Goal: Task Accomplishment & Management: Manage account settings

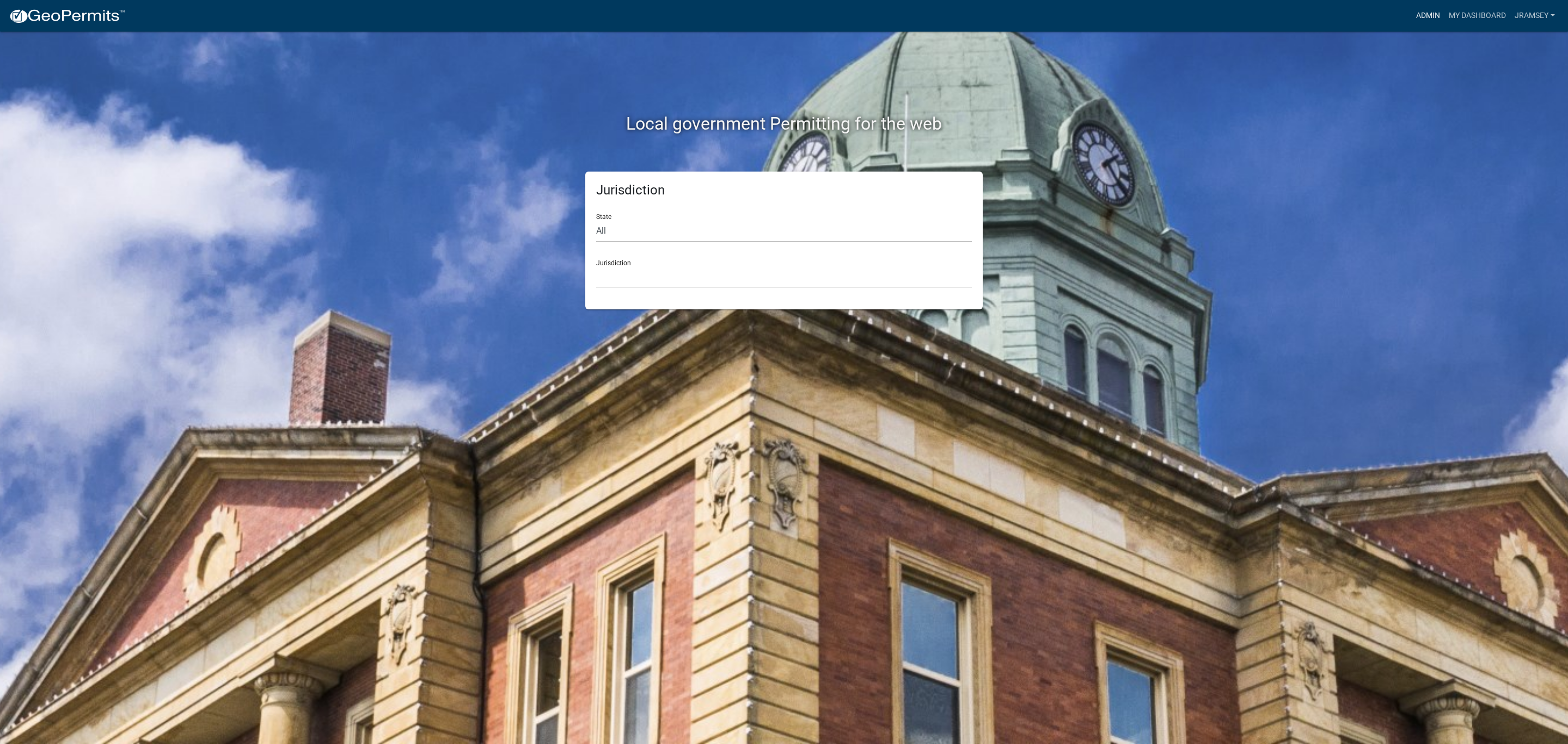
click at [1421, 10] on link "Admin" at bounding box center [1428, 16] width 33 height 21
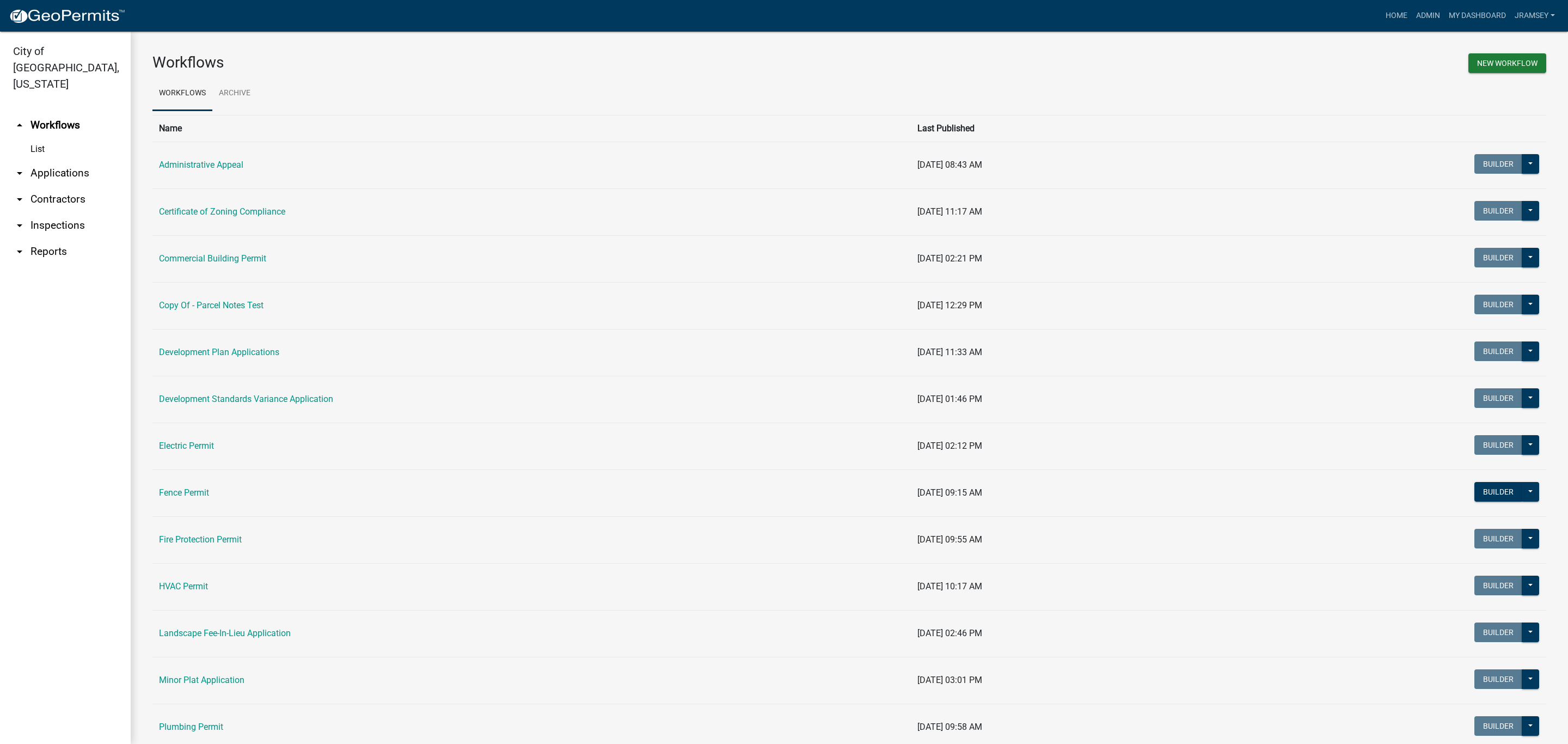
click at [58, 212] on link "arrow_drop_down Inspections" at bounding box center [65, 225] width 131 height 26
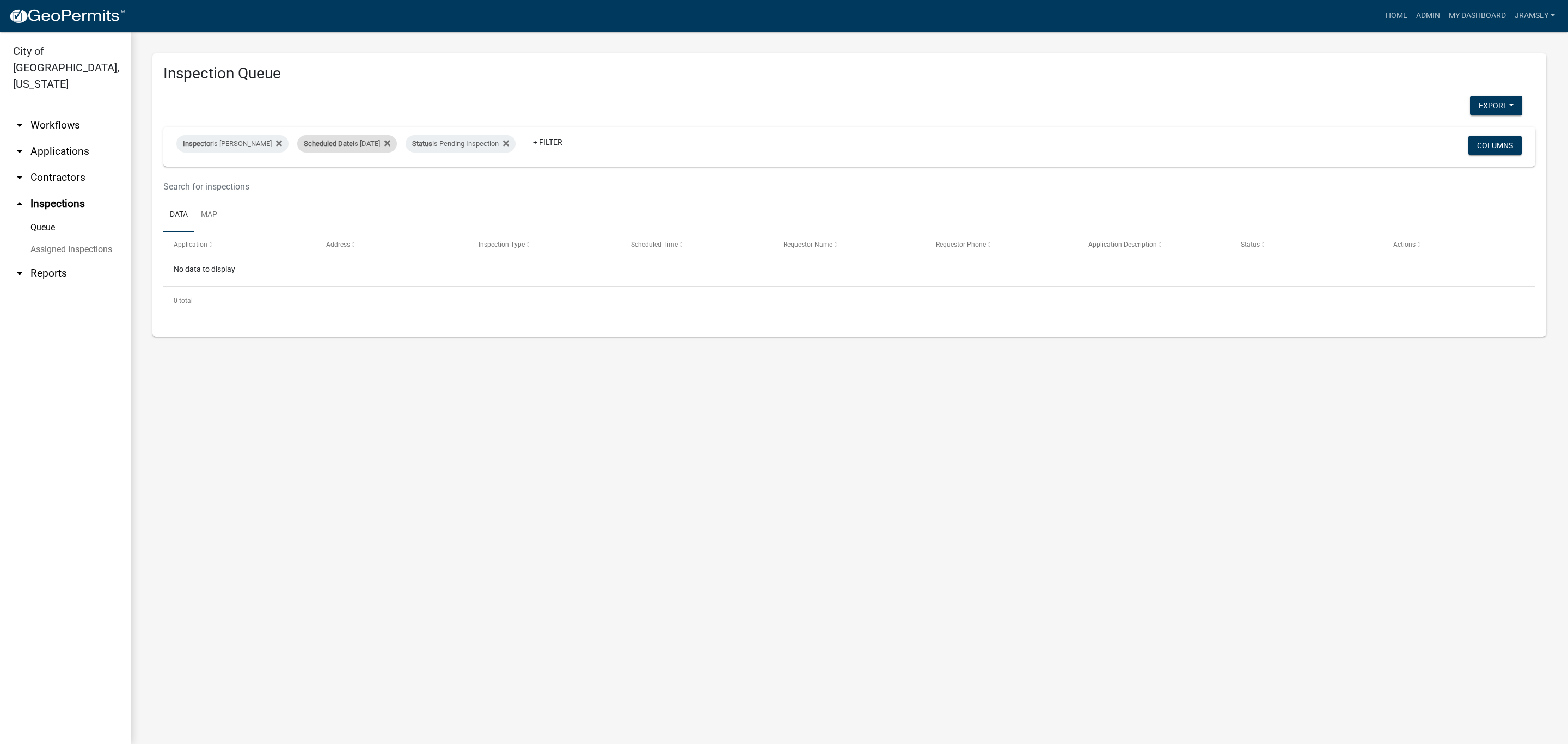
click at [352, 139] on span "Scheduled Date" at bounding box center [328, 143] width 49 height 8
click at [390, 181] on input "2025-10-07" at bounding box center [356, 184] width 76 height 23
type input "[DATE]"
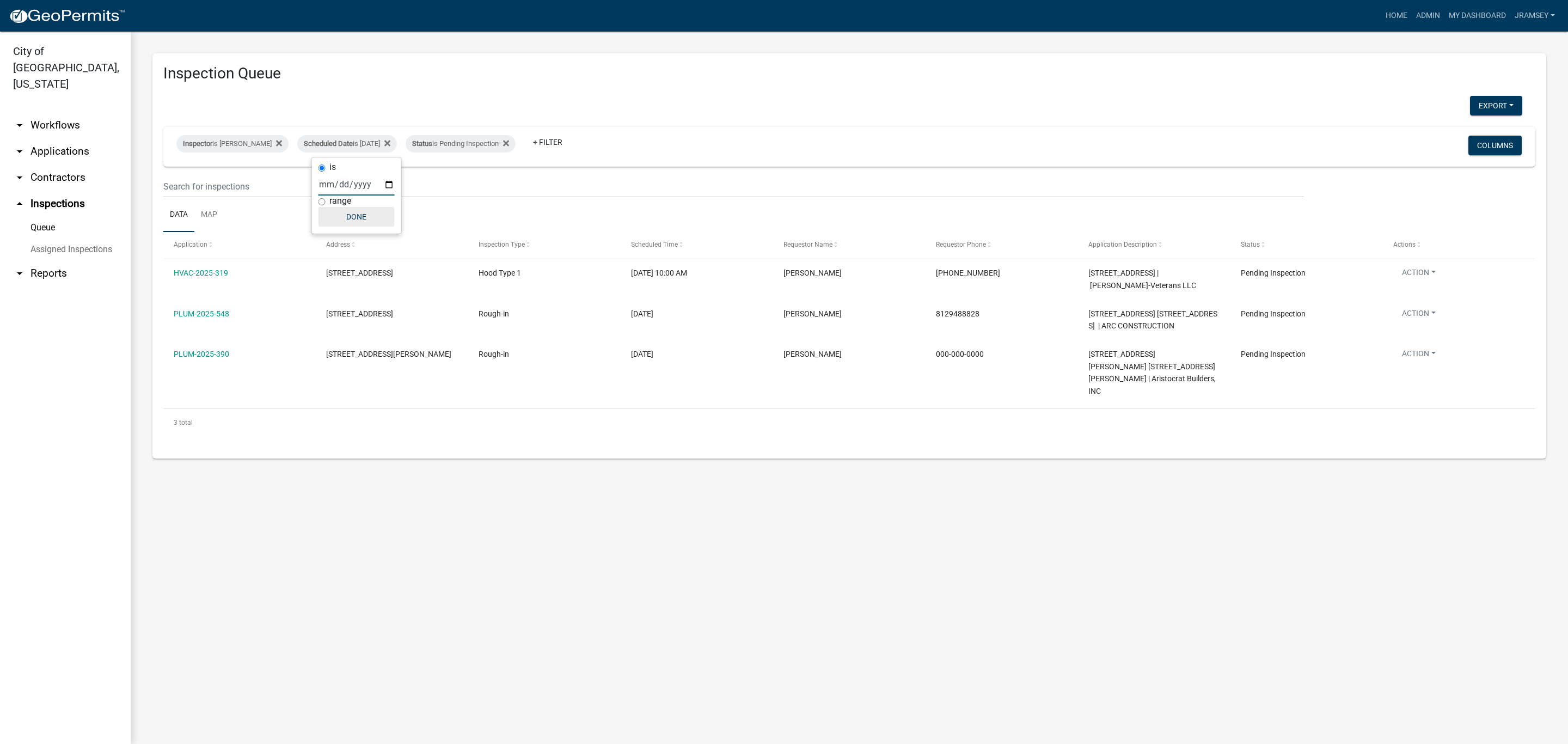
click at [373, 222] on button "Done" at bounding box center [356, 217] width 76 height 19
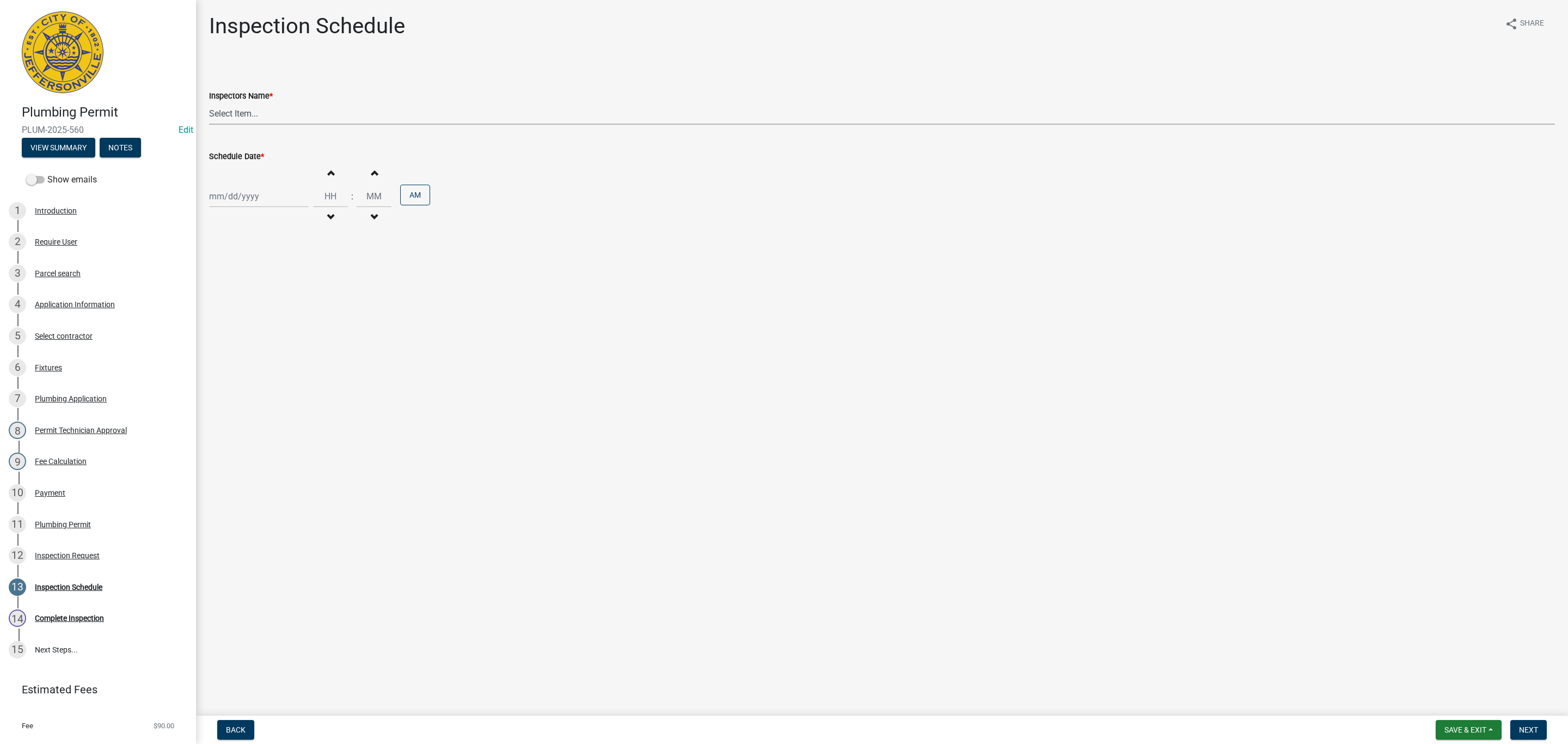
click at [239, 111] on select "Select Item... [PERSON_NAME] ([PERSON_NAME]) [PERSON_NAME] ([PERSON_NAME]) mkru…" at bounding box center [881, 113] width 1346 height 23
select select "13c97fbc-c819-4cee-844a-0db3d3c4db95"
click at [209, 102] on select "Select Item... [PERSON_NAME] ([PERSON_NAME]) [PERSON_NAME] ([PERSON_NAME]) mkru…" at bounding box center [881, 113] width 1346 height 23
select select "10"
select select "2025"
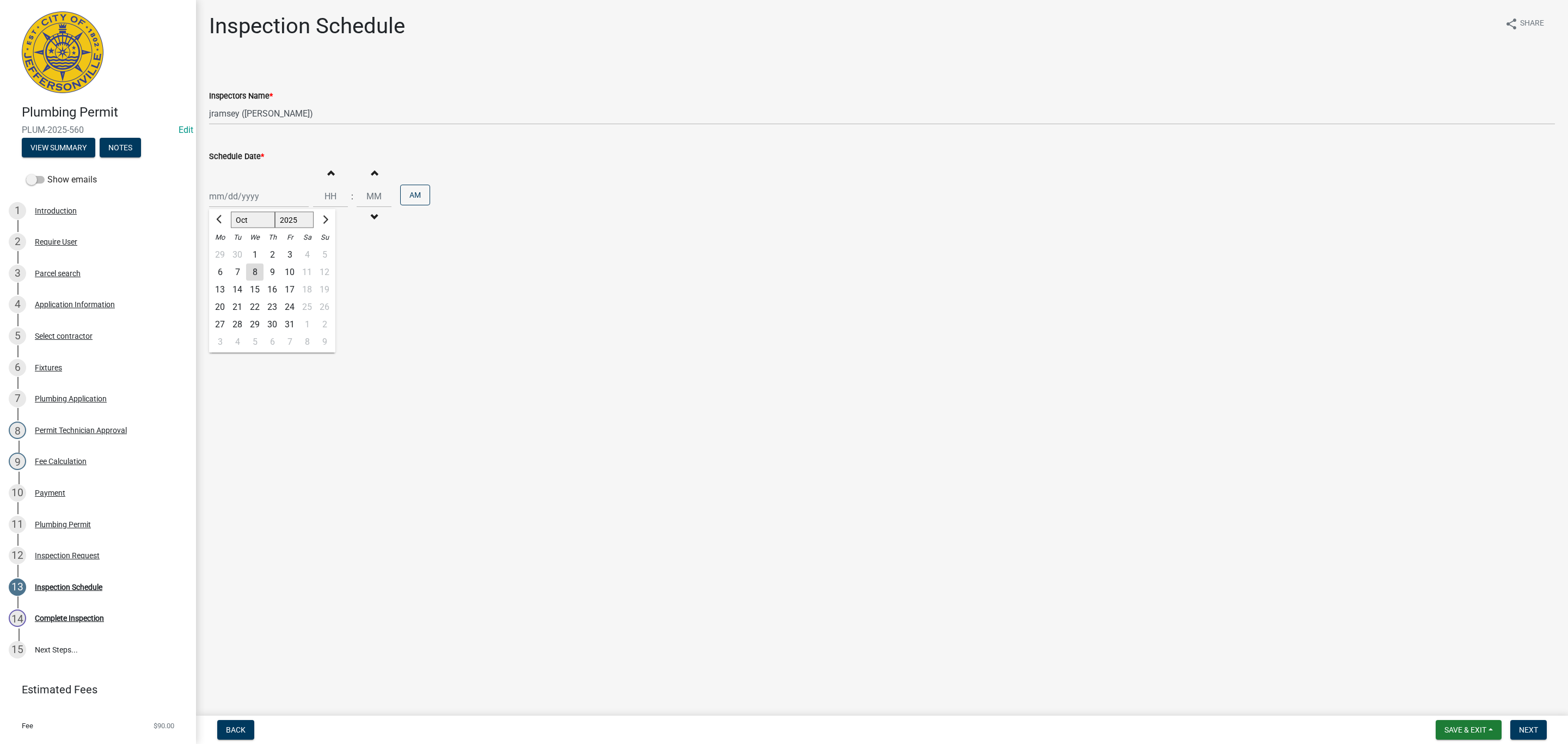
click at [240, 198] on div "[PERSON_NAME] Feb Mar Apr [PERSON_NAME][DATE] Oct Nov [DATE] 1526 1527 1528 152…" at bounding box center [259, 196] width 100 height 23
click at [252, 273] on div "8" at bounding box center [254, 272] width 18 height 18
type input "[DATE]"
click at [1535, 729] on span "Next" at bounding box center [1528, 729] width 19 height 9
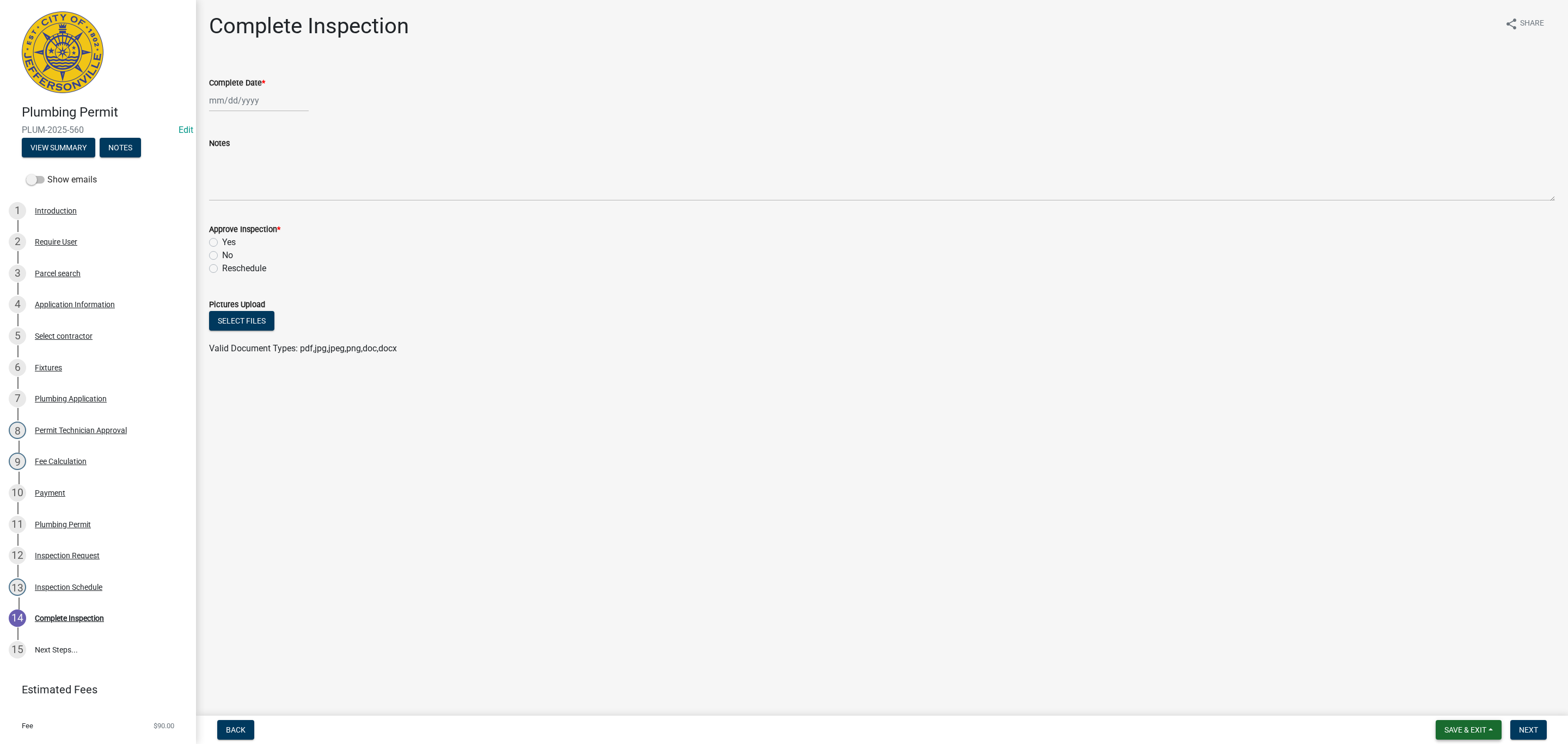
click at [1468, 729] on span "Save & Exit" at bounding box center [1465, 729] width 42 height 9
click at [1437, 691] on button "Save & Exit" at bounding box center [1458, 701] width 87 height 26
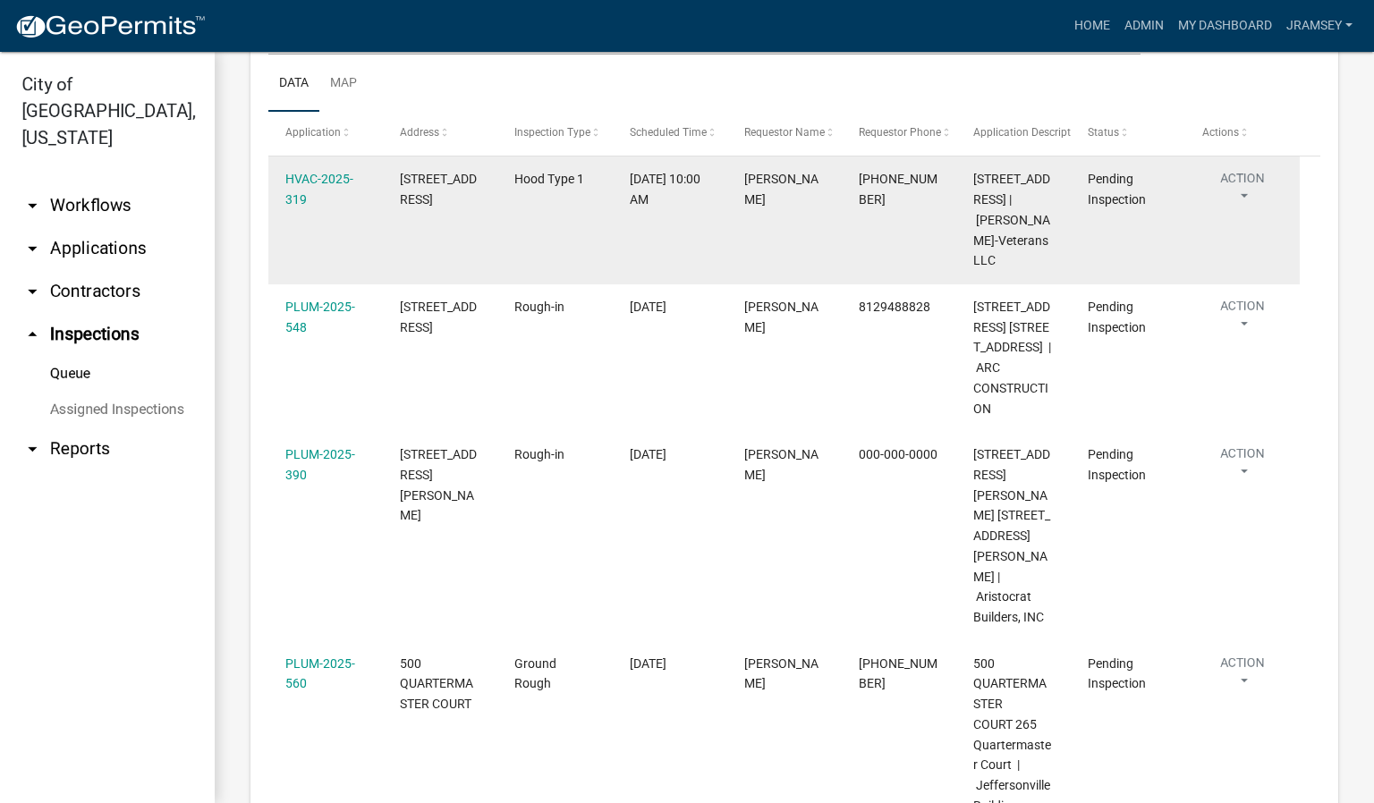
scroll to position [268, 0]
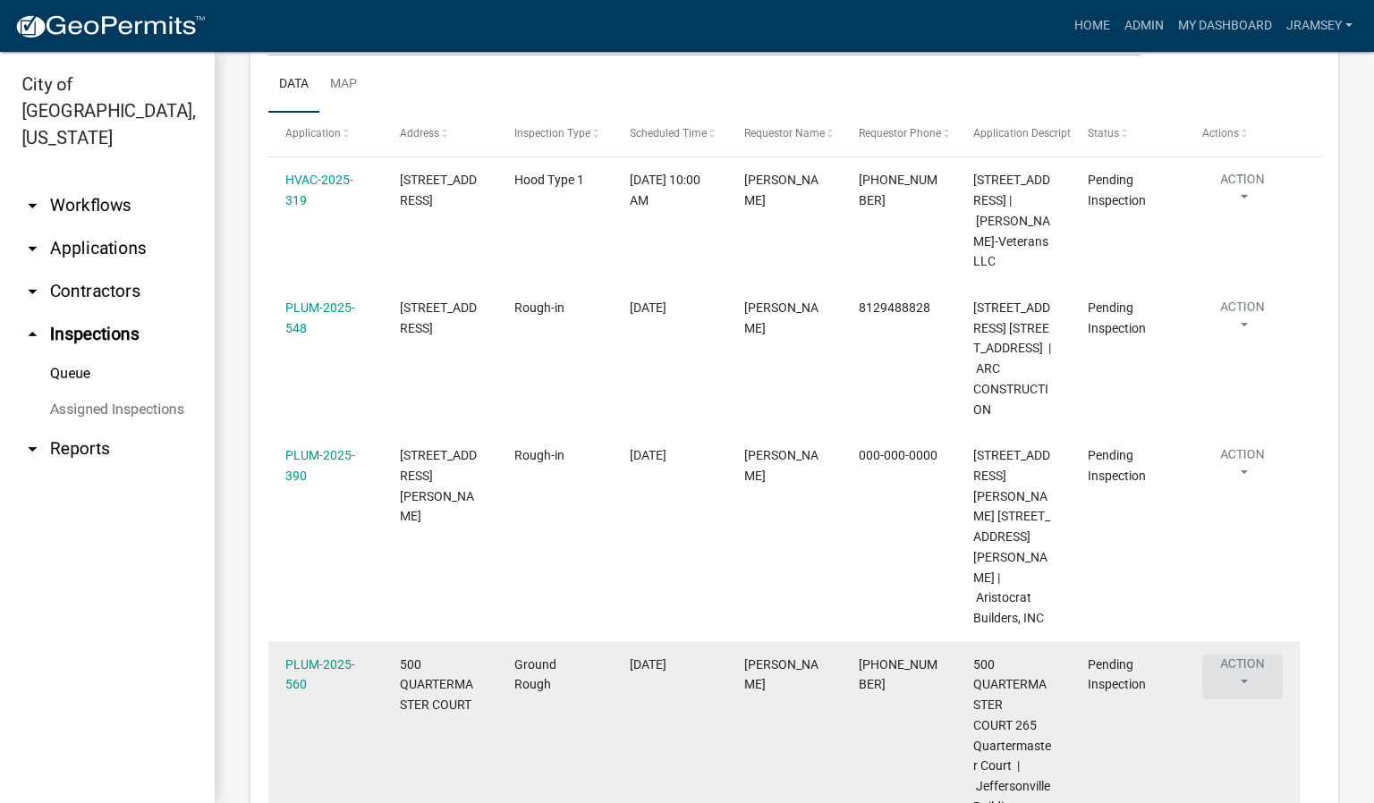
click at [1240, 680] on button "Action" at bounding box center [1242, 677] width 80 height 45
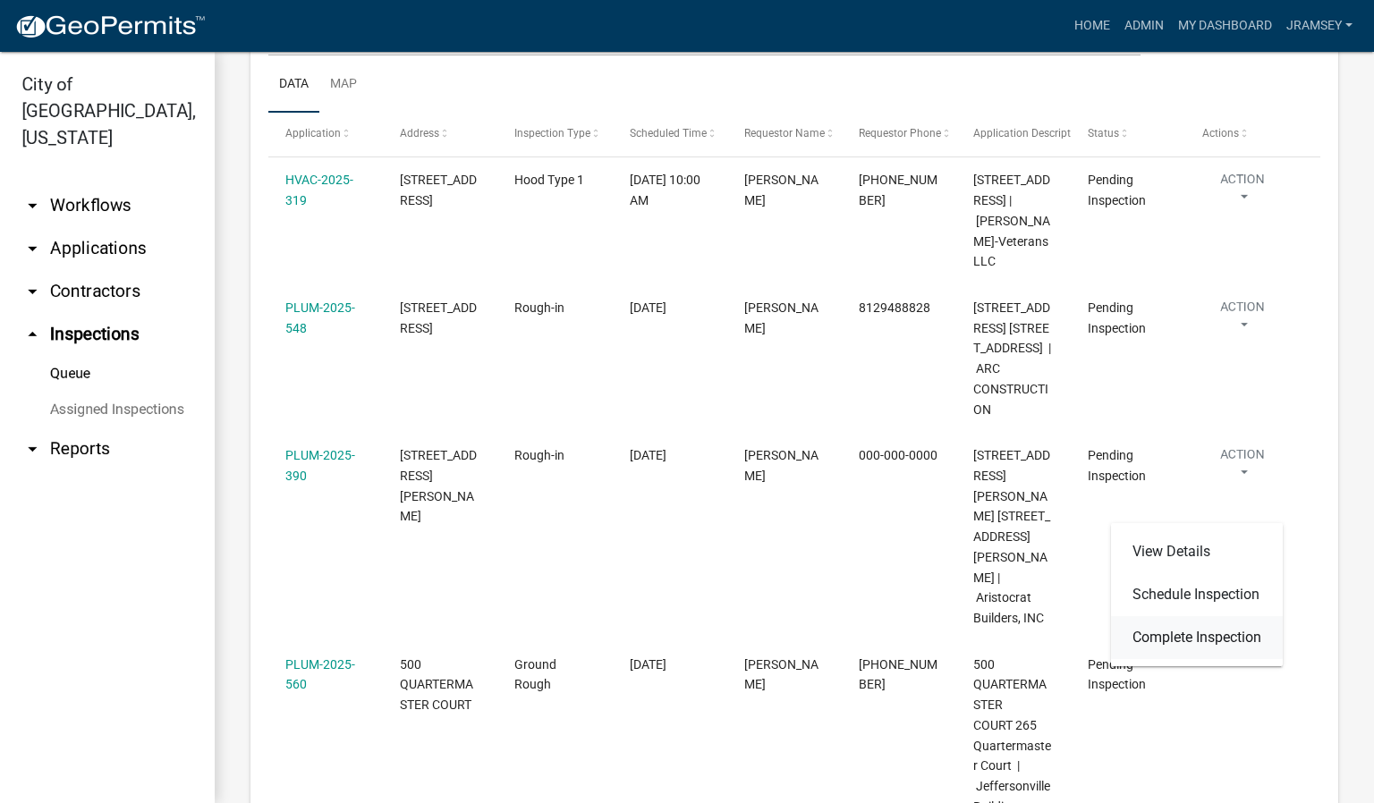
click at [1190, 639] on link "Complete Inspection" at bounding box center [1197, 637] width 172 height 43
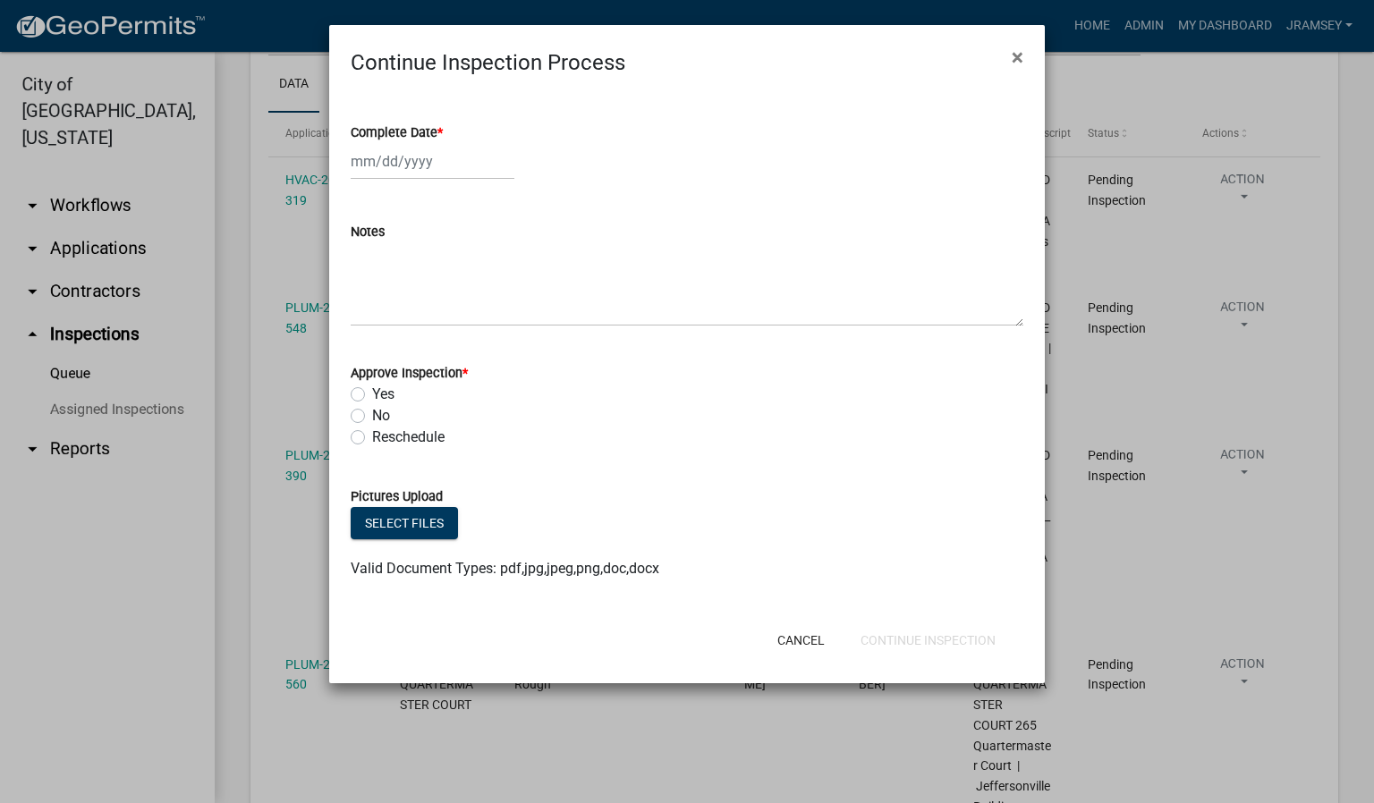
click at [392, 161] on div at bounding box center [433, 161] width 164 height 37
select select "10"
select select "2025"
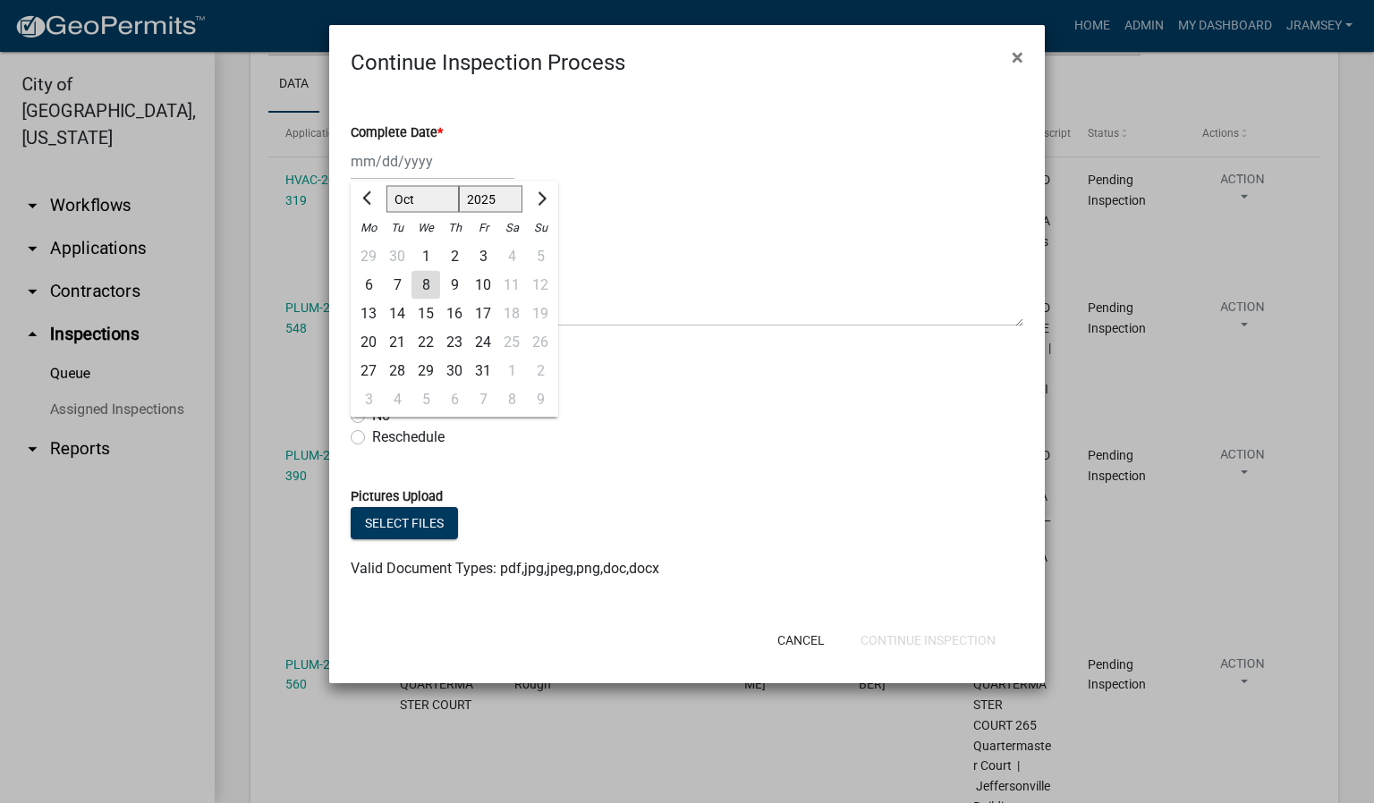
click at [427, 288] on div "8" at bounding box center [425, 285] width 29 height 29
type input "[DATE]"
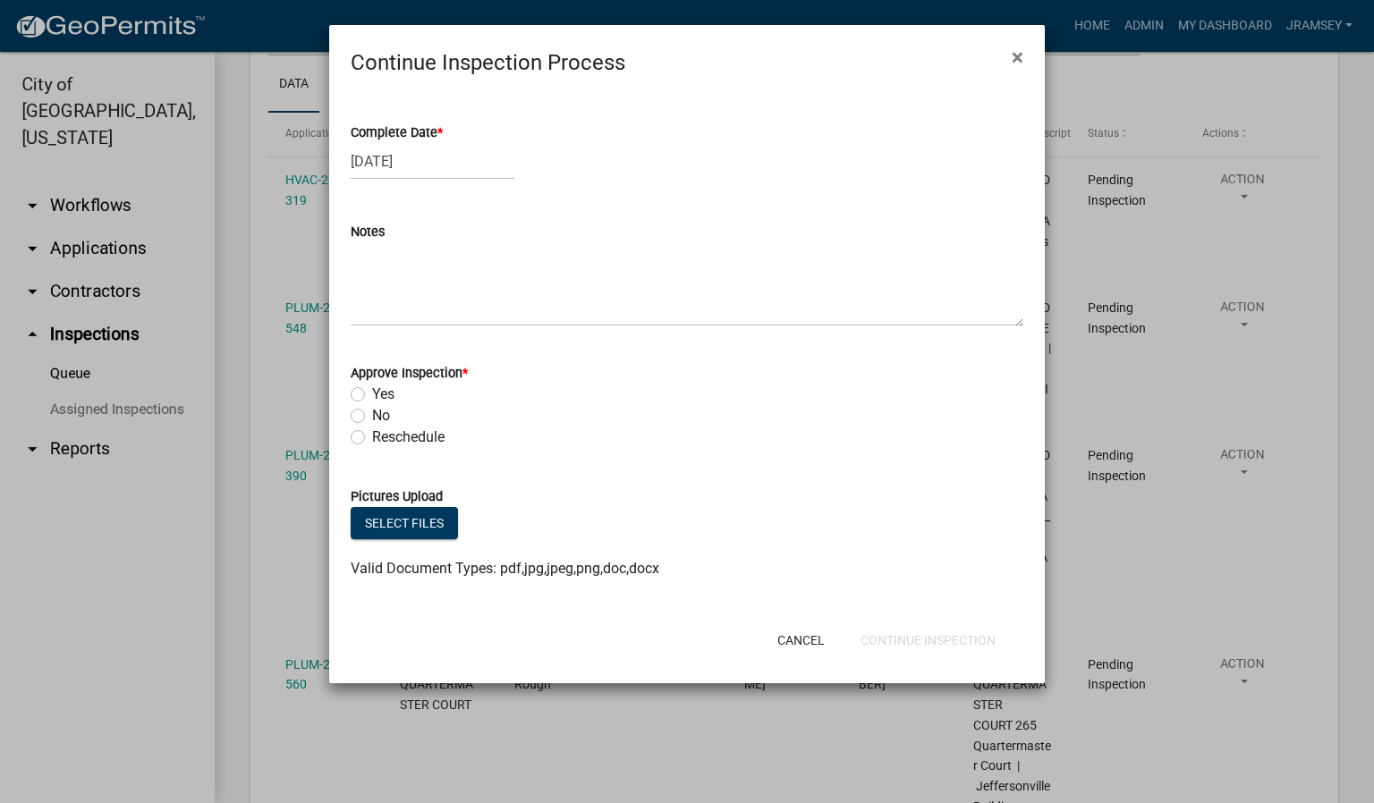
click at [372, 395] on label "Yes" at bounding box center [383, 394] width 22 height 21
click at [372, 395] on input "Yes" at bounding box center [378, 390] width 12 height 12
radio input "true"
click at [908, 645] on button "Continue Inspection" at bounding box center [928, 640] width 164 height 32
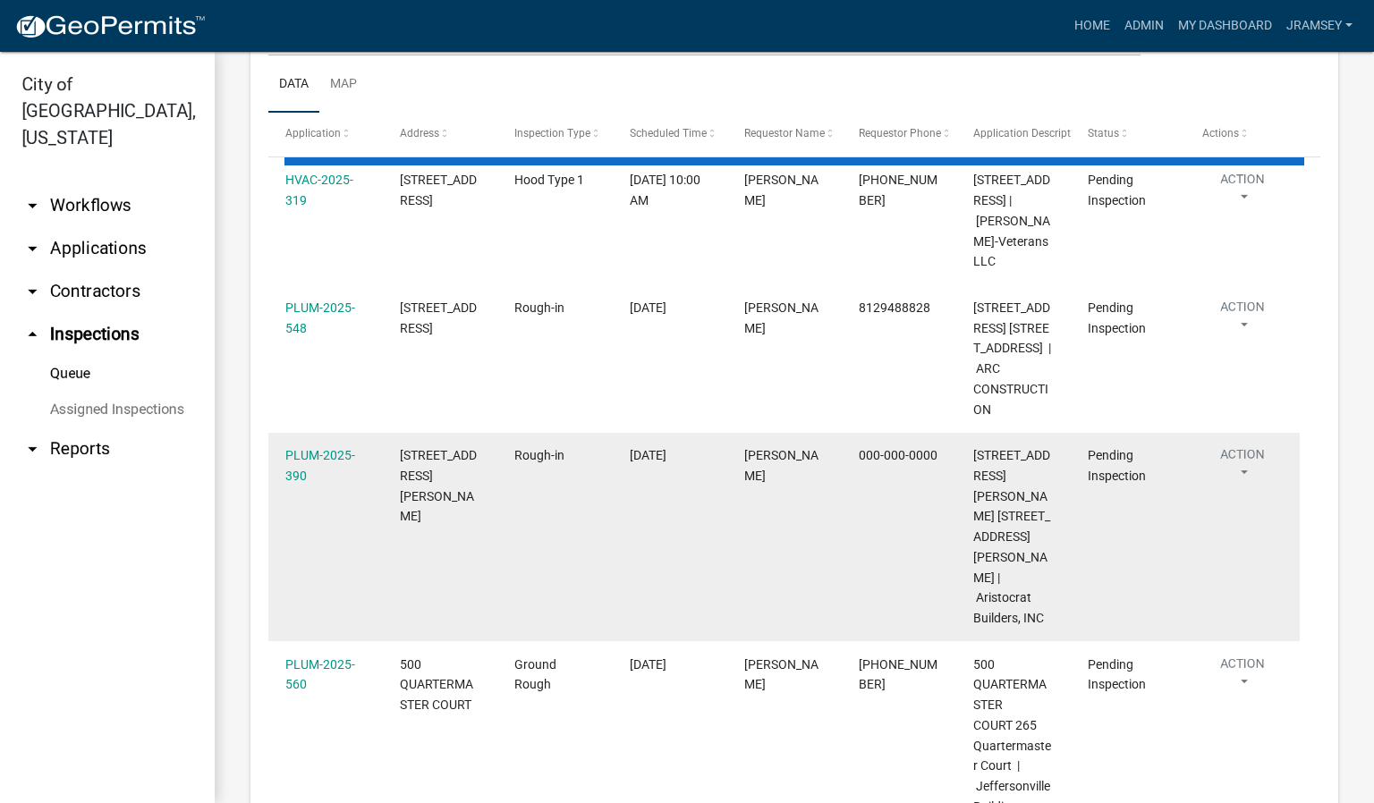
scroll to position [244, 0]
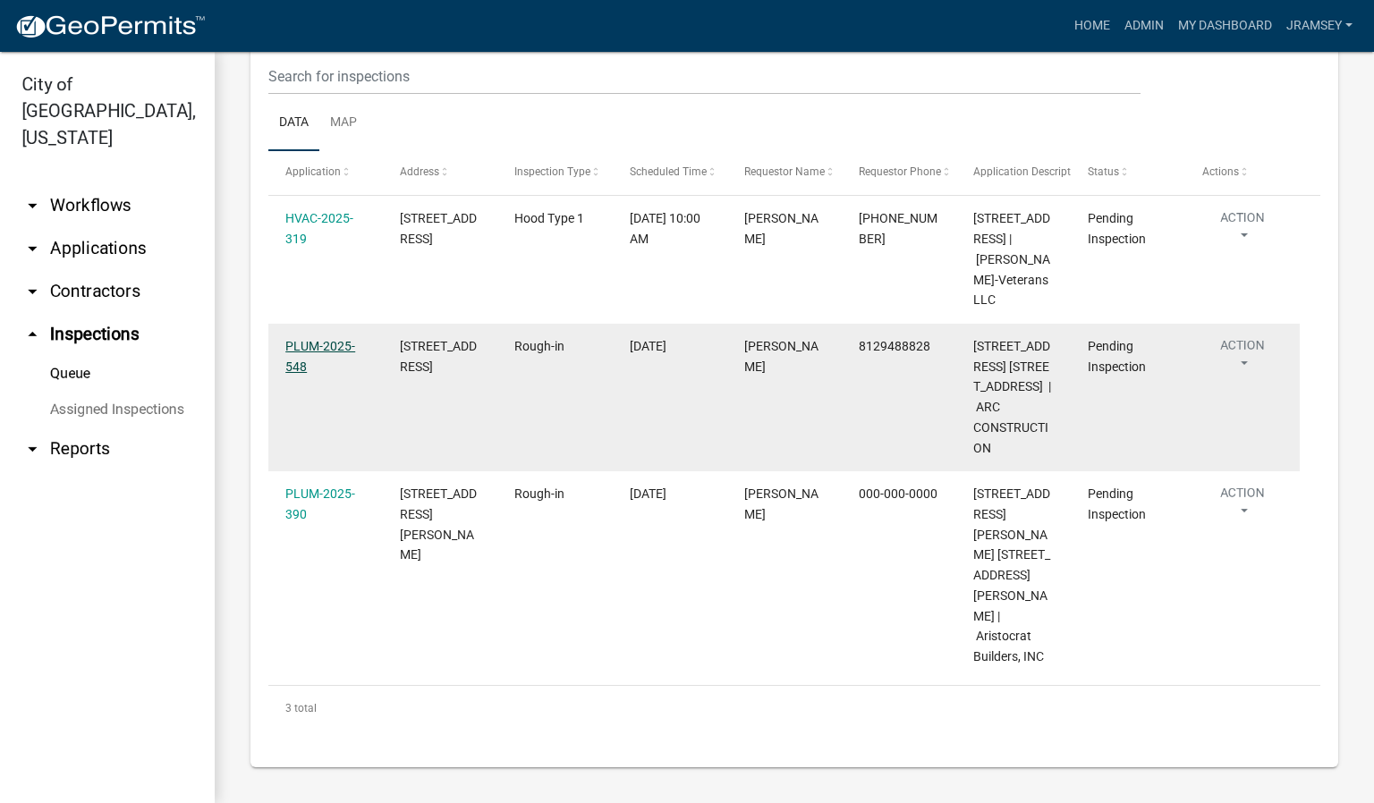
click at [306, 374] on link "PLUM-2025-548" at bounding box center [320, 356] width 70 height 35
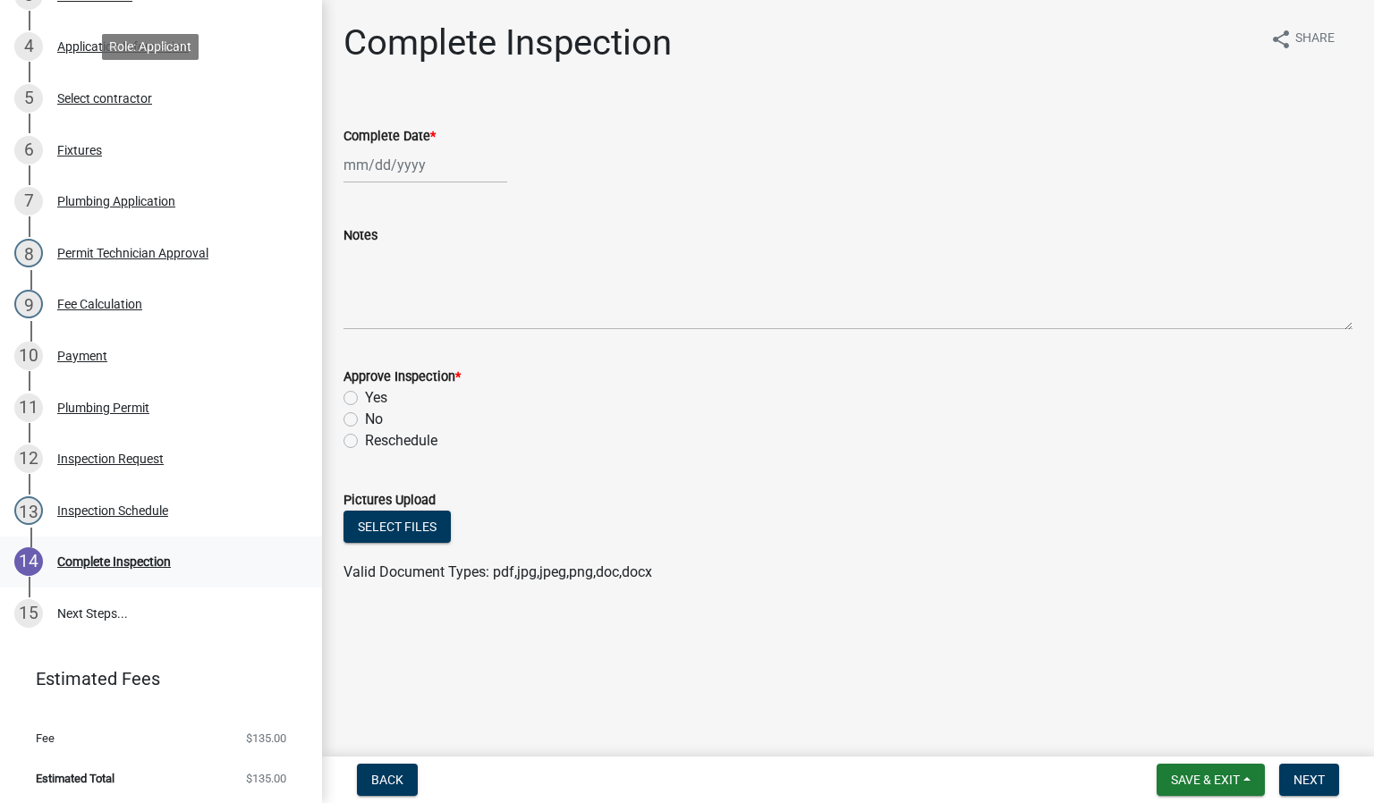
scroll to position [454, 0]
click at [113, 473] on link "12 Inspection Request" at bounding box center [161, 458] width 322 height 52
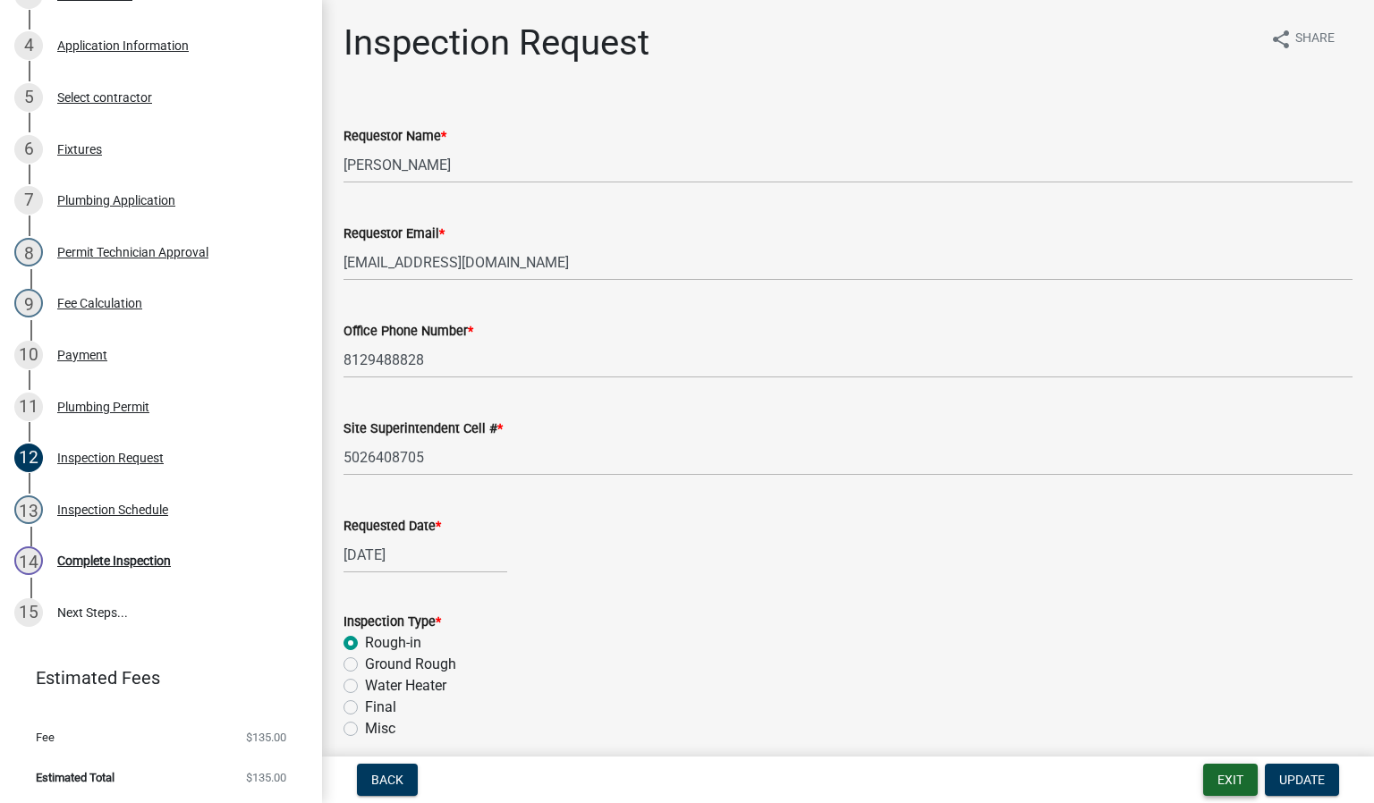
click at [1241, 789] on button "Exit" at bounding box center [1230, 780] width 55 height 32
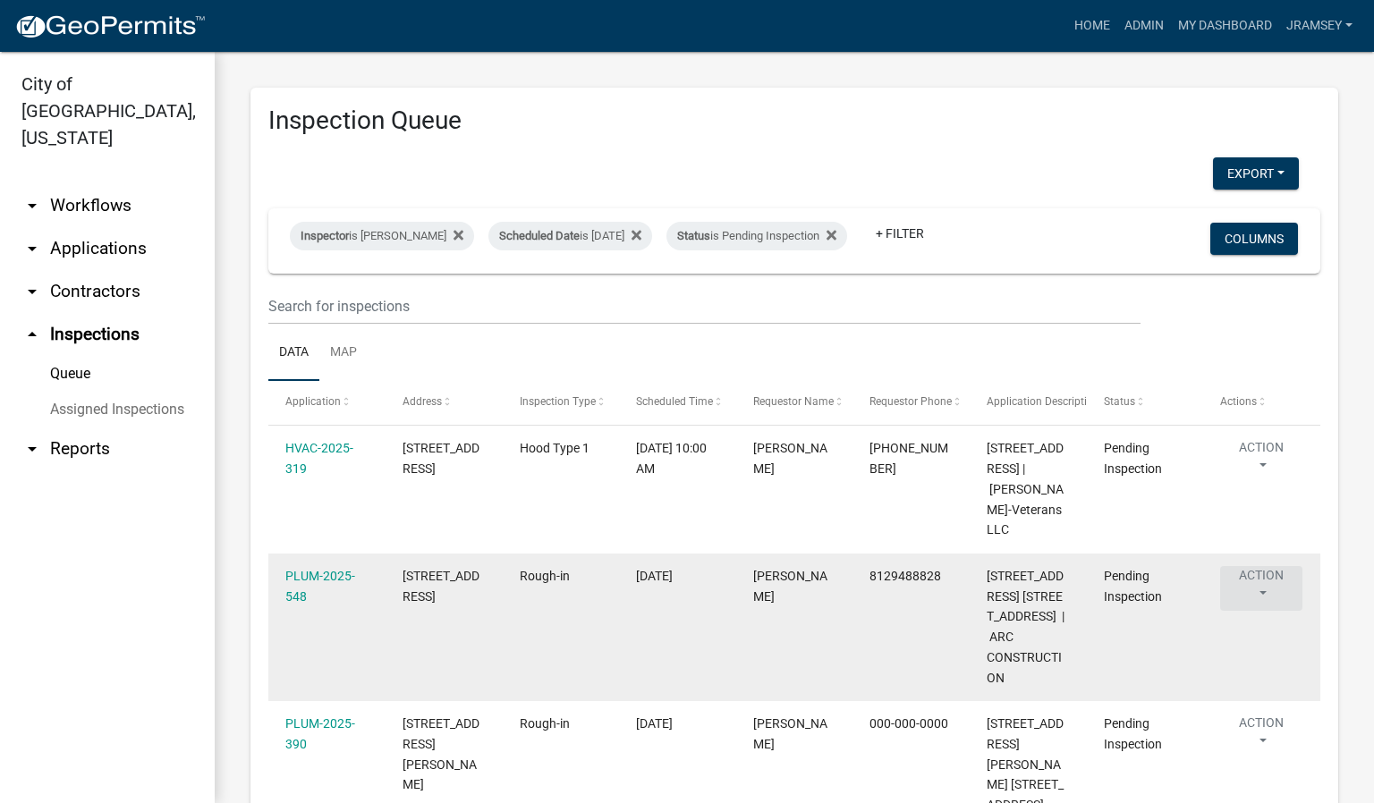
click at [1261, 611] on button "Action" at bounding box center [1261, 588] width 82 height 45
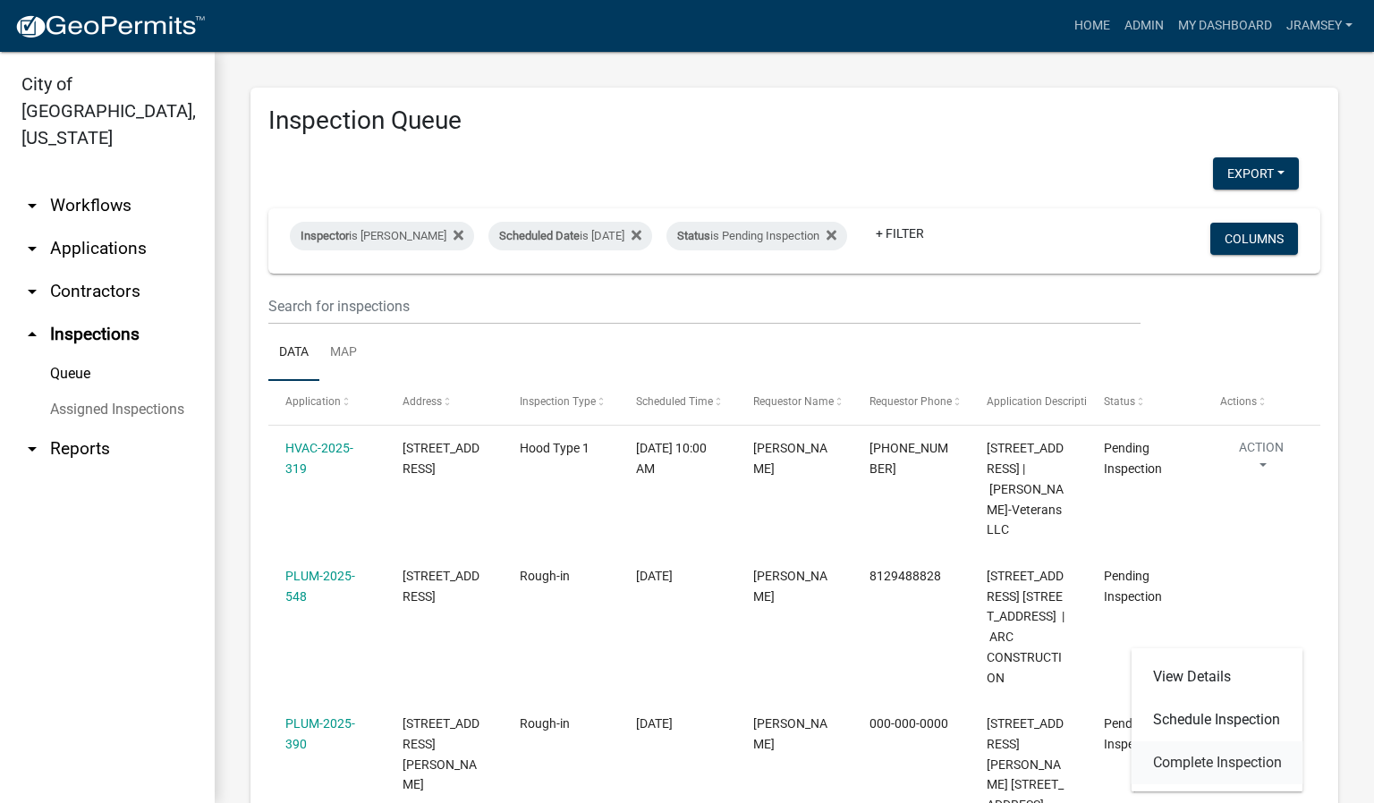
click at [1199, 760] on link "Complete Inspection" at bounding box center [1217, 762] width 172 height 43
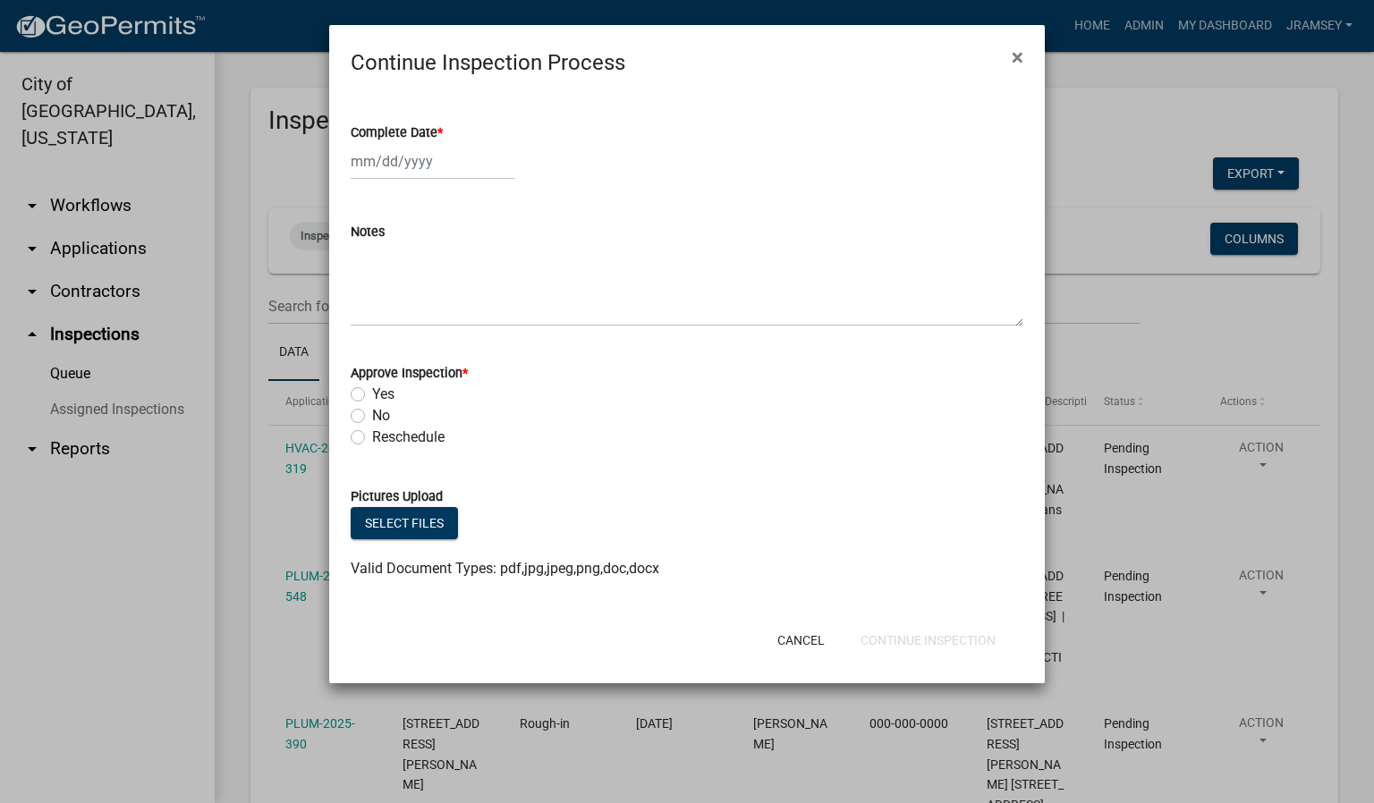
select select "10"
select select "2025"
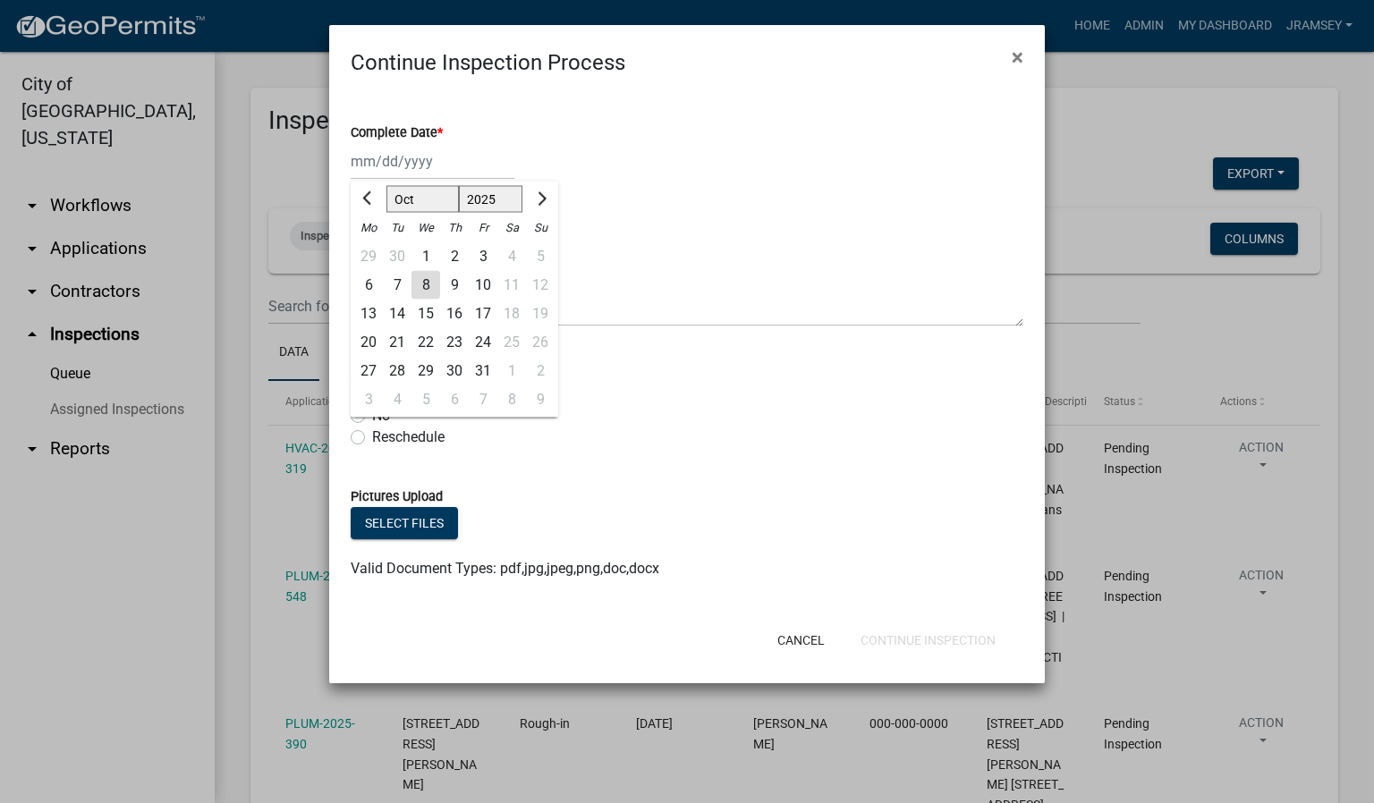
click at [402, 169] on div "[PERSON_NAME] Feb Mar Apr [PERSON_NAME][DATE] Oct Nov [DATE] 1526 1527 1528 152…" at bounding box center [433, 161] width 164 height 37
click at [424, 283] on div "8" at bounding box center [425, 285] width 29 height 29
type input "[DATE]"
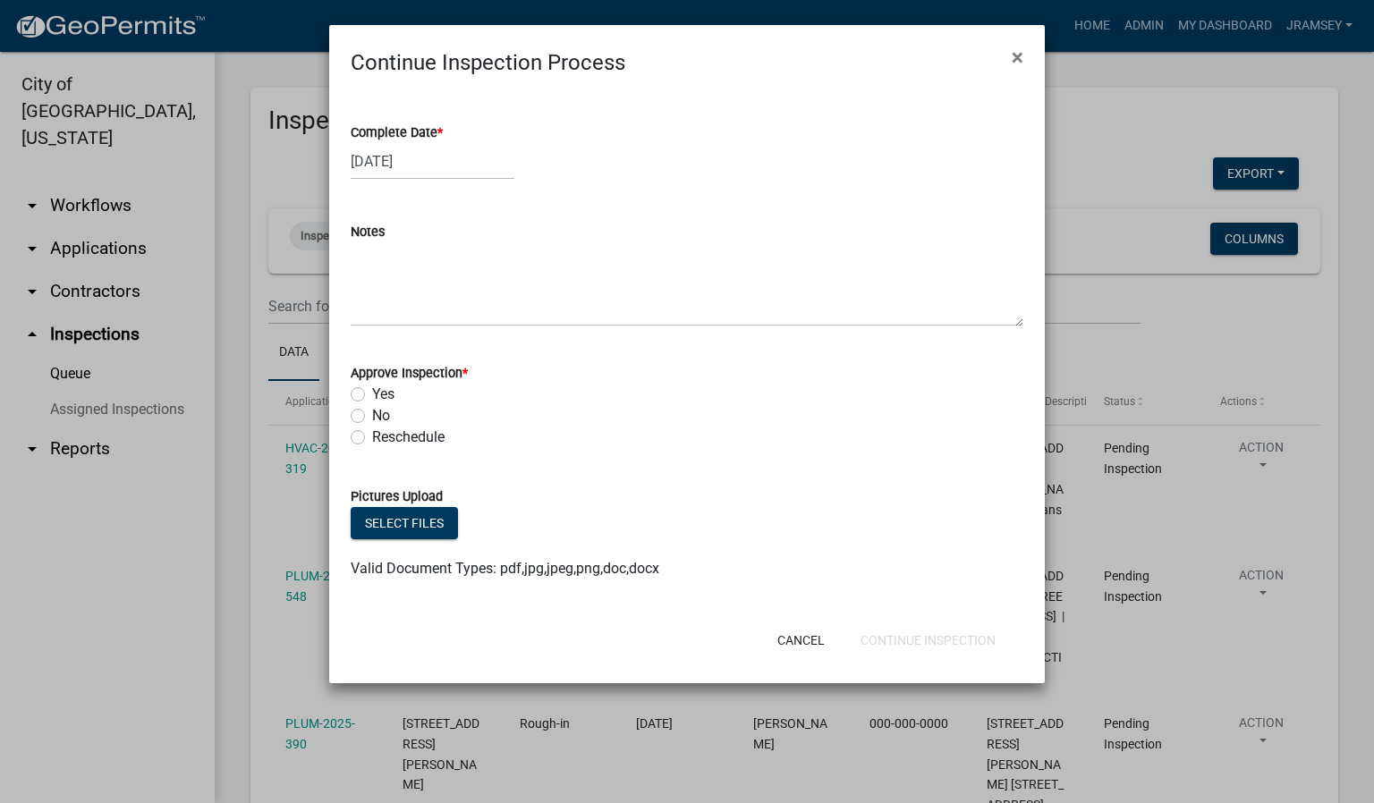
click at [372, 395] on label "Yes" at bounding box center [383, 394] width 22 height 21
click at [372, 395] on input "Yes" at bounding box center [378, 390] width 12 height 12
radio input "true"
click at [929, 634] on button "Continue Inspection" at bounding box center [928, 640] width 164 height 32
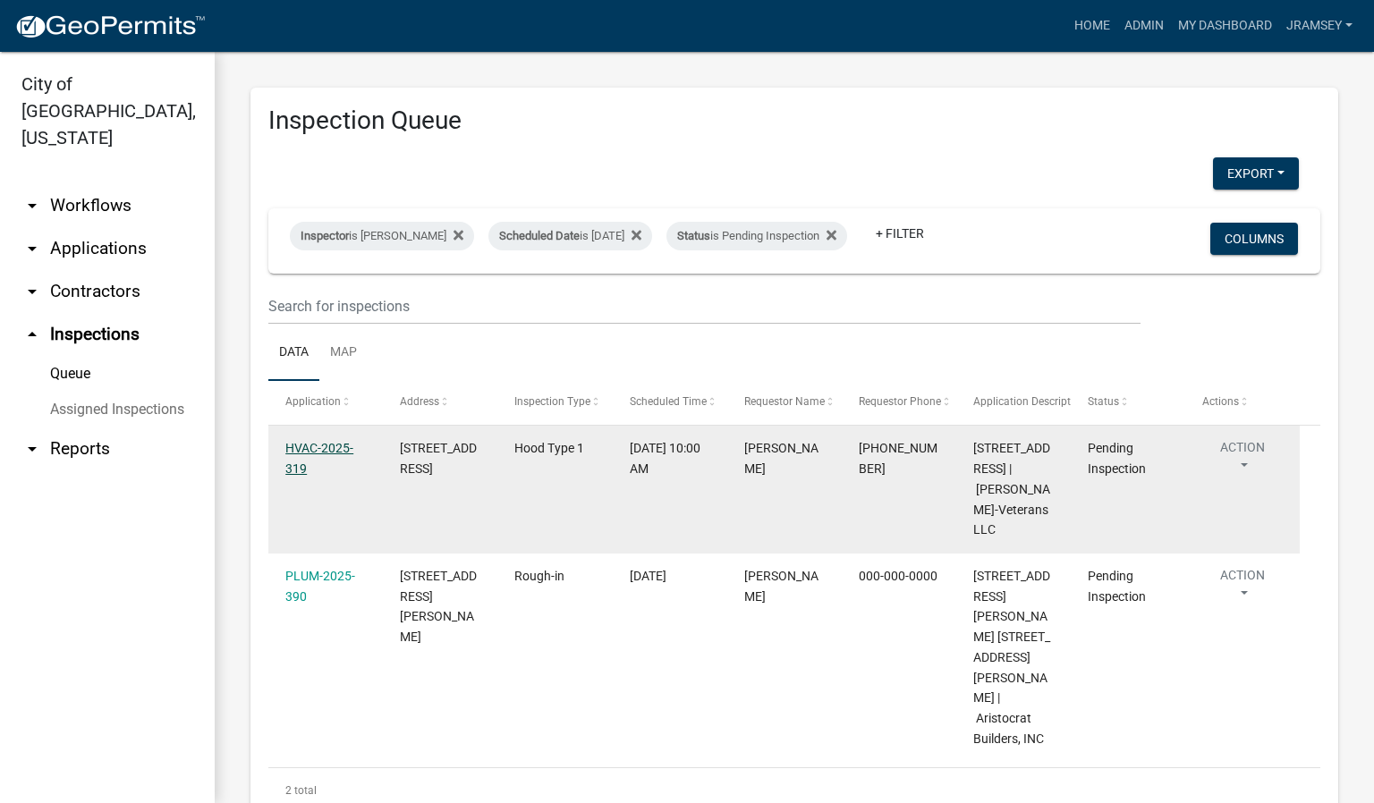
click at [322, 457] on link "HVAC-2025-319" at bounding box center [319, 458] width 68 height 35
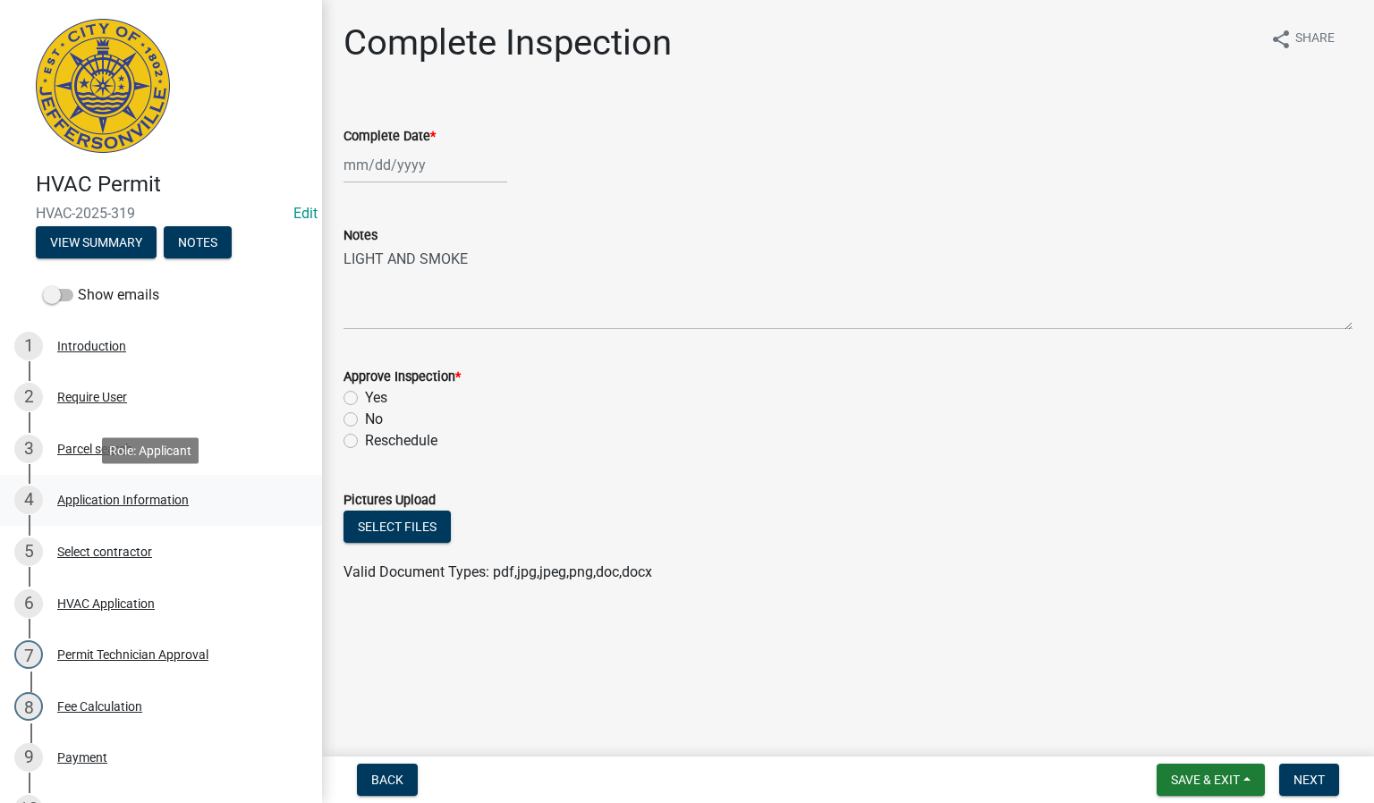
click at [137, 507] on div "4 Application Information" at bounding box center [153, 500] width 279 height 29
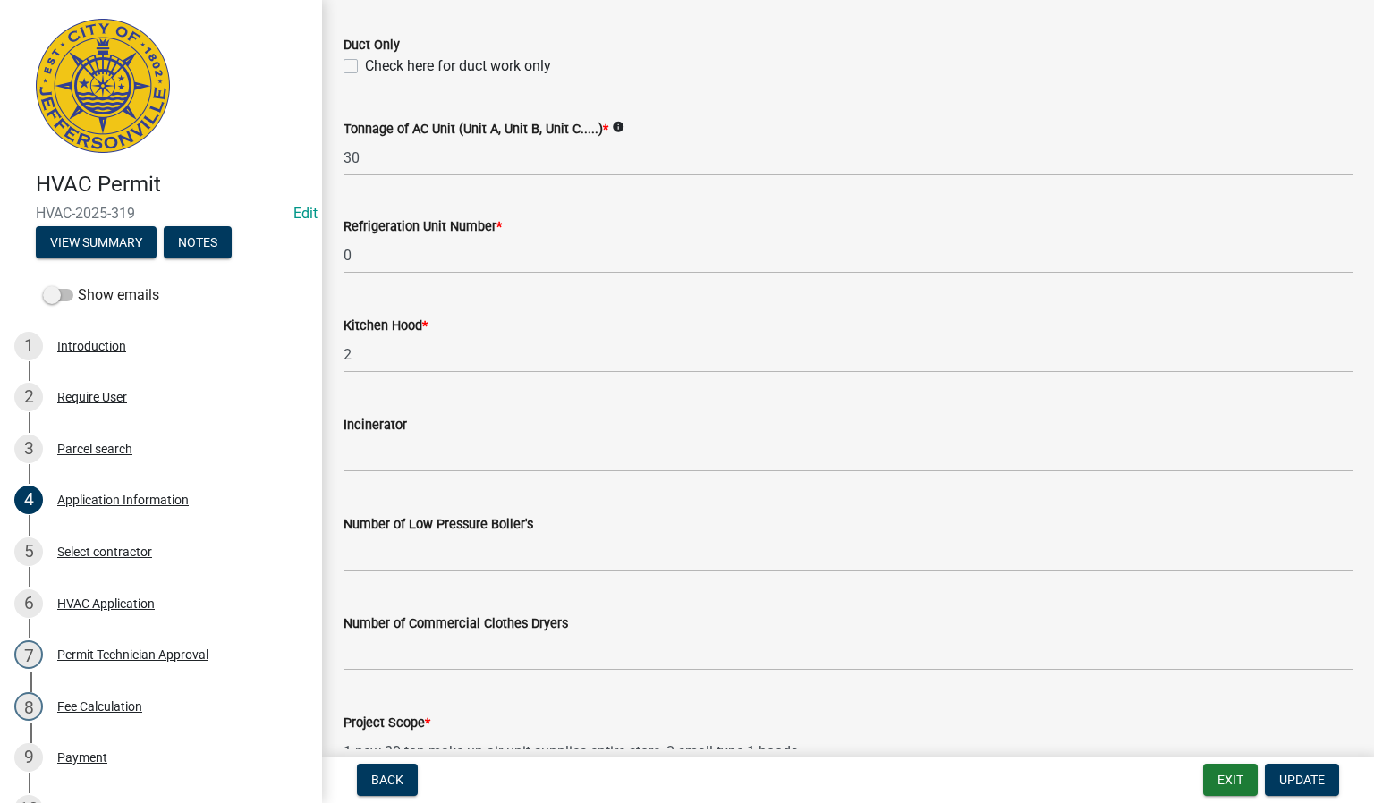
scroll to position [1210, 0]
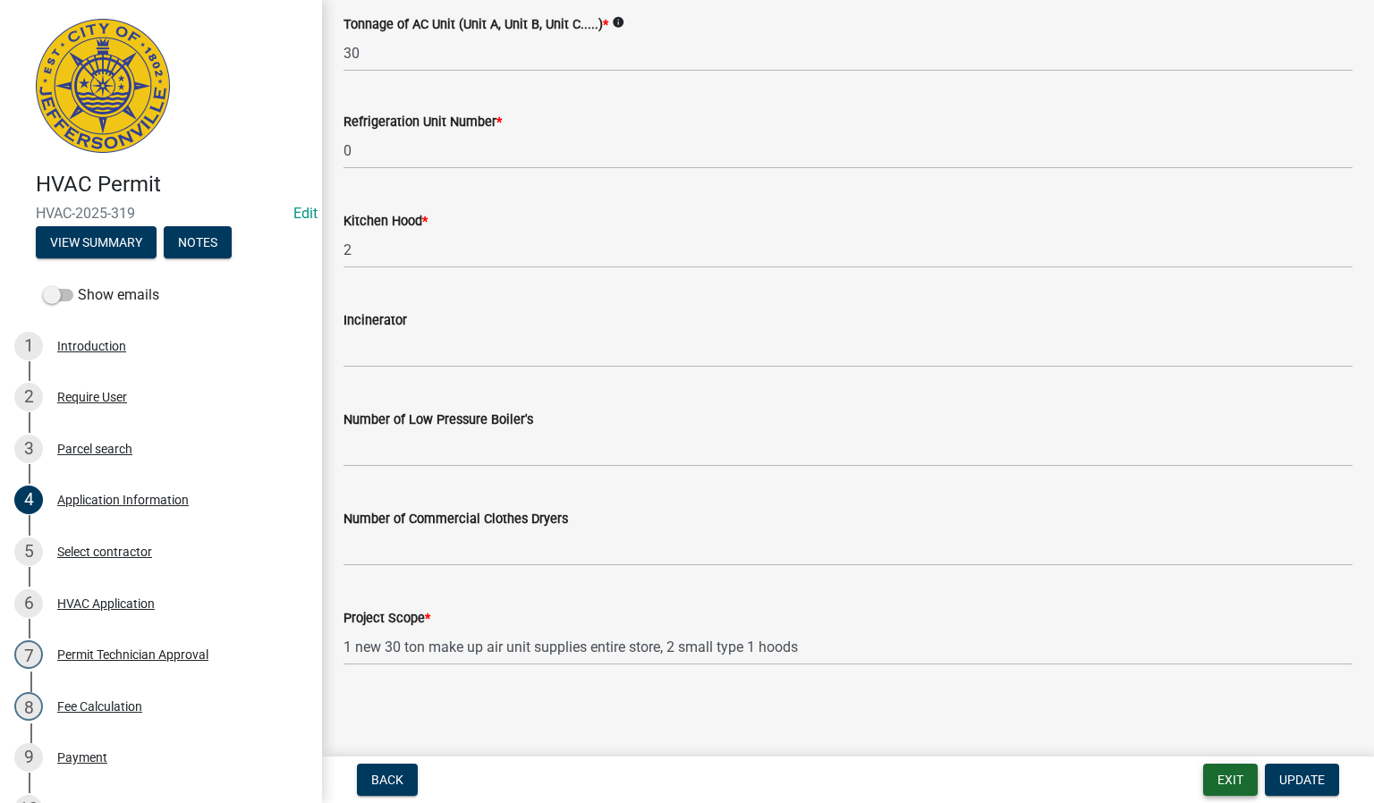
click at [1216, 775] on button "Exit" at bounding box center [1230, 780] width 55 height 32
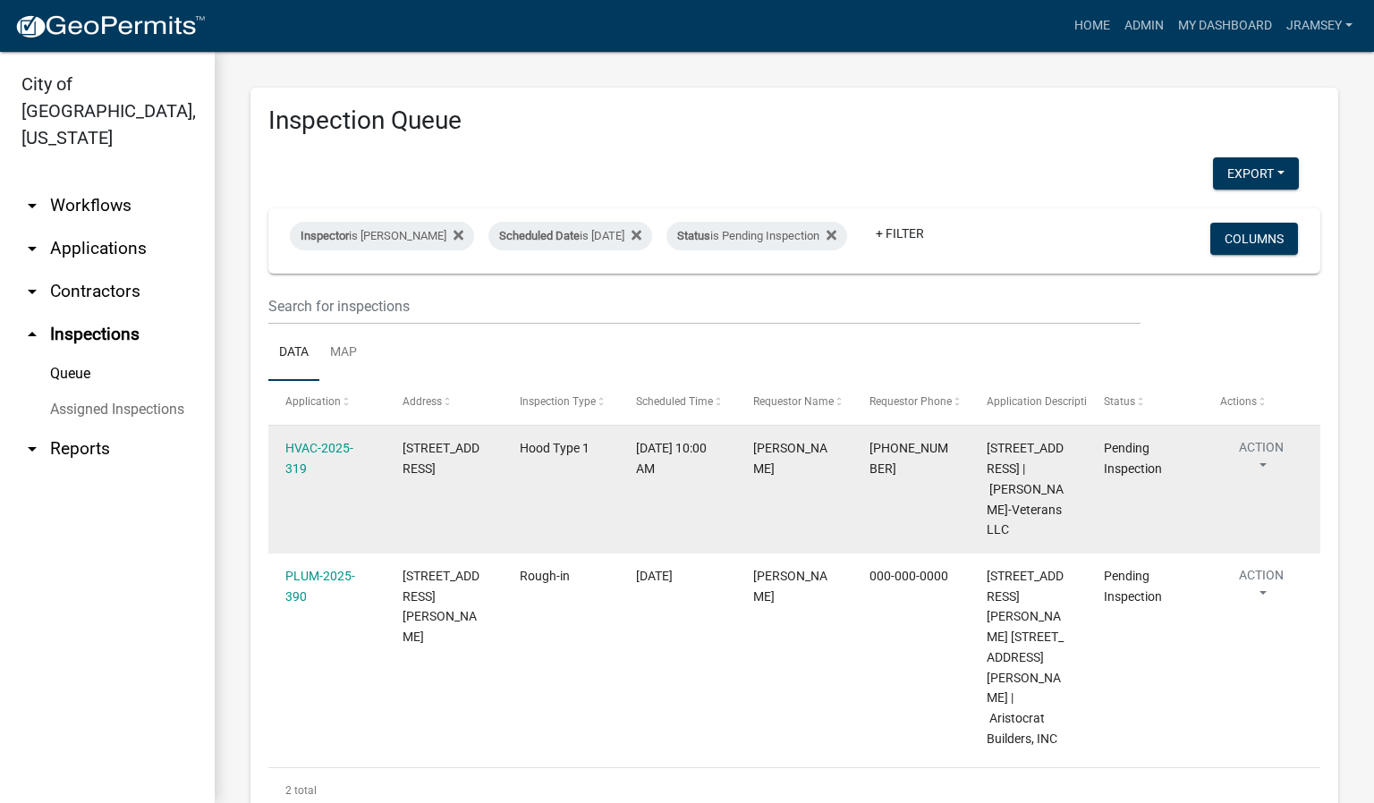
click at [1246, 470] on button "Action" at bounding box center [1261, 460] width 82 height 45
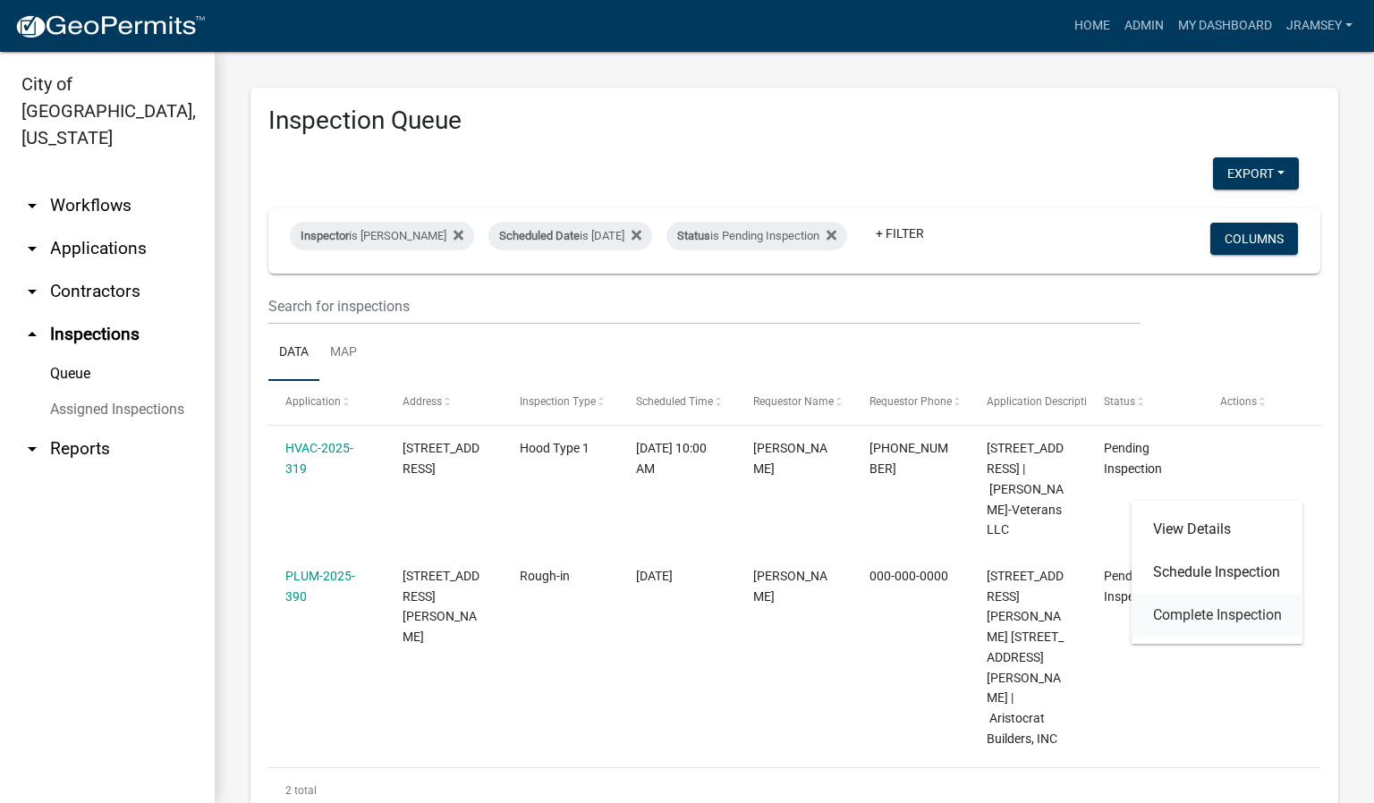
click at [1226, 597] on link "Complete Inspection" at bounding box center [1217, 615] width 172 height 43
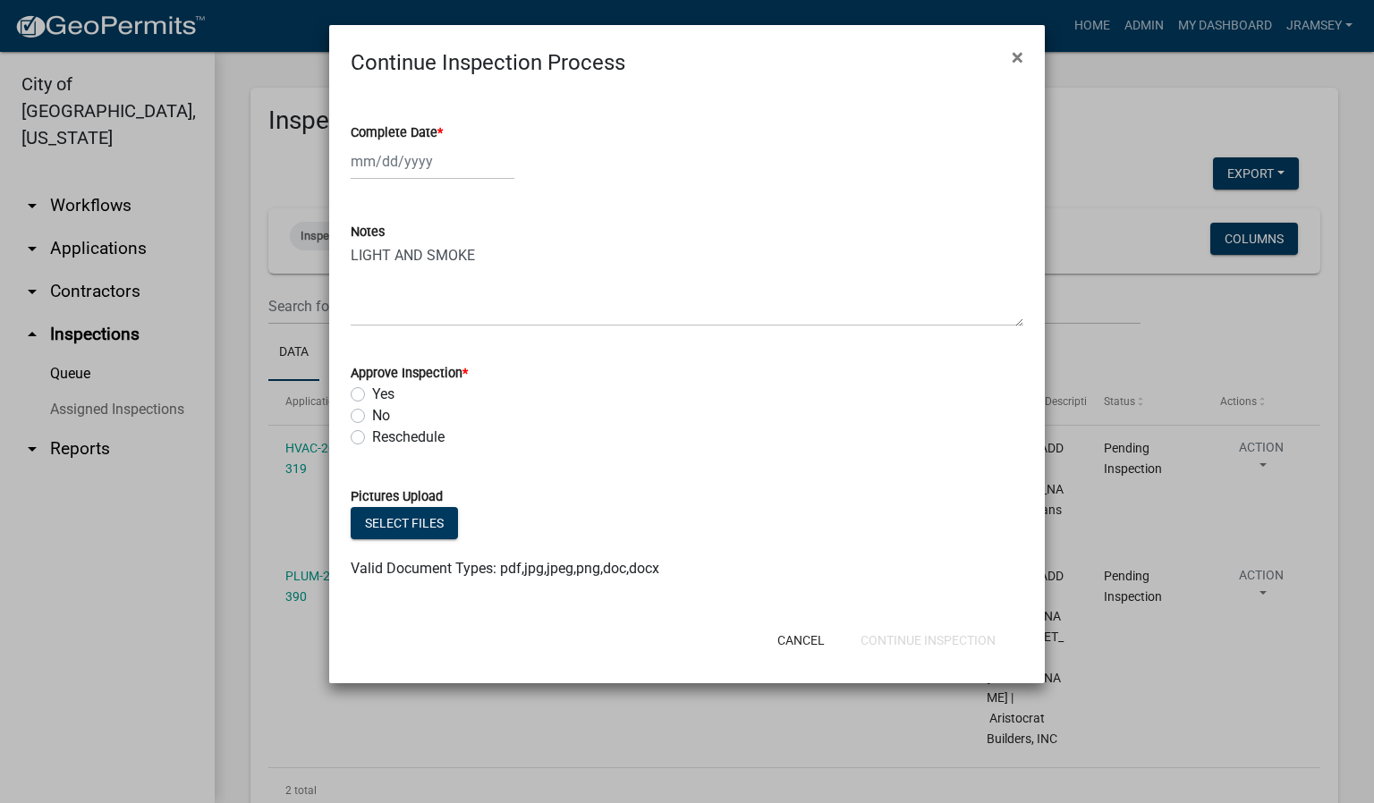
click at [402, 161] on div at bounding box center [433, 161] width 164 height 37
select select "10"
select select "2025"
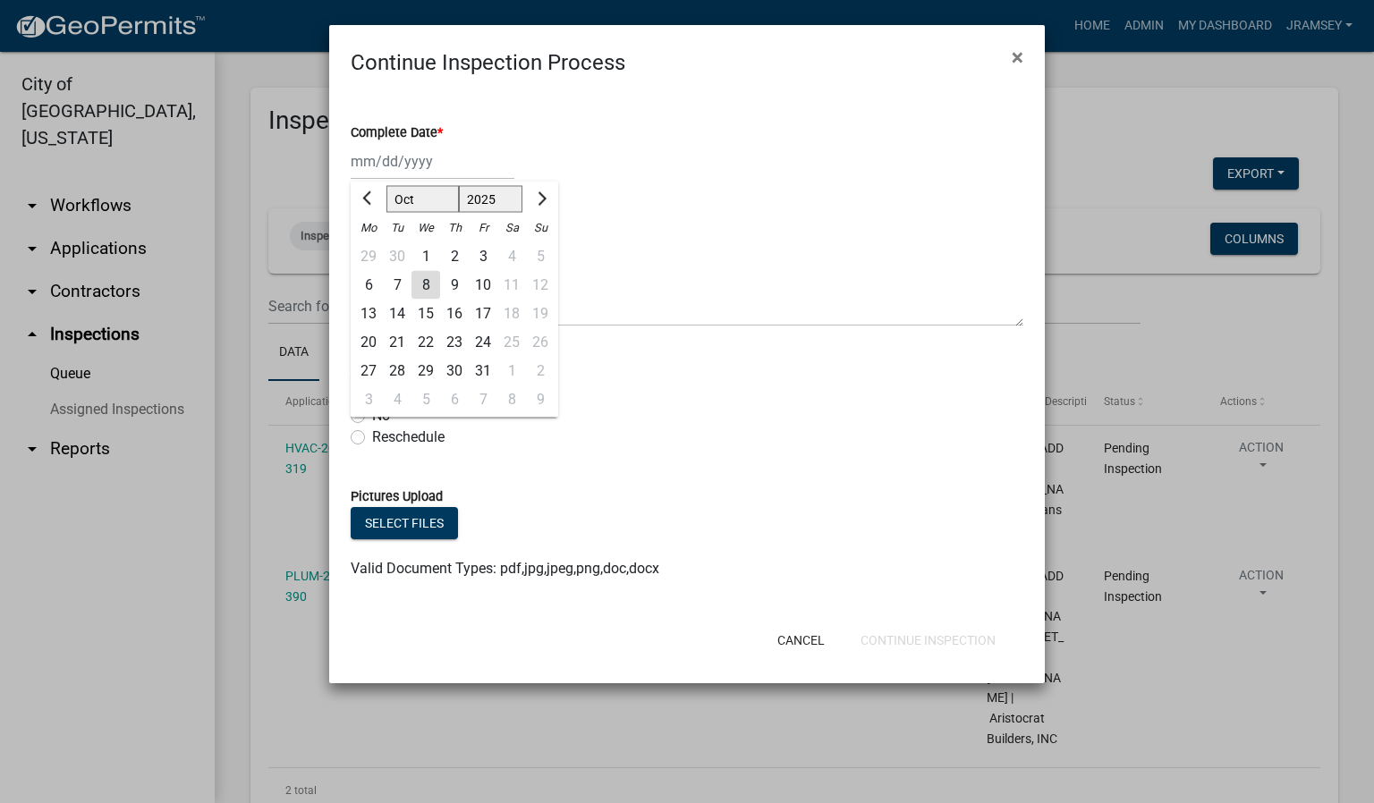
click at [428, 276] on div "8" at bounding box center [425, 285] width 29 height 29
type input "[DATE]"
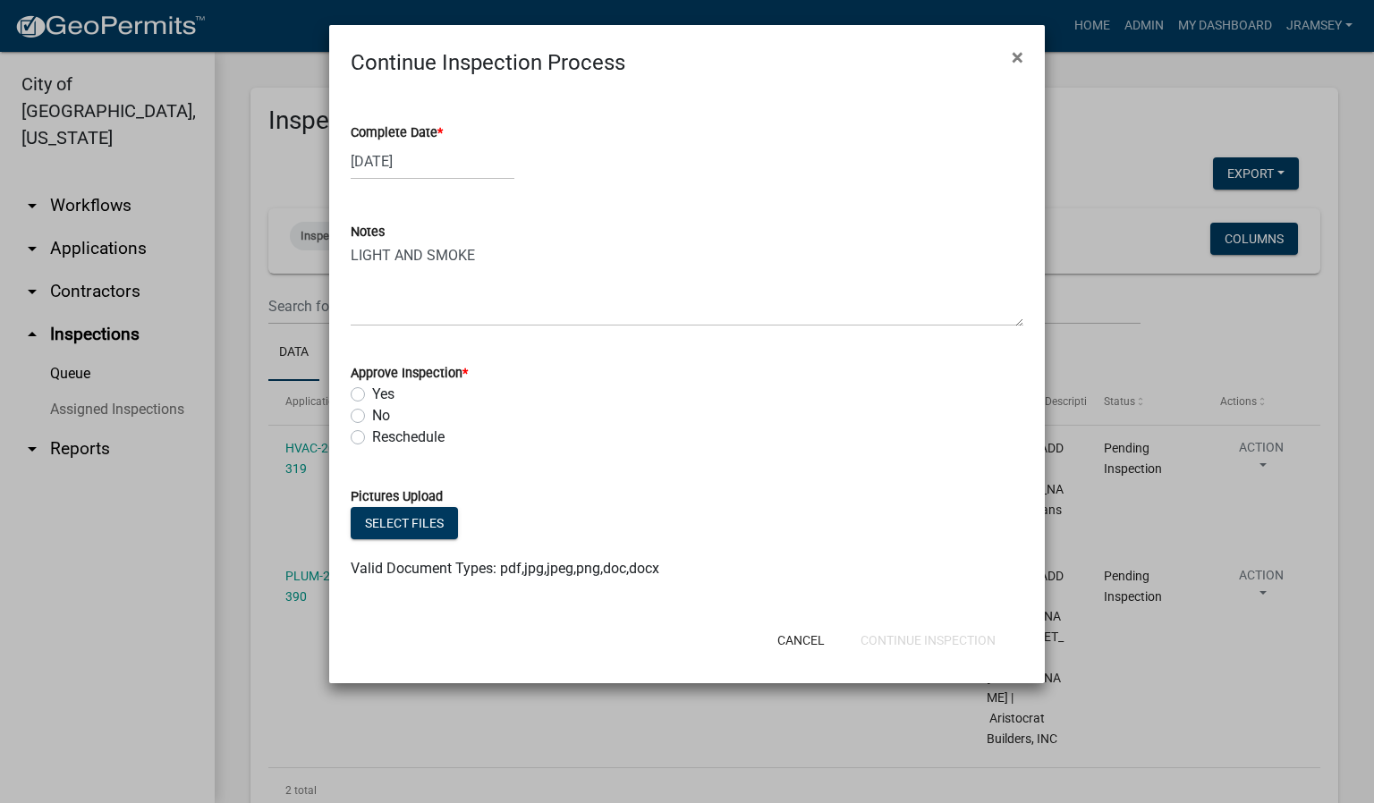
click at [372, 392] on label "Yes" at bounding box center [383, 394] width 22 height 21
click at [372, 392] on input "Yes" at bounding box center [378, 390] width 12 height 12
radio input "true"
click at [939, 644] on button "Continue Inspection" at bounding box center [928, 640] width 164 height 32
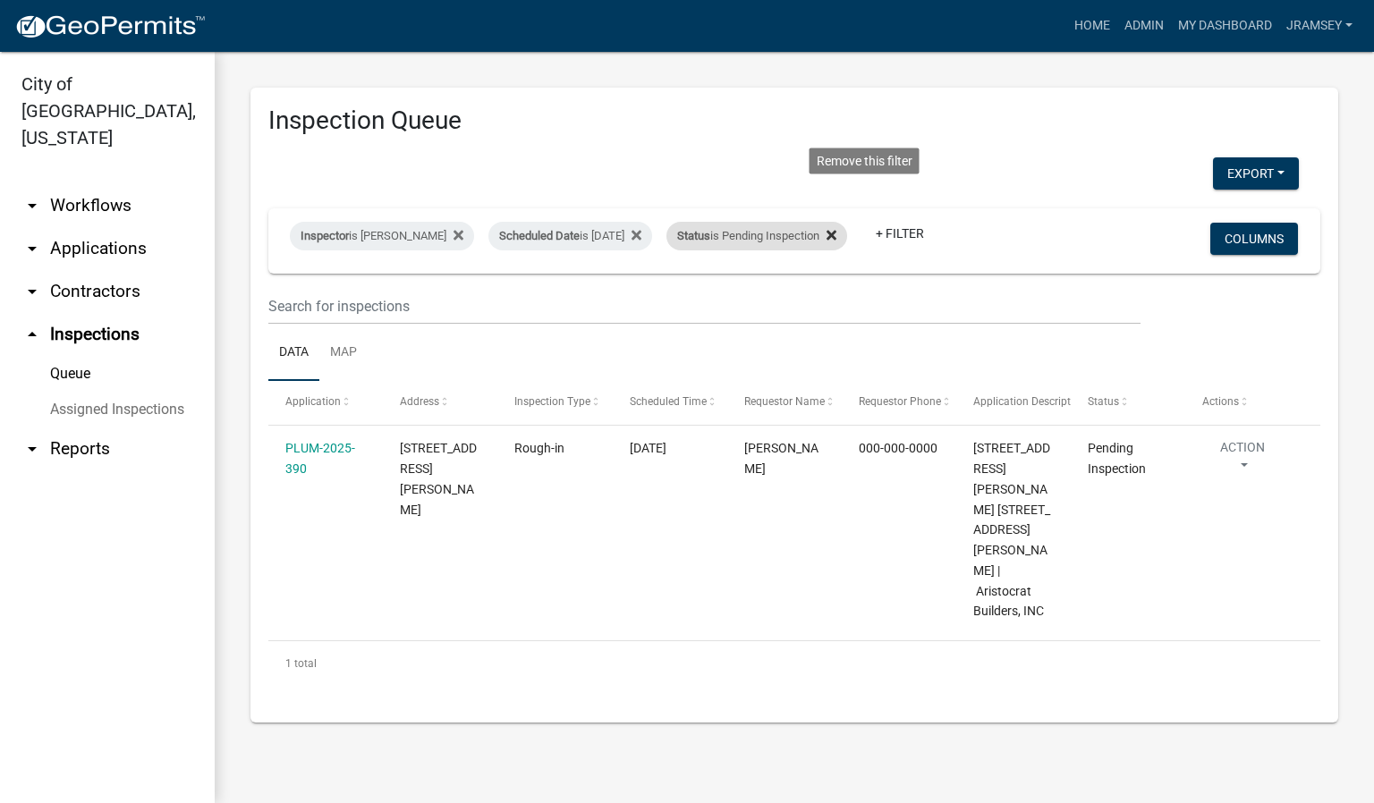
click at [836, 228] on icon at bounding box center [831, 235] width 10 height 14
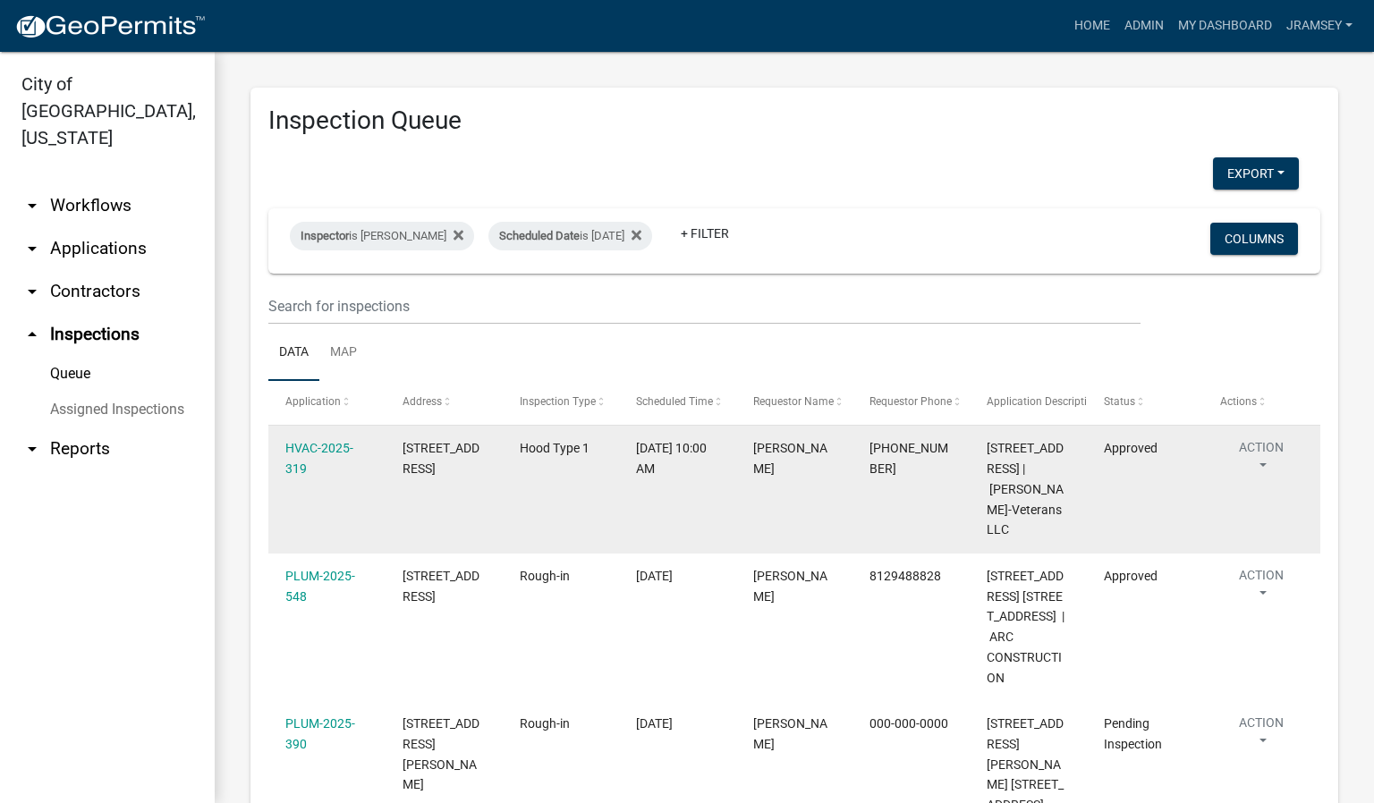
click at [1262, 459] on button "Action" at bounding box center [1261, 460] width 82 height 45
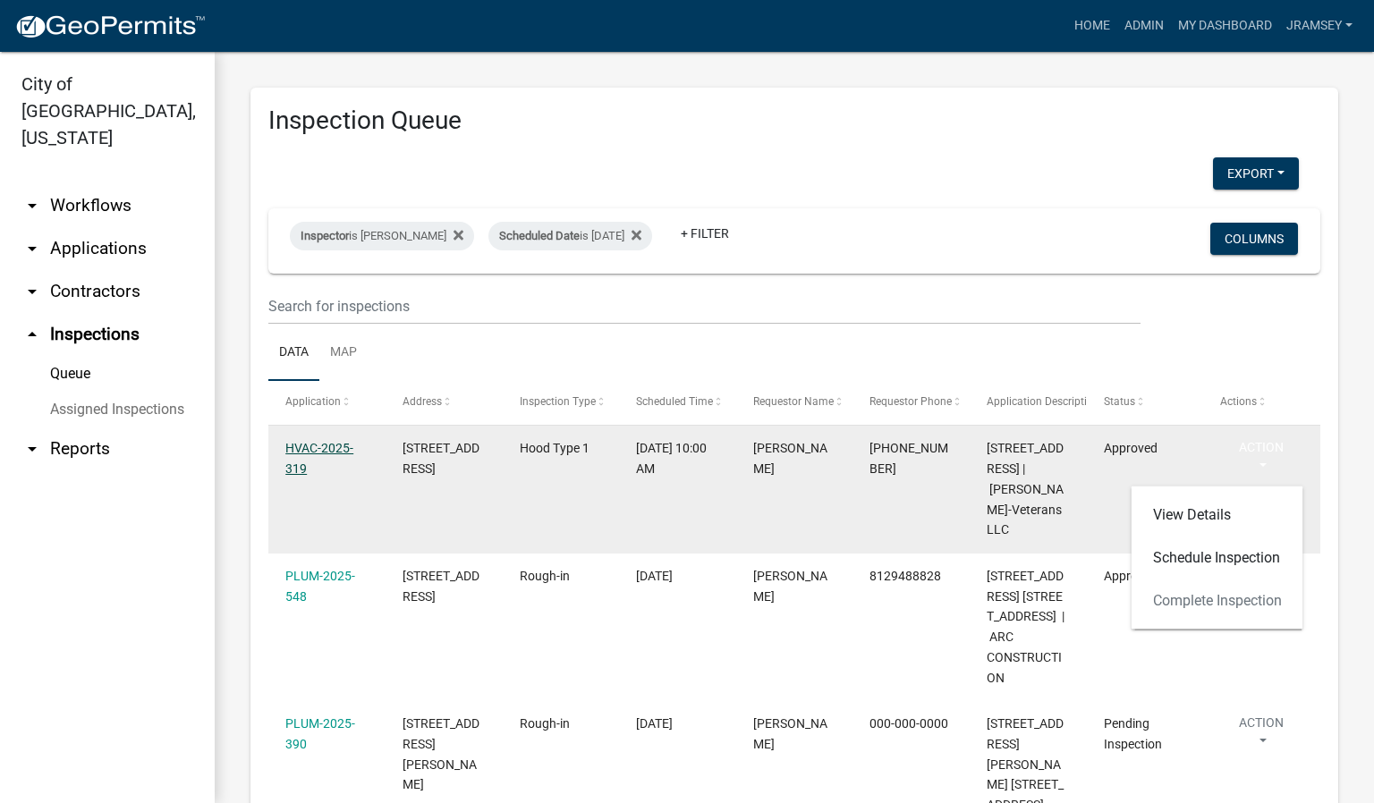
click at [333, 445] on link "HVAC-2025-319" at bounding box center [319, 458] width 68 height 35
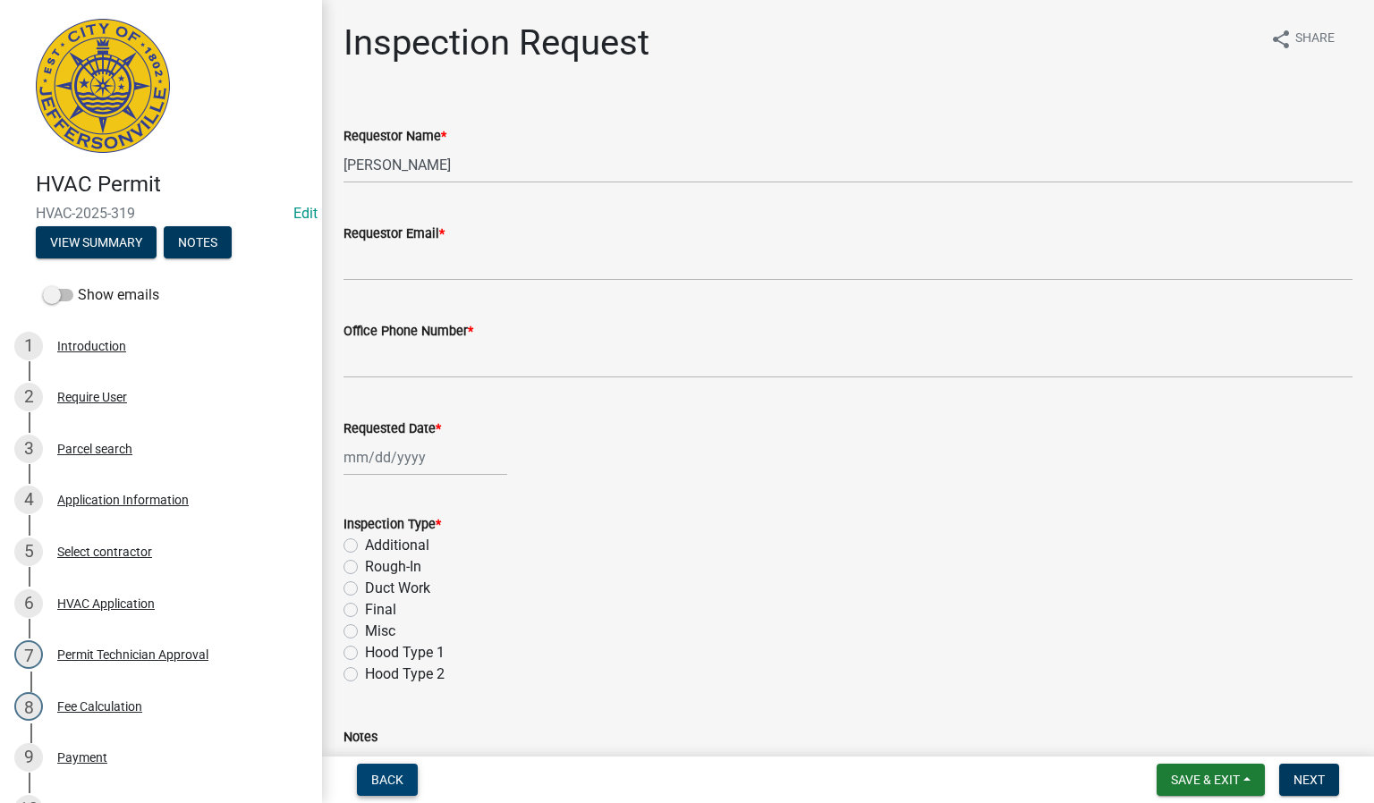
click at [389, 771] on button "Back" at bounding box center [387, 780] width 61 height 32
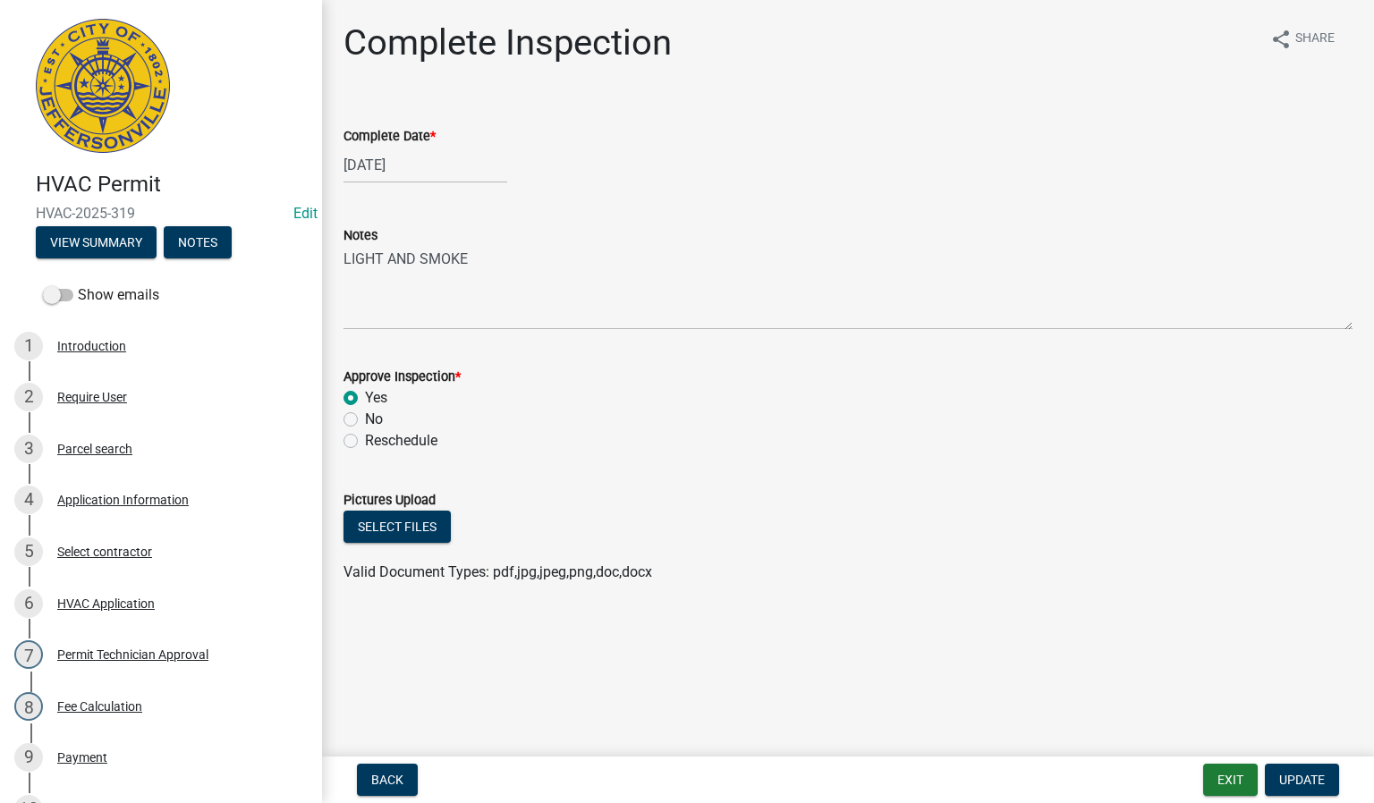
click at [341, 413] on div "Approve Inspection * Yes No Reschedule" at bounding box center [848, 397] width 1036 height 107
click at [365, 422] on label "No" at bounding box center [374, 419] width 18 height 21
click at [365, 420] on input "No" at bounding box center [371, 415] width 12 height 12
radio input "true"
click at [1281, 787] on button "Update" at bounding box center [1302, 780] width 74 height 32
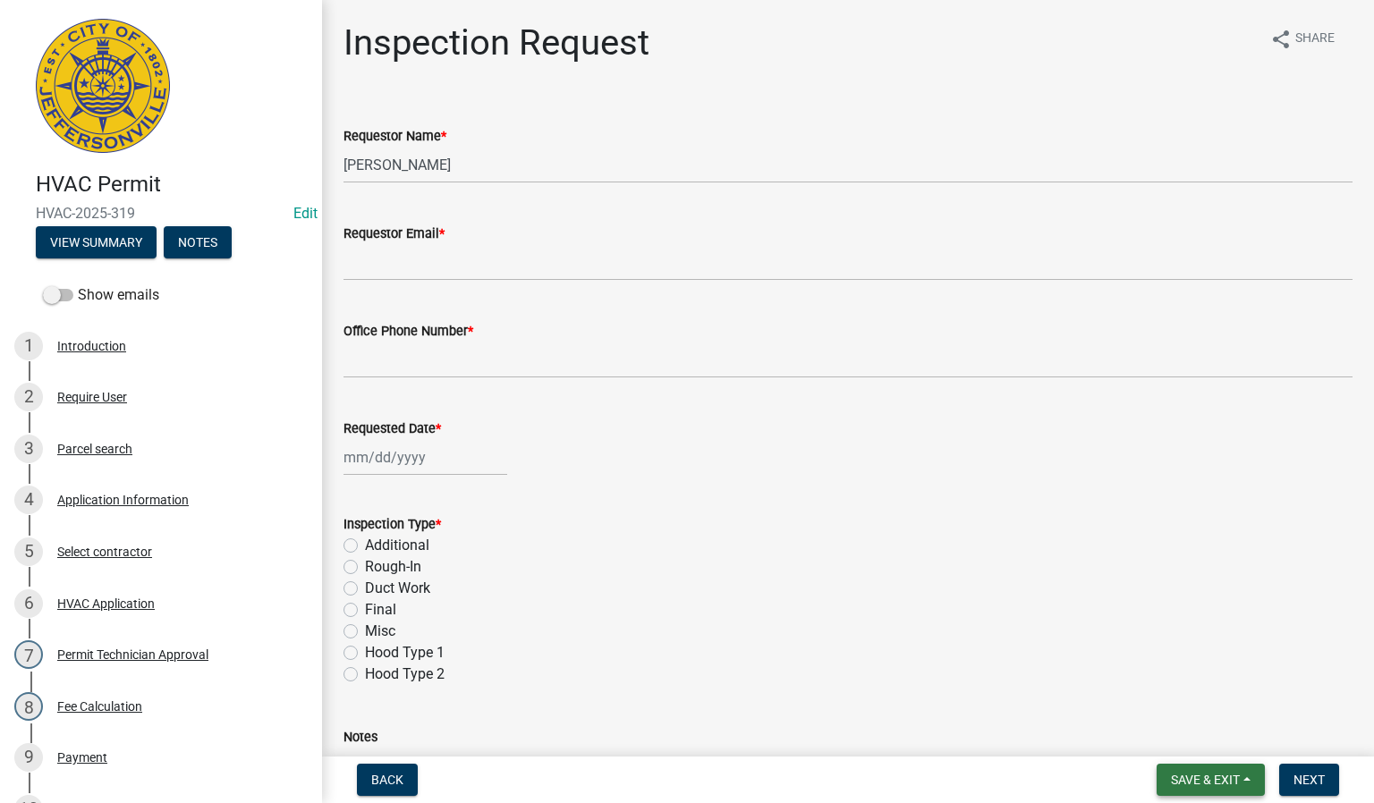
click at [1229, 775] on span "Save & Exit" at bounding box center [1205, 780] width 69 height 14
click at [1163, 728] on button "Save & Exit" at bounding box center [1193, 734] width 143 height 43
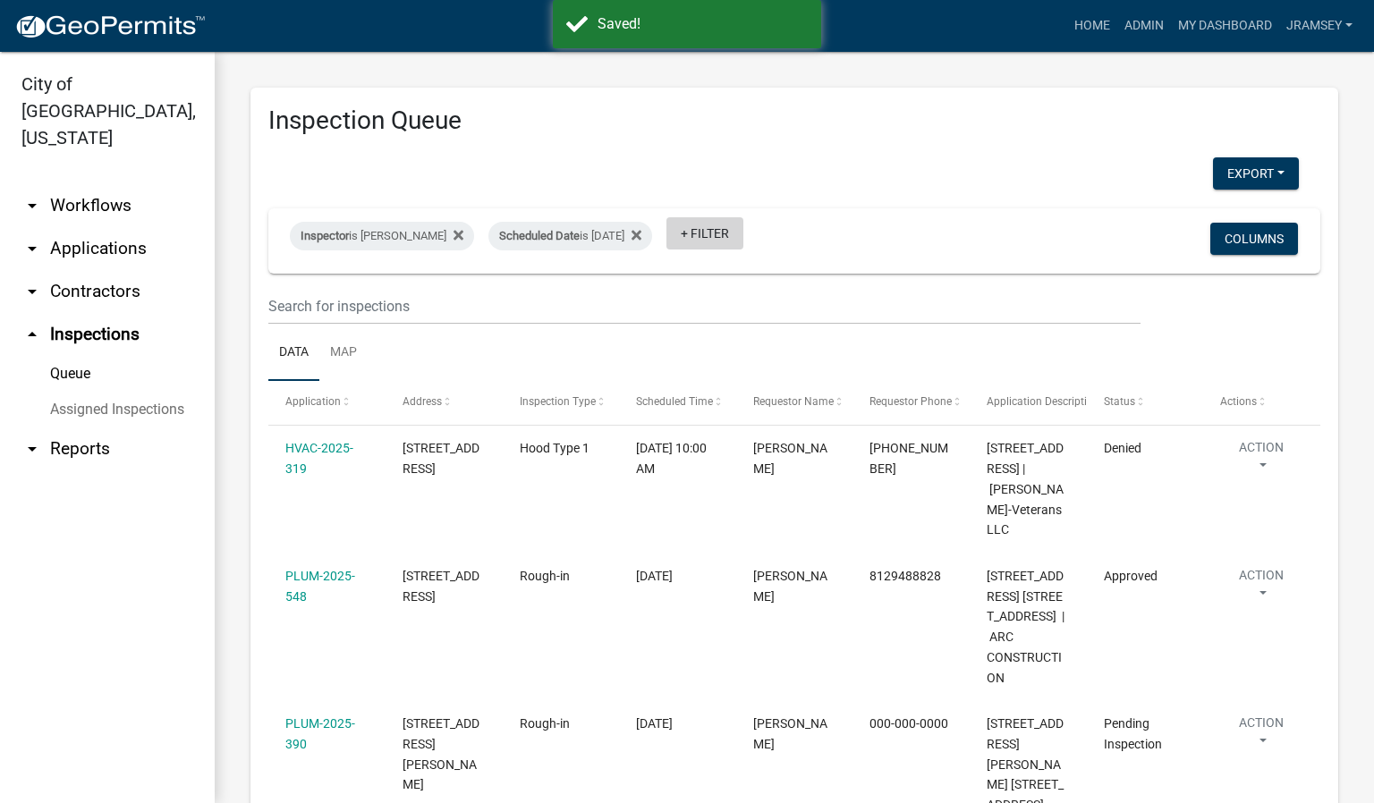
click at [743, 232] on link "+ Filter" at bounding box center [704, 233] width 77 height 32
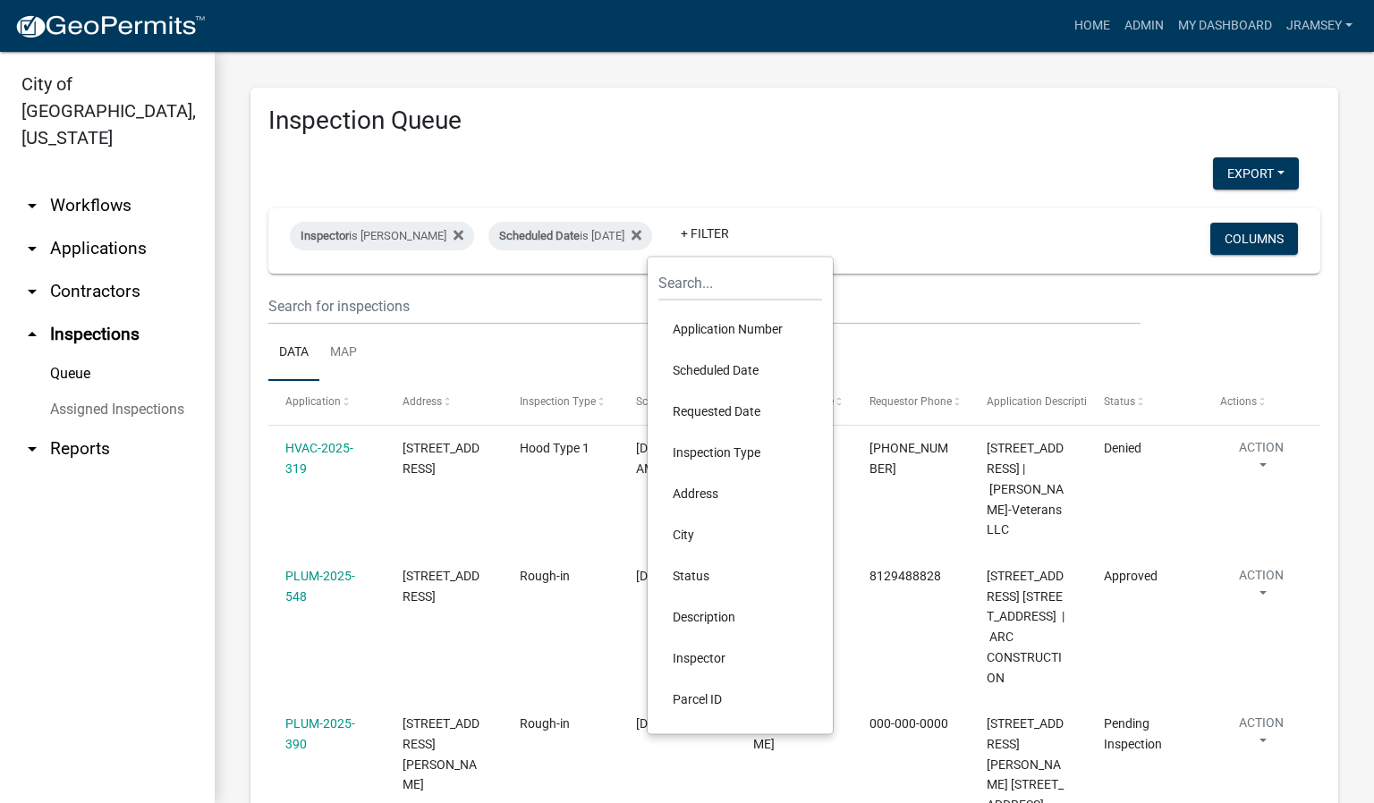
click at [703, 572] on li "Status" at bounding box center [740, 575] width 164 height 41
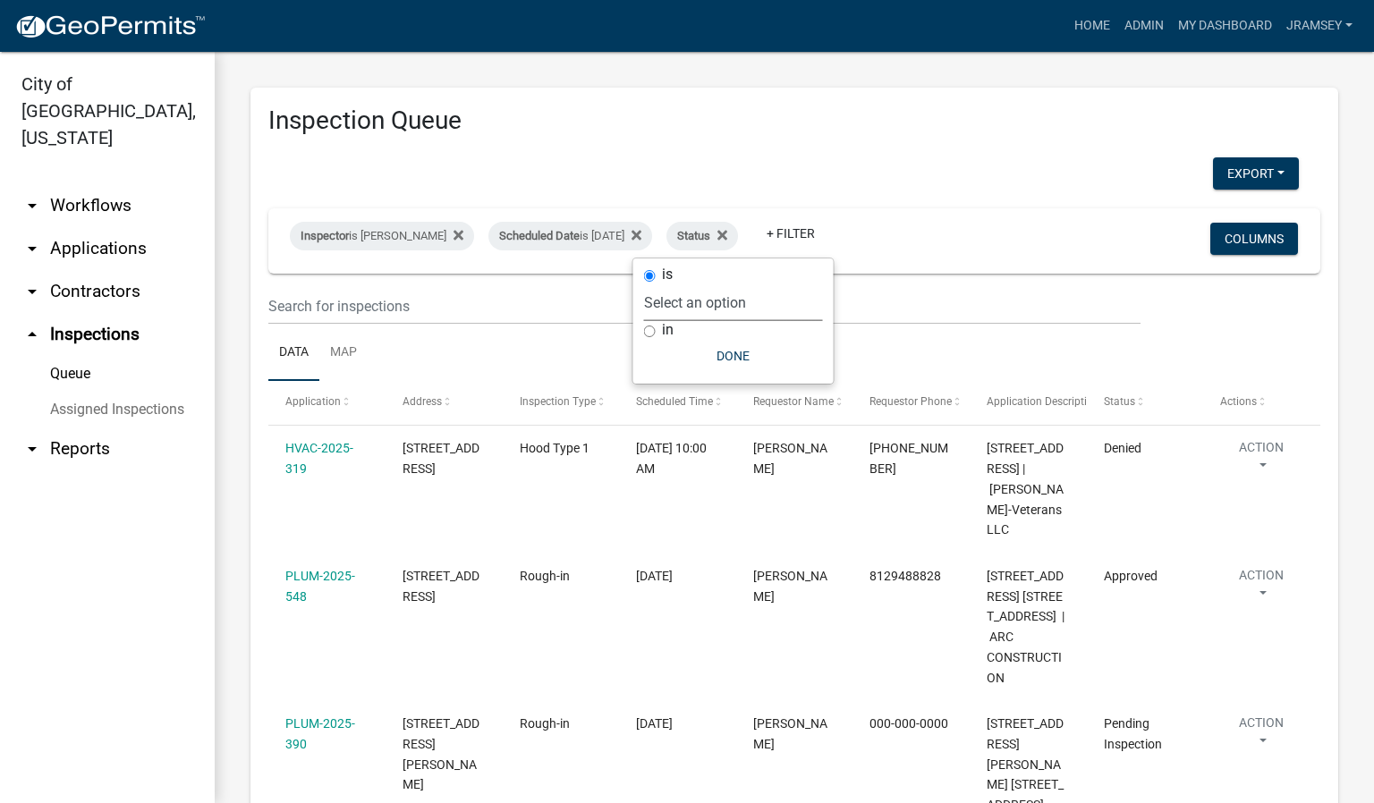
click at [698, 307] on select "Select an option Pending Schedule Pending Inspection Approved Denied Deleted Vo…" at bounding box center [733, 302] width 179 height 37
select select "1"
click at [701, 284] on select "Select an option Pending Schedule Pending Inspection Approved Denied Deleted Vo…" at bounding box center [733, 302] width 179 height 37
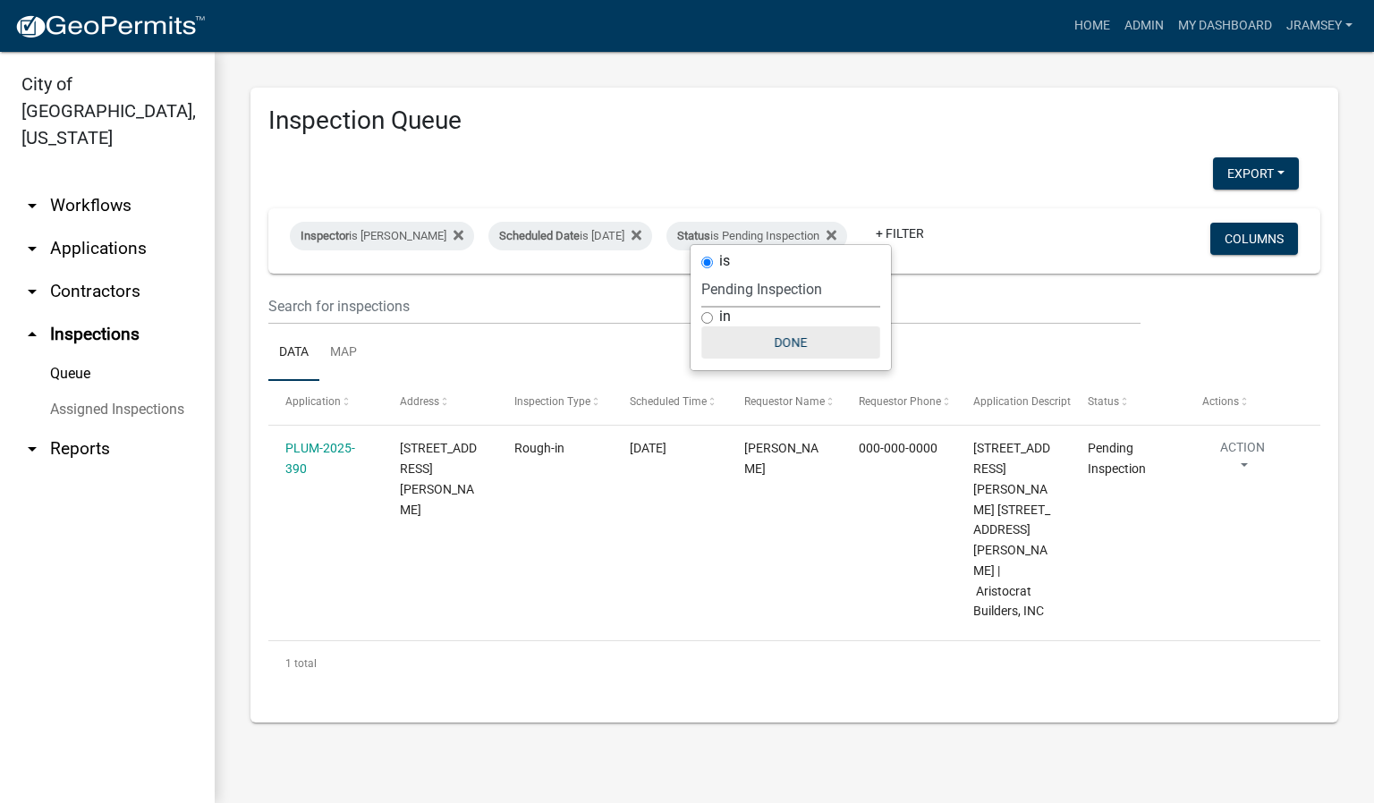
click at [790, 344] on button "Done" at bounding box center [790, 342] width 179 height 32
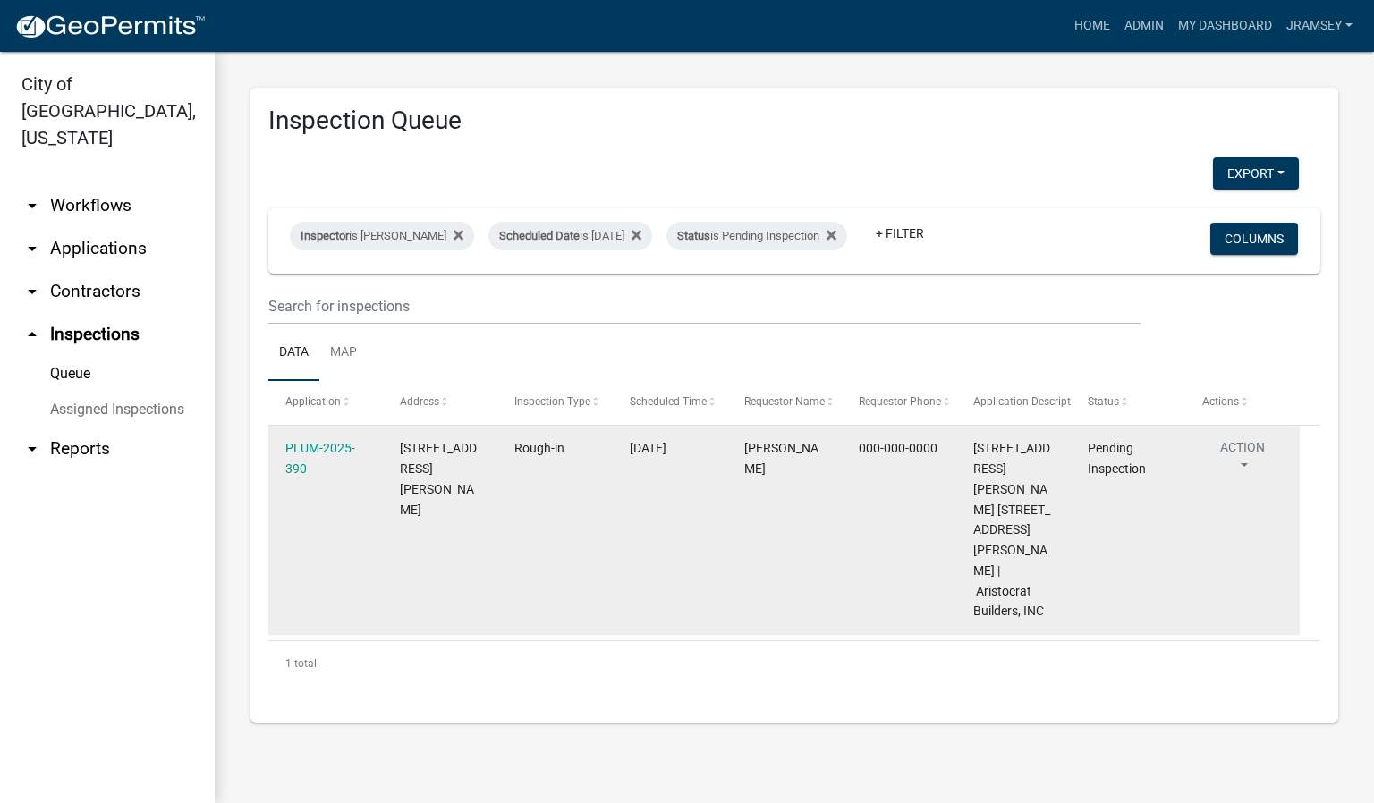
click at [1233, 457] on button "Action" at bounding box center [1242, 460] width 80 height 45
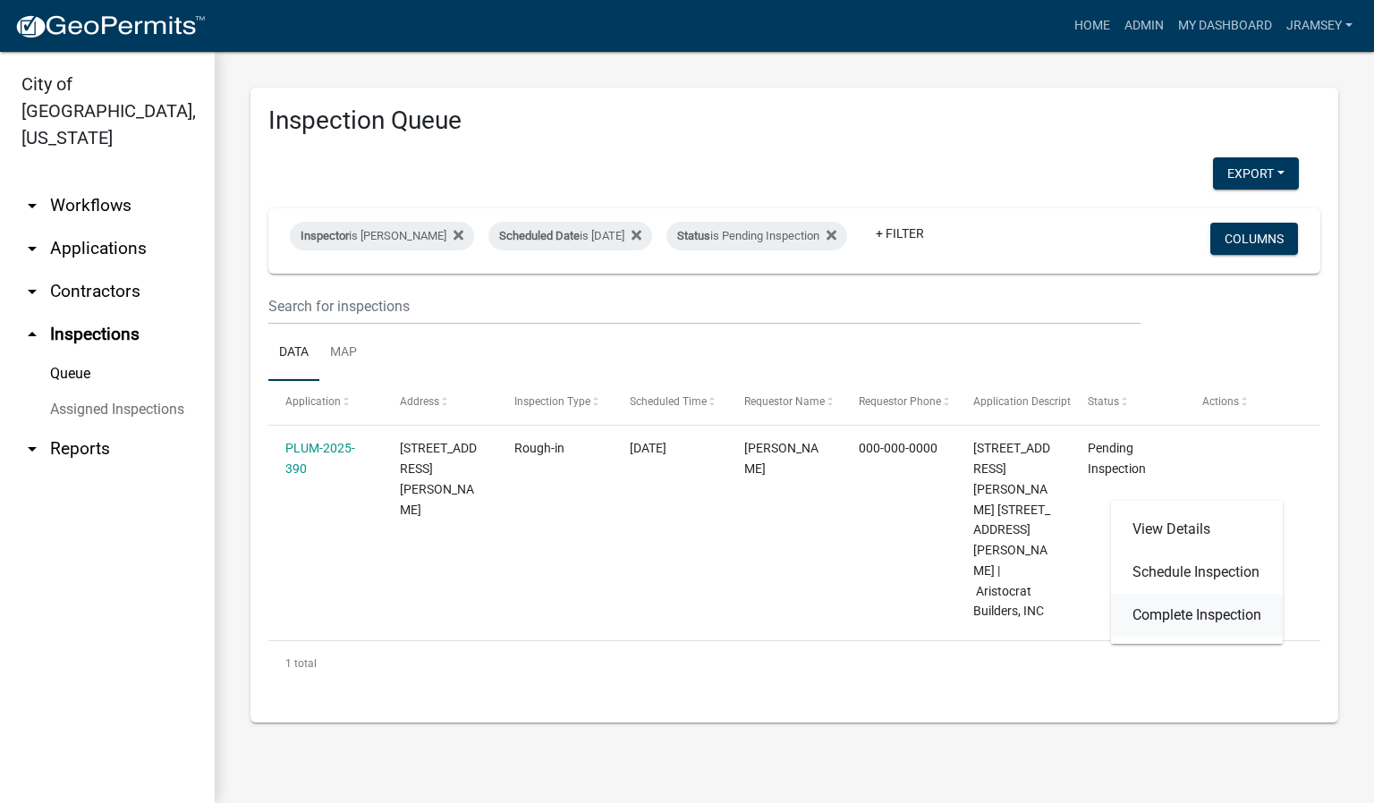
click at [1189, 617] on link "Complete Inspection" at bounding box center [1197, 615] width 172 height 43
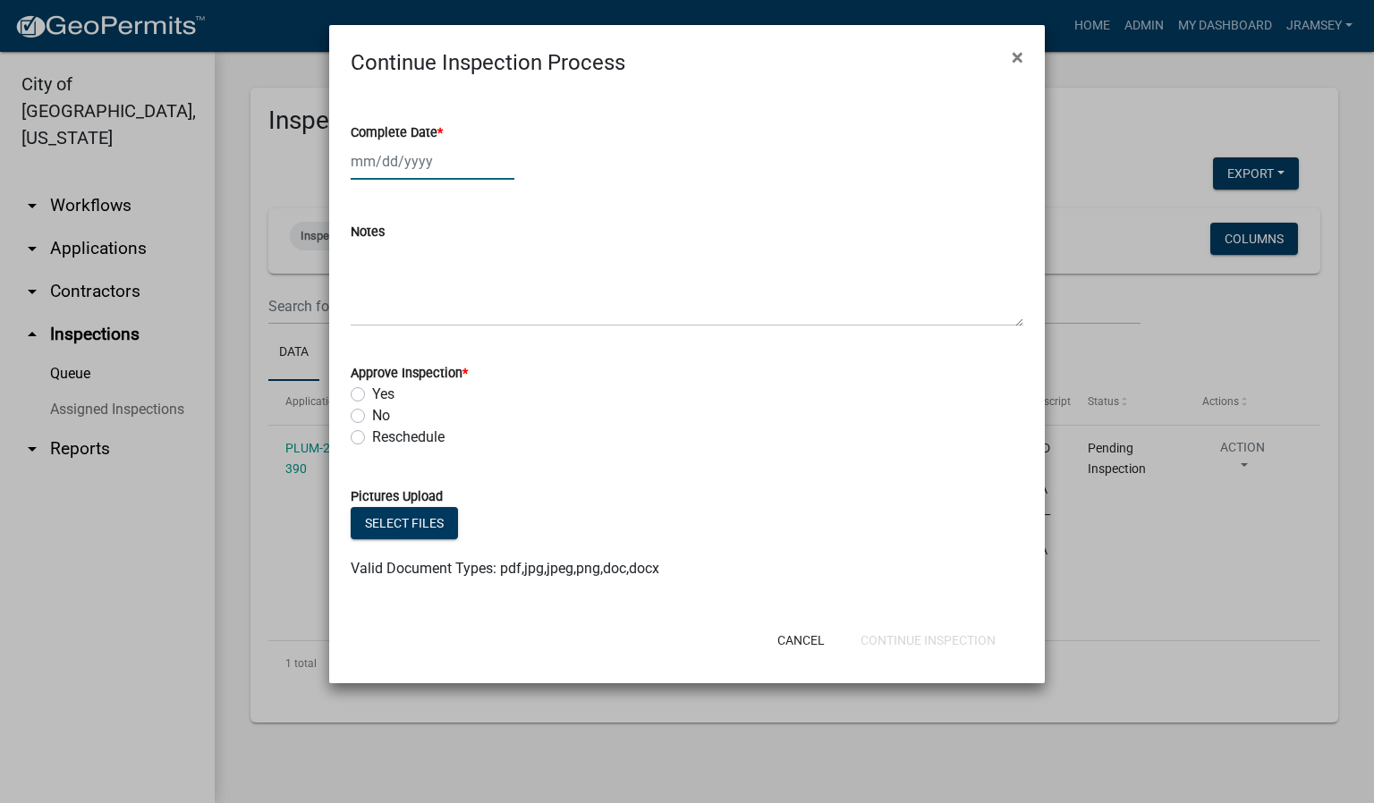
click at [392, 148] on div at bounding box center [433, 161] width 164 height 37
select select "10"
select select "2025"
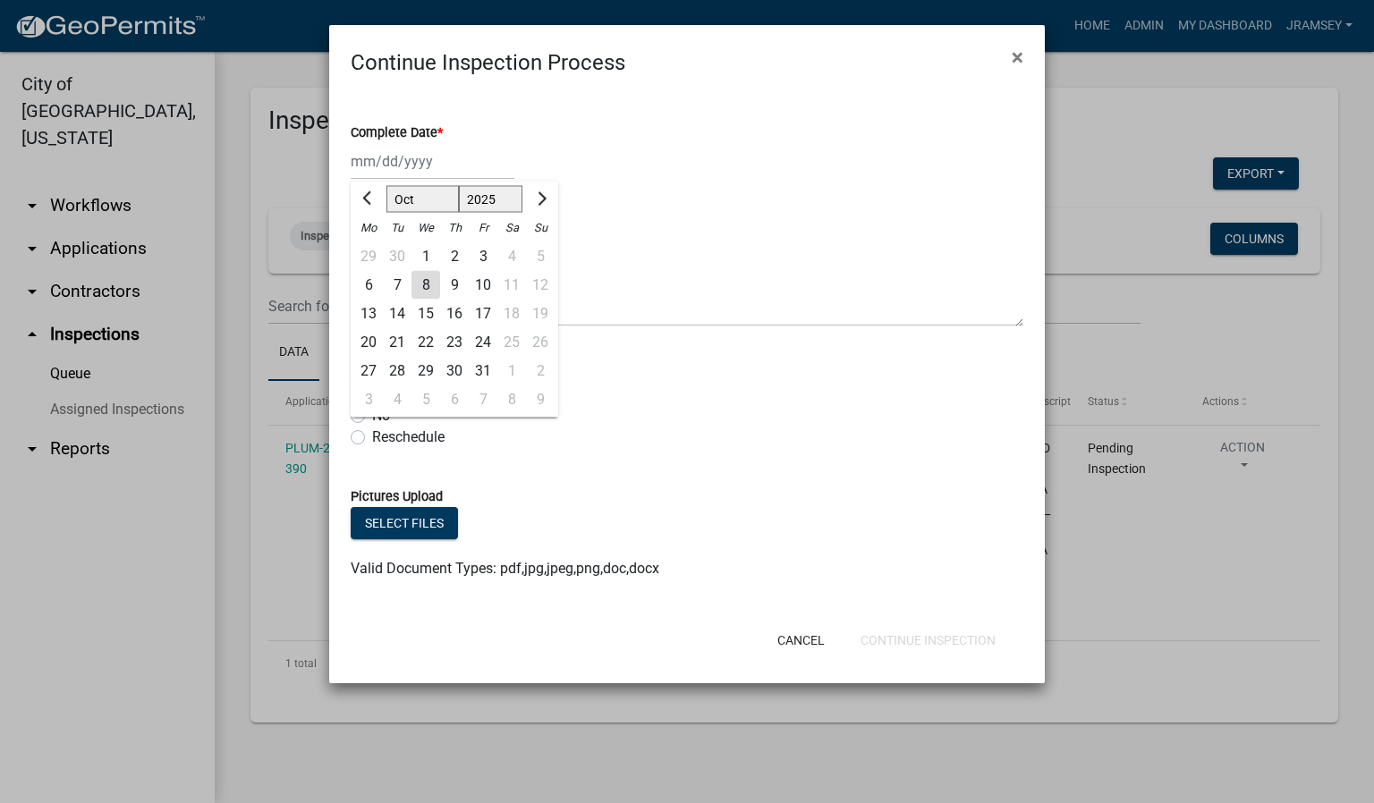
click at [425, 285] on div "8" at bounding box center [425, 285] width 29 height 29
type input "[DATE]"
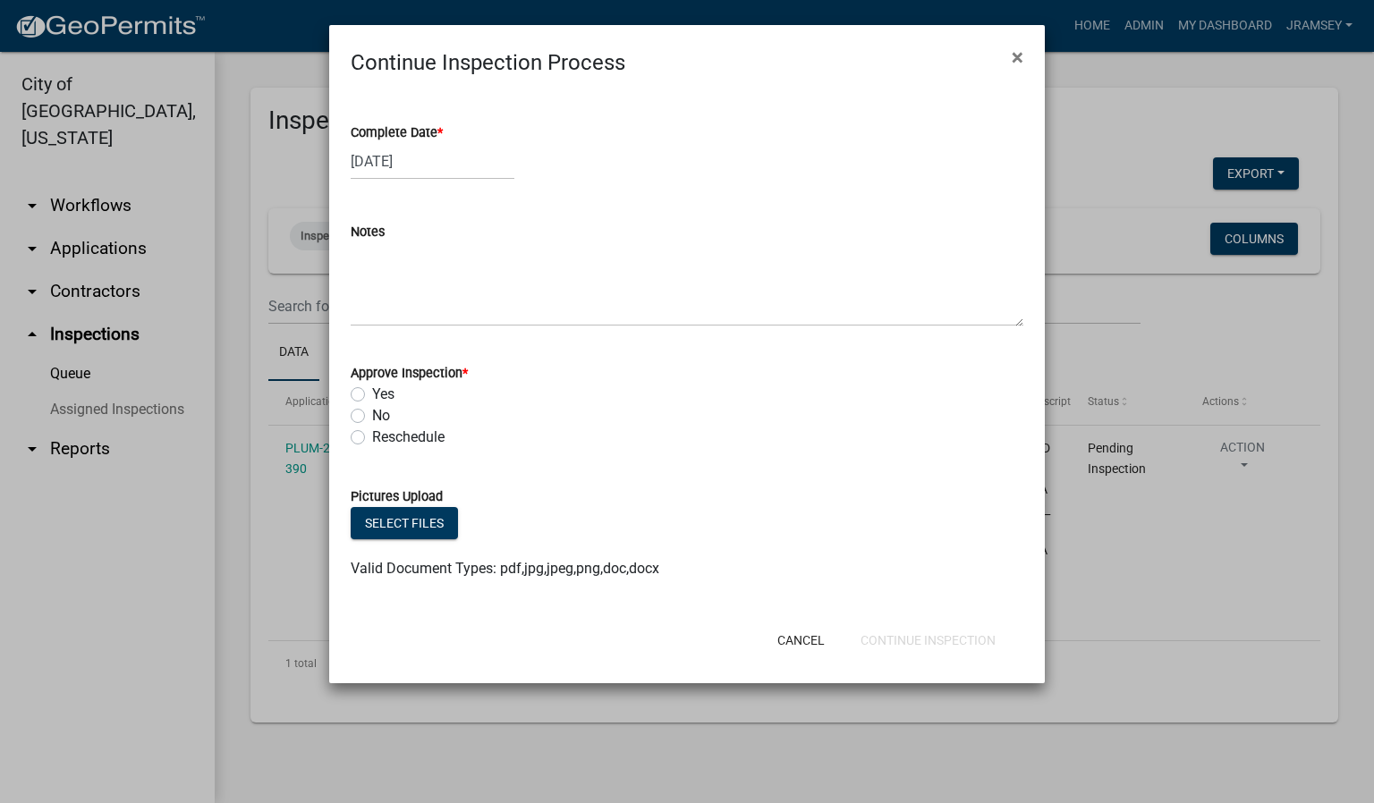
click at [372, 393] on label "Yes" at bounding box center [383, 394] width 22 height 21
click at [372, 393] on input "Yes" at bounding box center [378, 390] width 12 height 12
radio input "true"
click at [900, 637] on button "Continue Inspection" at bounding box center [928, 640] width 164 height 32
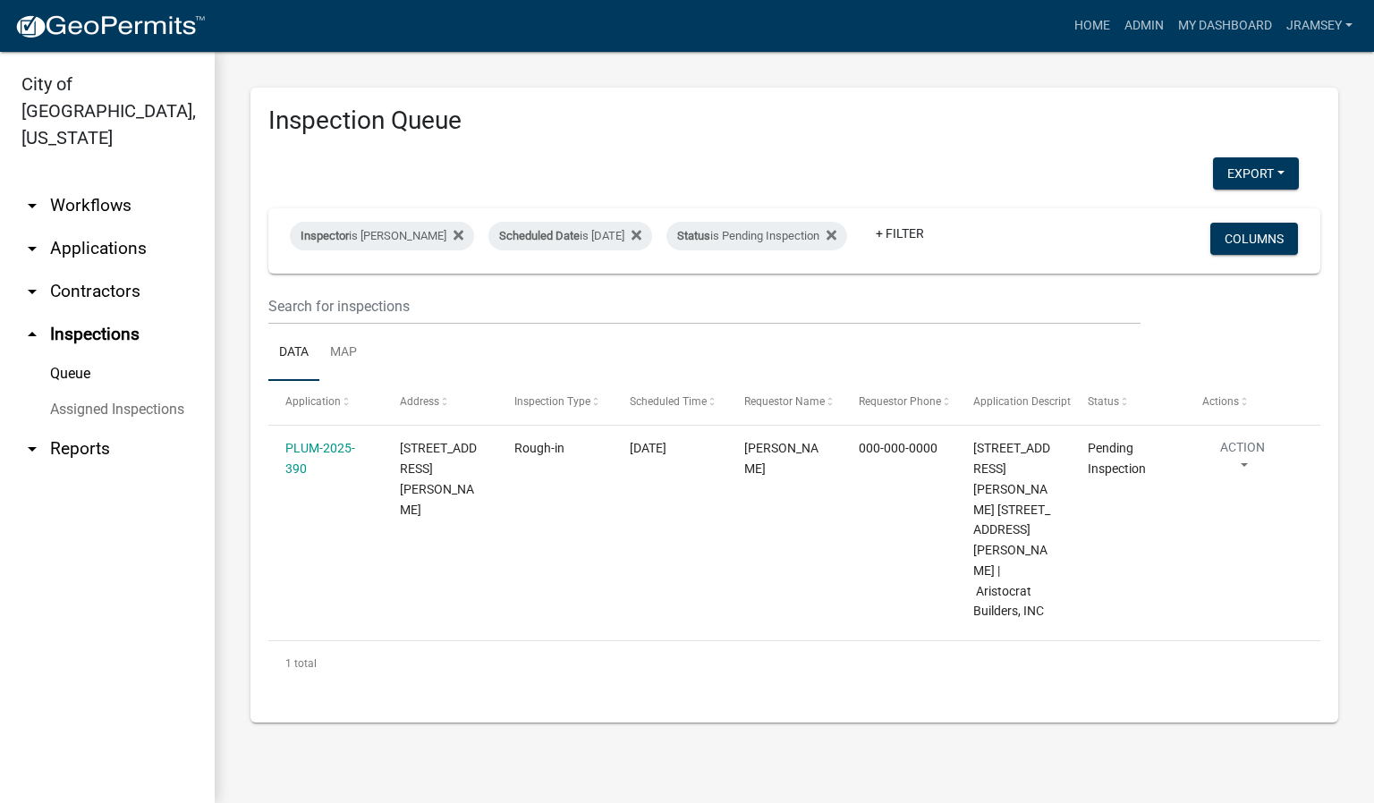
click at [122, 227] on link "arrow_drop_down Applications" at bounding box center [107, 248] width 215 height 43
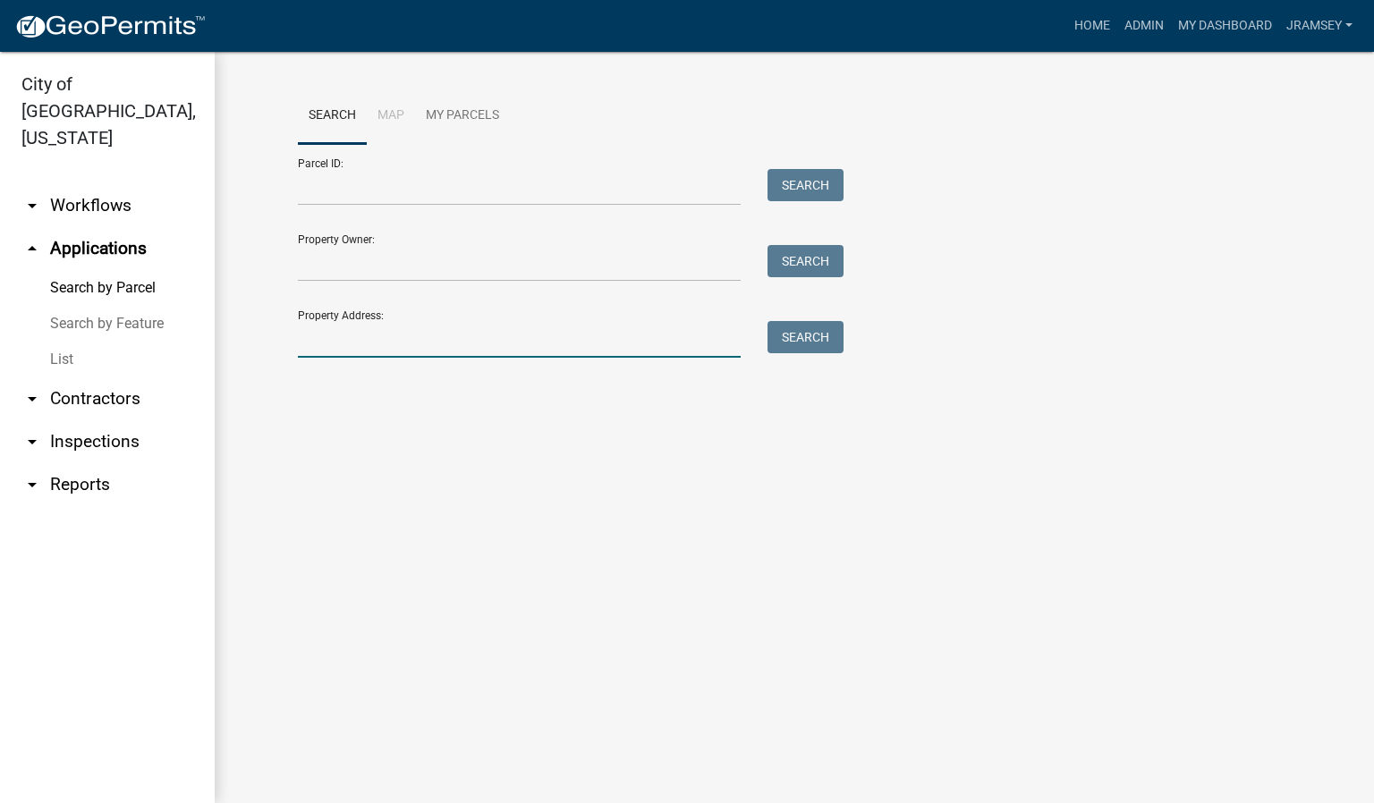
click at [368, 338] on input "Property Address:" at bounding box center [519, 339] width 443 height 37
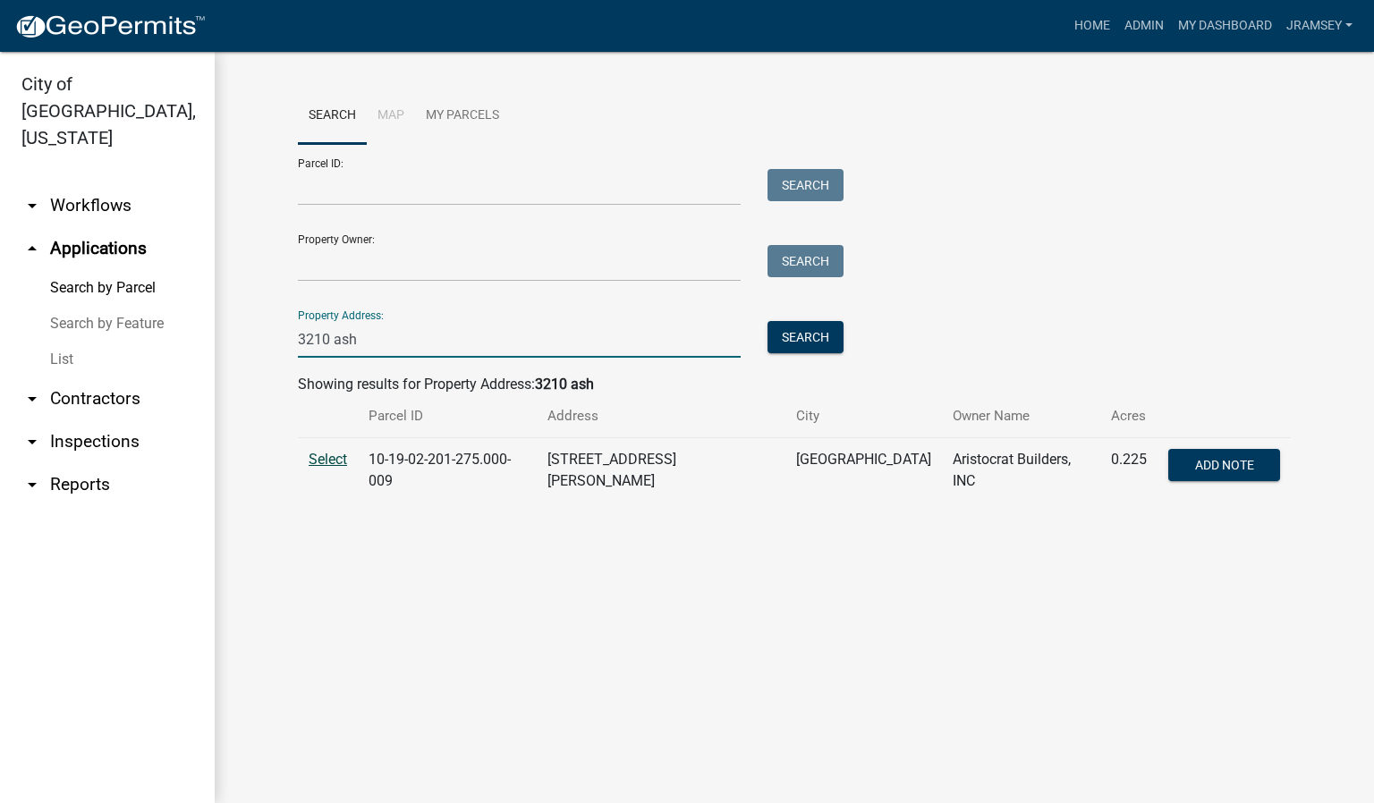
type input "3210 ash"
click at [323, 462] on span "Select" at bounding box center [328, 459] width 38 height 17
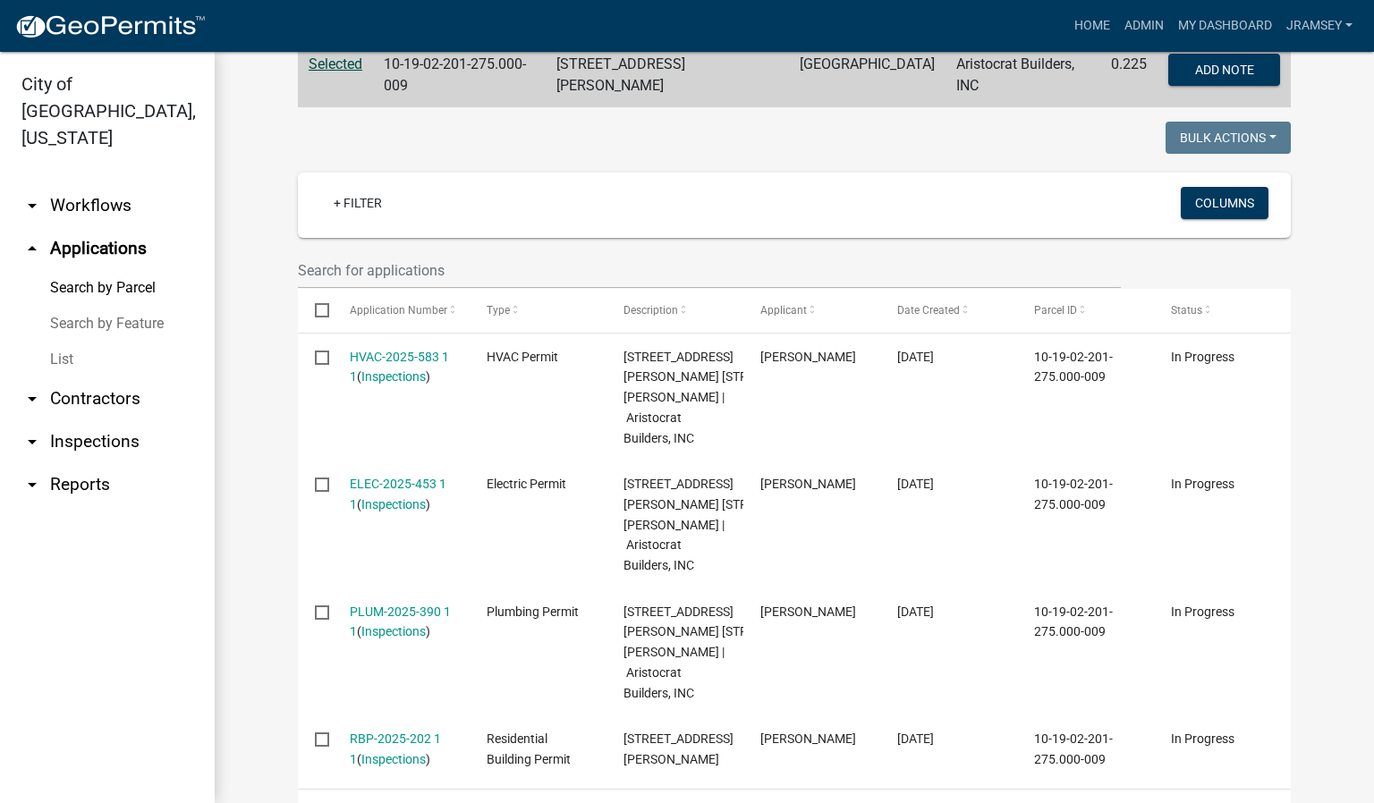
scroll to position [402, 0]
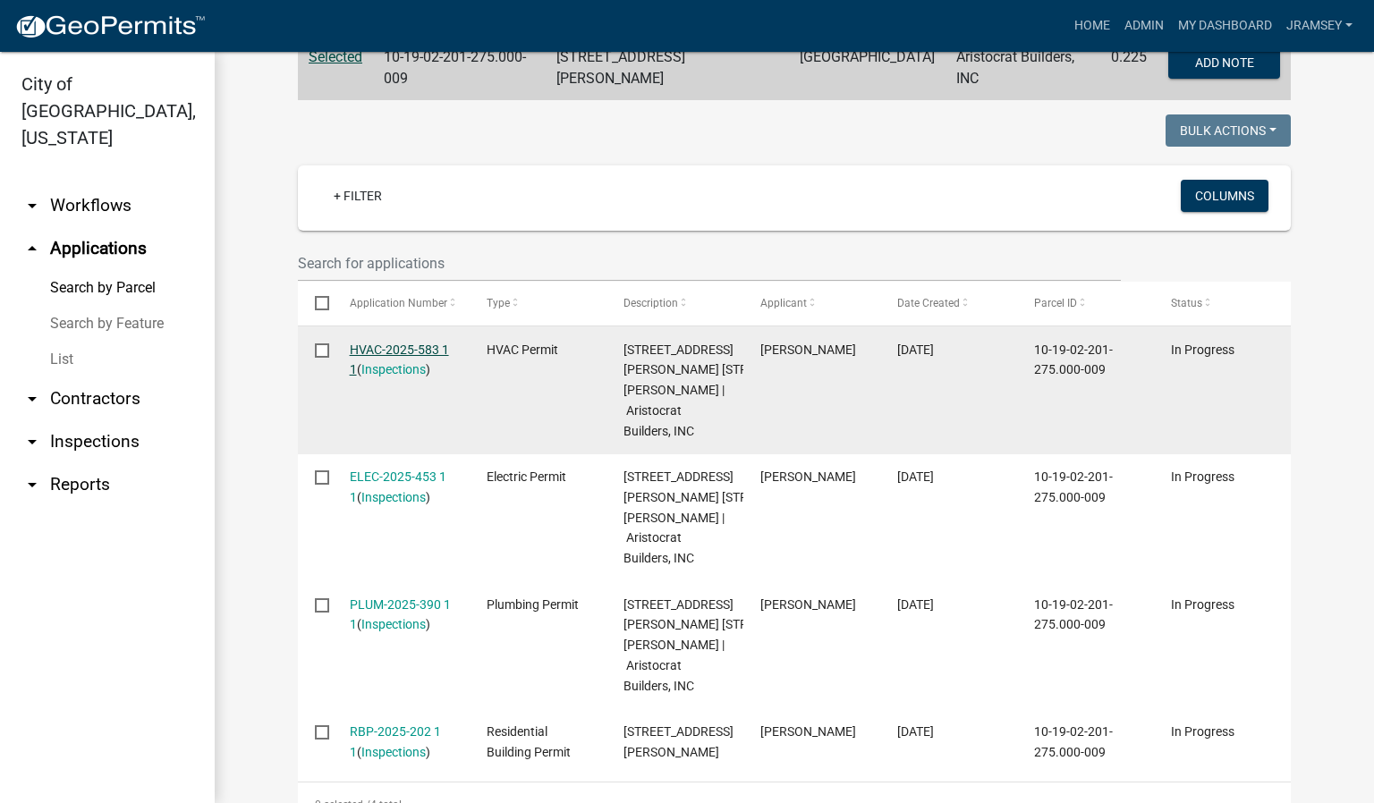
click at [401, 343] on link "HVAC-2025-583 1 1" at bounding box center [399, 360] width 99 height 35
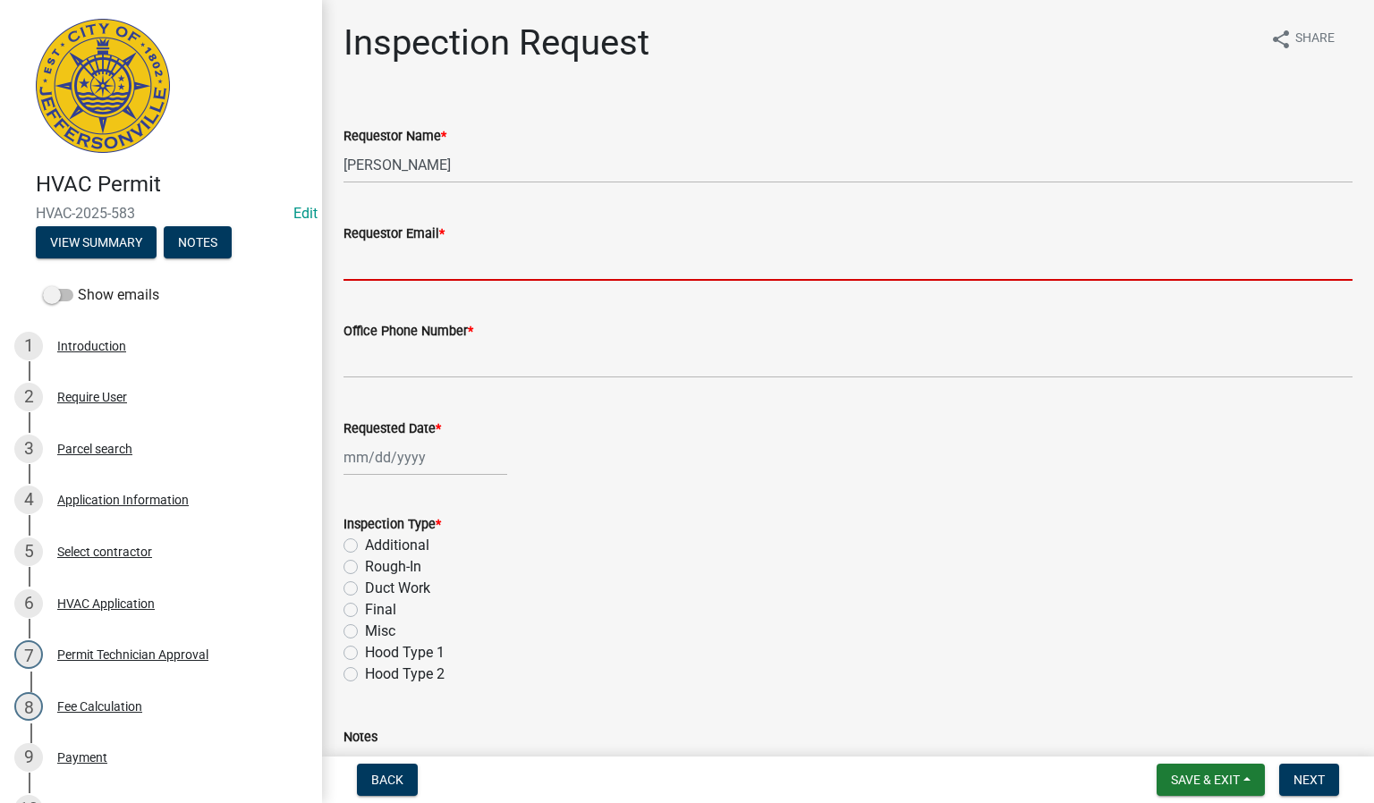
click at [395, 266] on input "Requestor Email *" at bounding box center [847, 262] width 1009 height 37
type input "[EMAIL_ADDRESS][DOMAIN_NAME]"
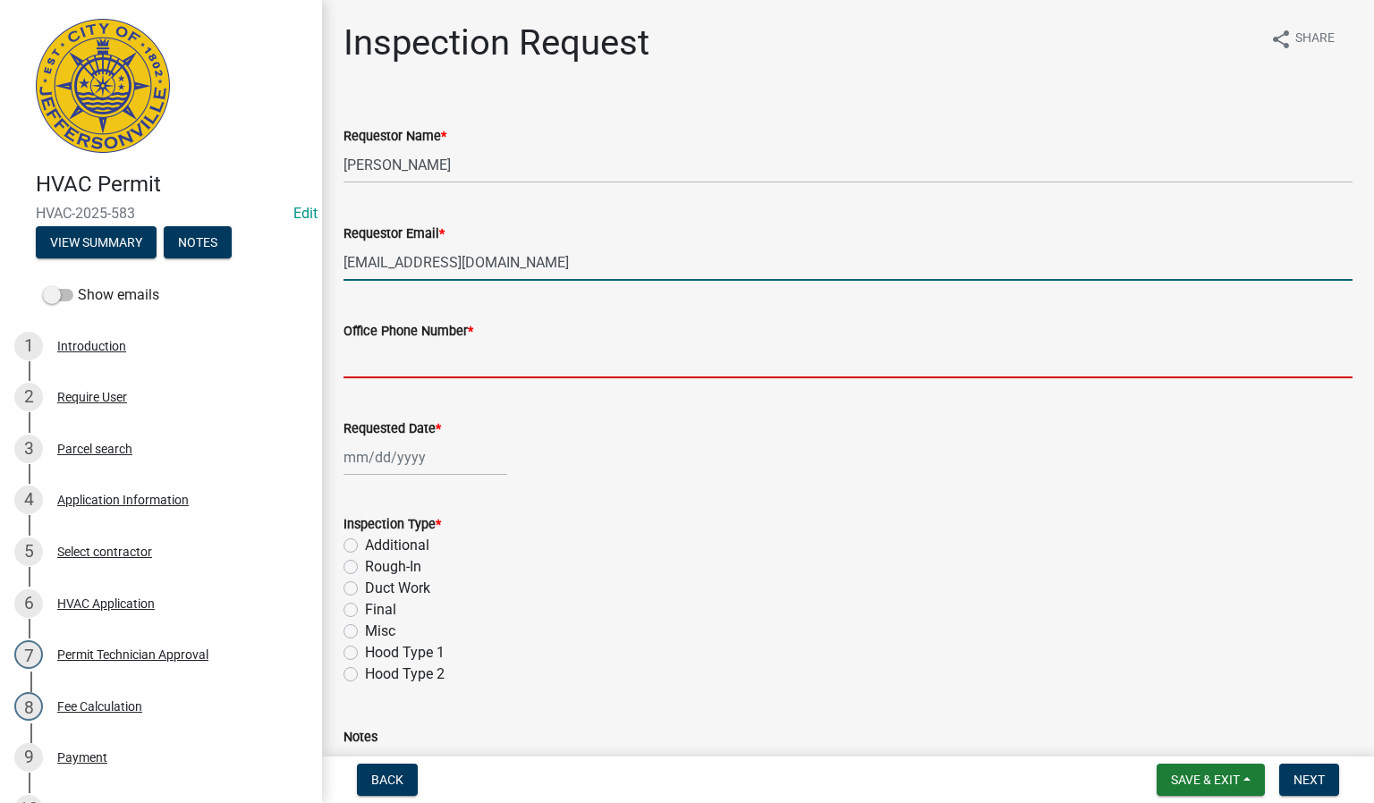
click at [397, 360] on input "Office Phone Number *" at bounding box center [847, 360] width 1009 height 37
type input "0000000000"
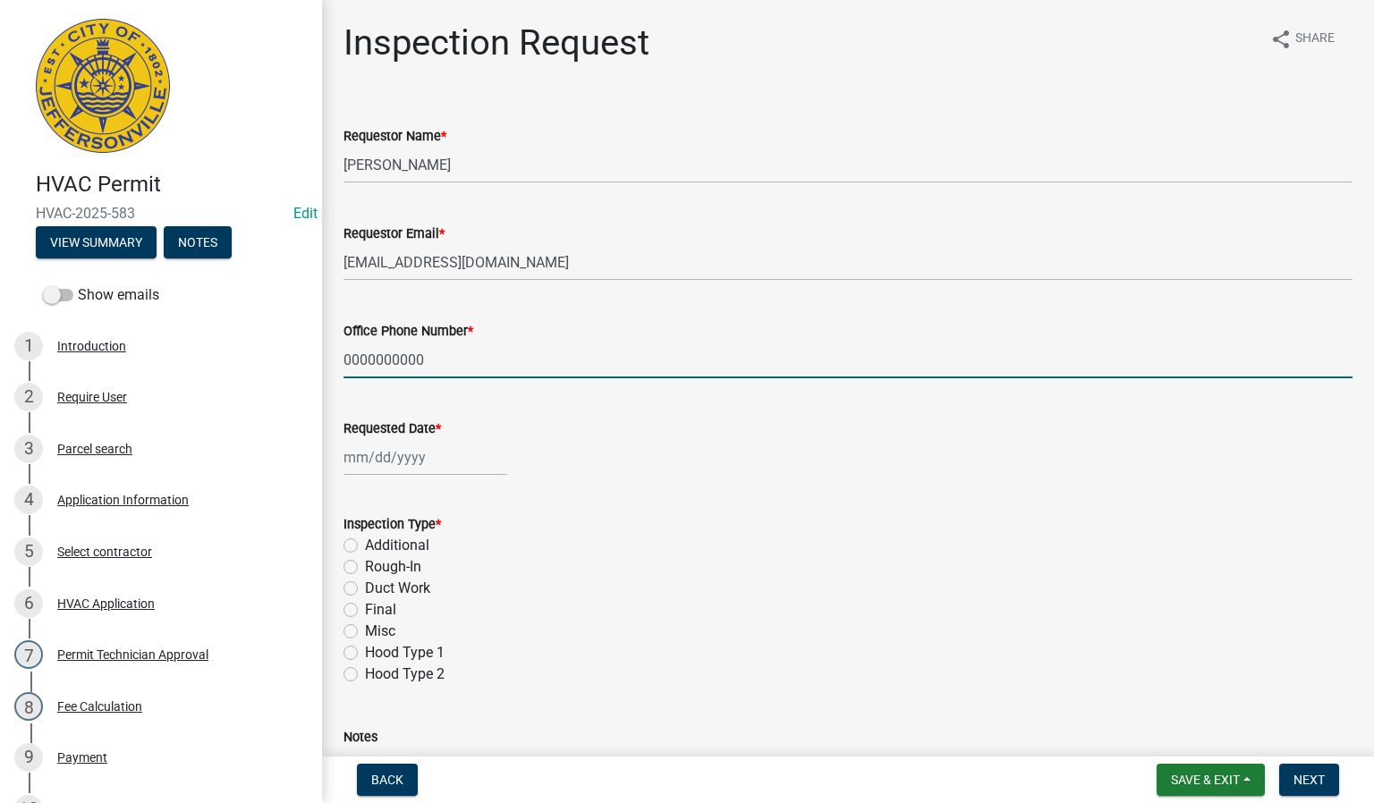
click at [417, 446] on div at bounding box center [425, 457] width 164 height 37
select select "10"
select select "2025"
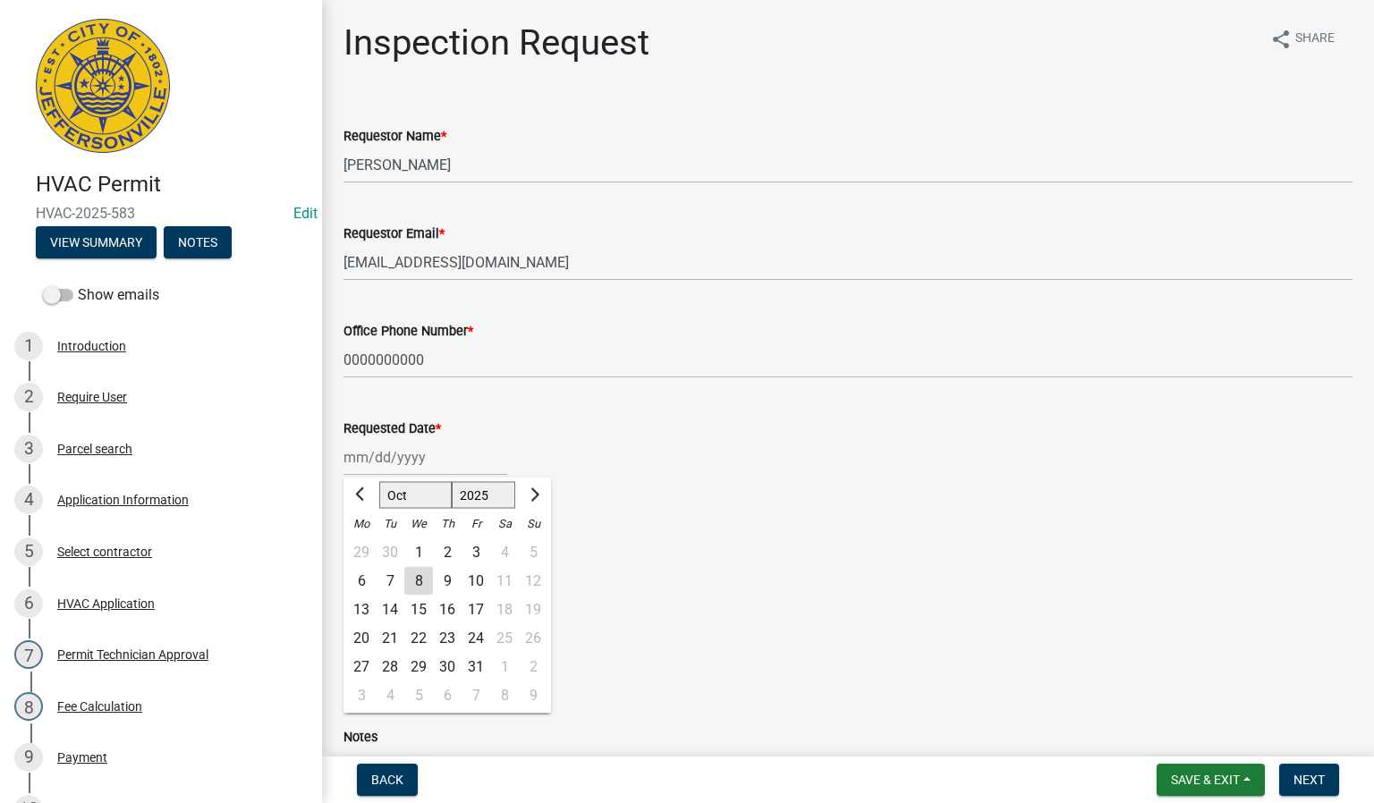
click at [421, 585] on div "8" at bounding box center [418, 581] width 29 height 29
type input "[DATE]"
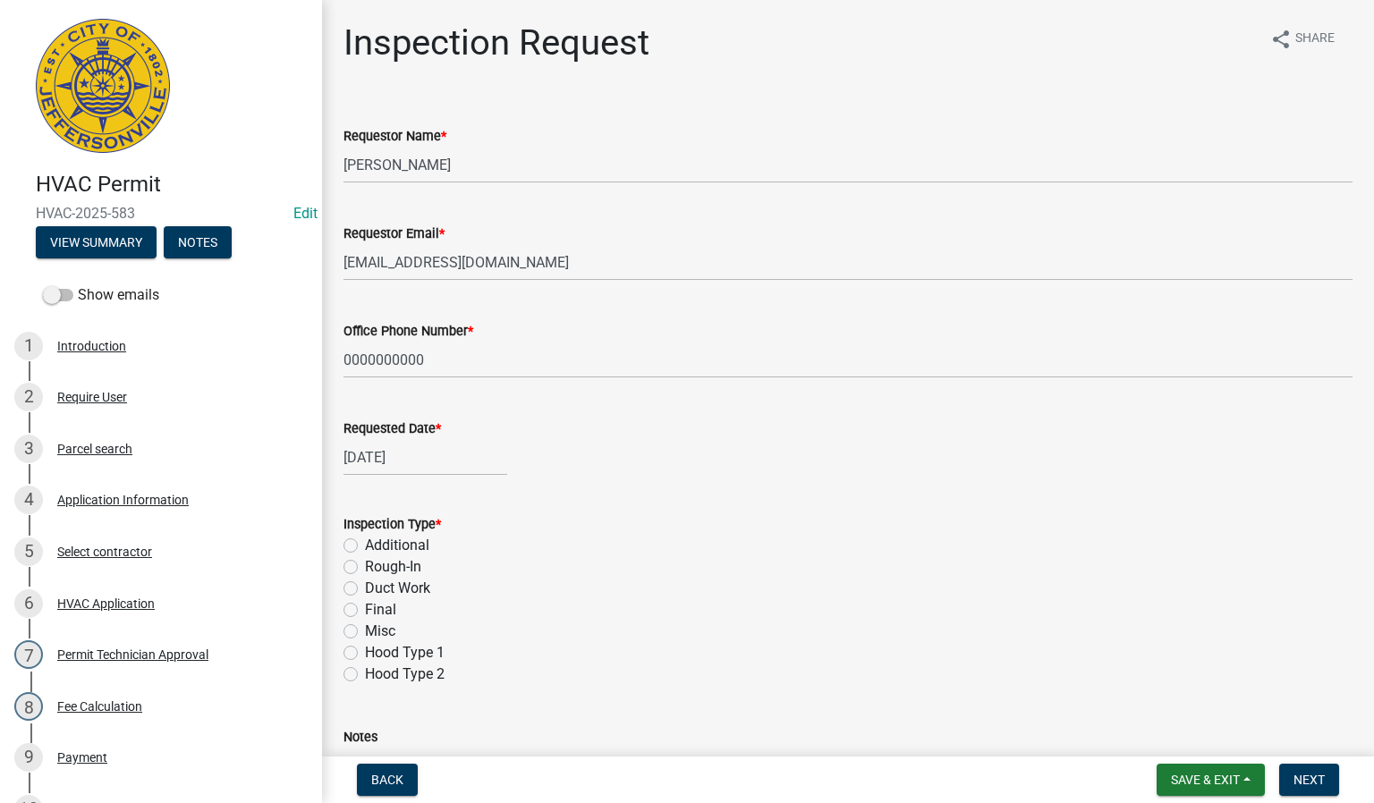
click at [365, 564] on label "Rough-In" at bounding box center [393, 566] width 56 height 21
click at [365, 564] on input "Rough-In" at bounding box center [371, 562] width 12 height 12
radio input "true"
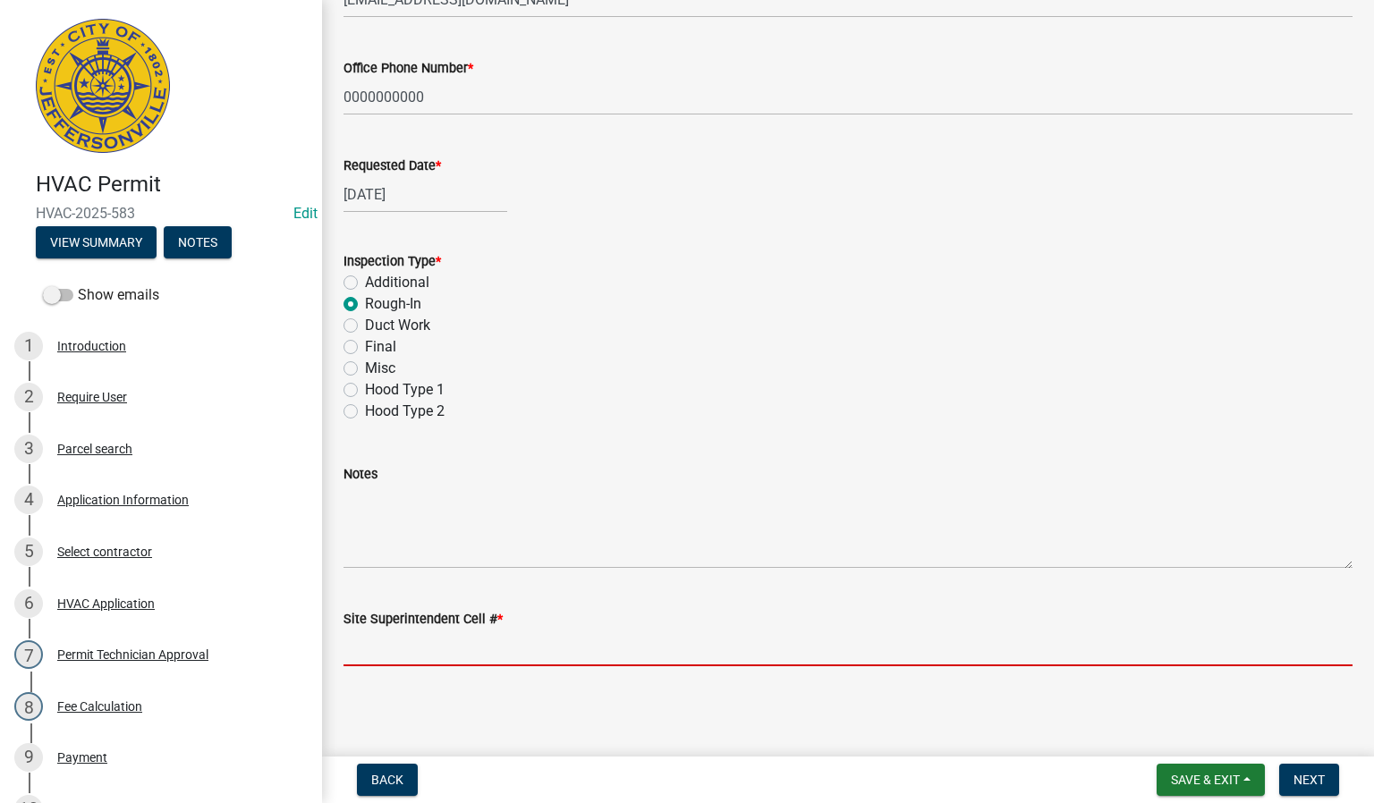
click at [401, 636] on input "Site Superintendent Cell # *" at bounding box center [847, 648] width 1009 height 37
type input "SAME"
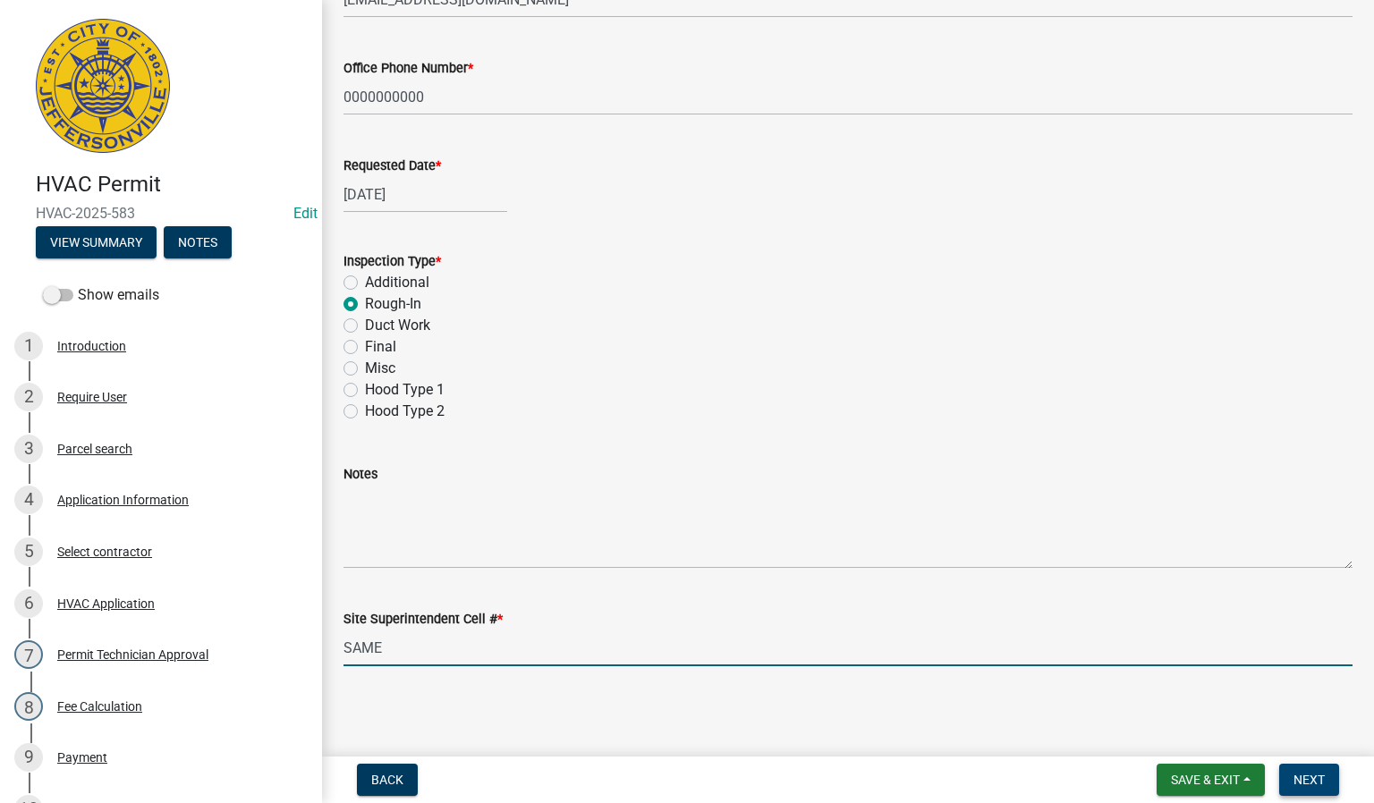
click at [1316, 778] on span "Next" at bounding box center [1308, 780] width 31 height 14
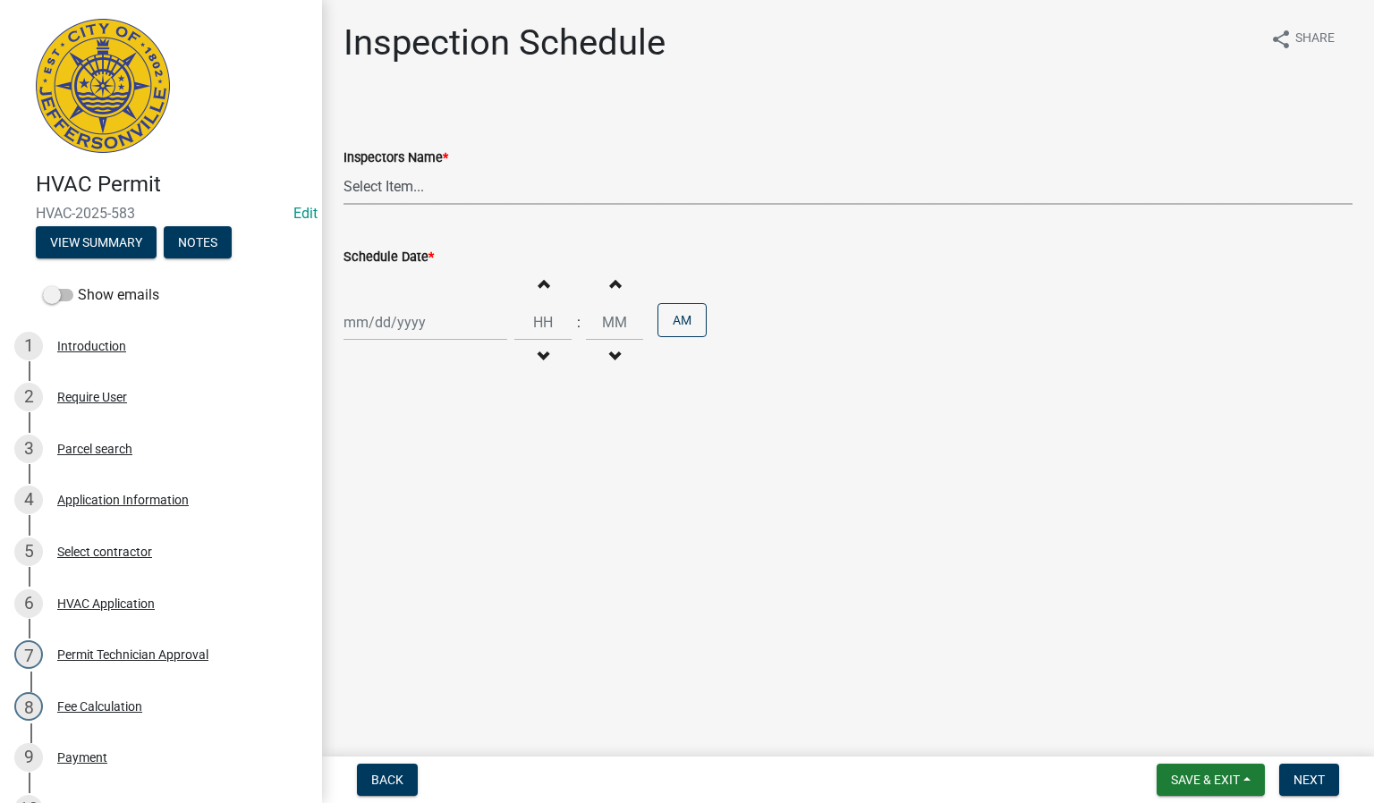
click at [387, 177] on select "Select Item... [PERSON_NAME] ([PERSON_NAME]) [PERSON_NAME] ([PERSON_NAME]) mkru…" at bounding box center [847, 186] width 1009 height 37
select select "13c97fbc-c819-4cee-844a-0db3d3c4db95"
click at [343, 168] on select "Select Item... [PERSON_NAME] ([PERSON_NAME]) [PERSON_NAME] ([PERSON_NAME]) mkru…" at bounding box center [847, 186] width 1009 height 37
click at [376, 315] on div at bounding box center [425, 322] width 164 height 37
select select "10"
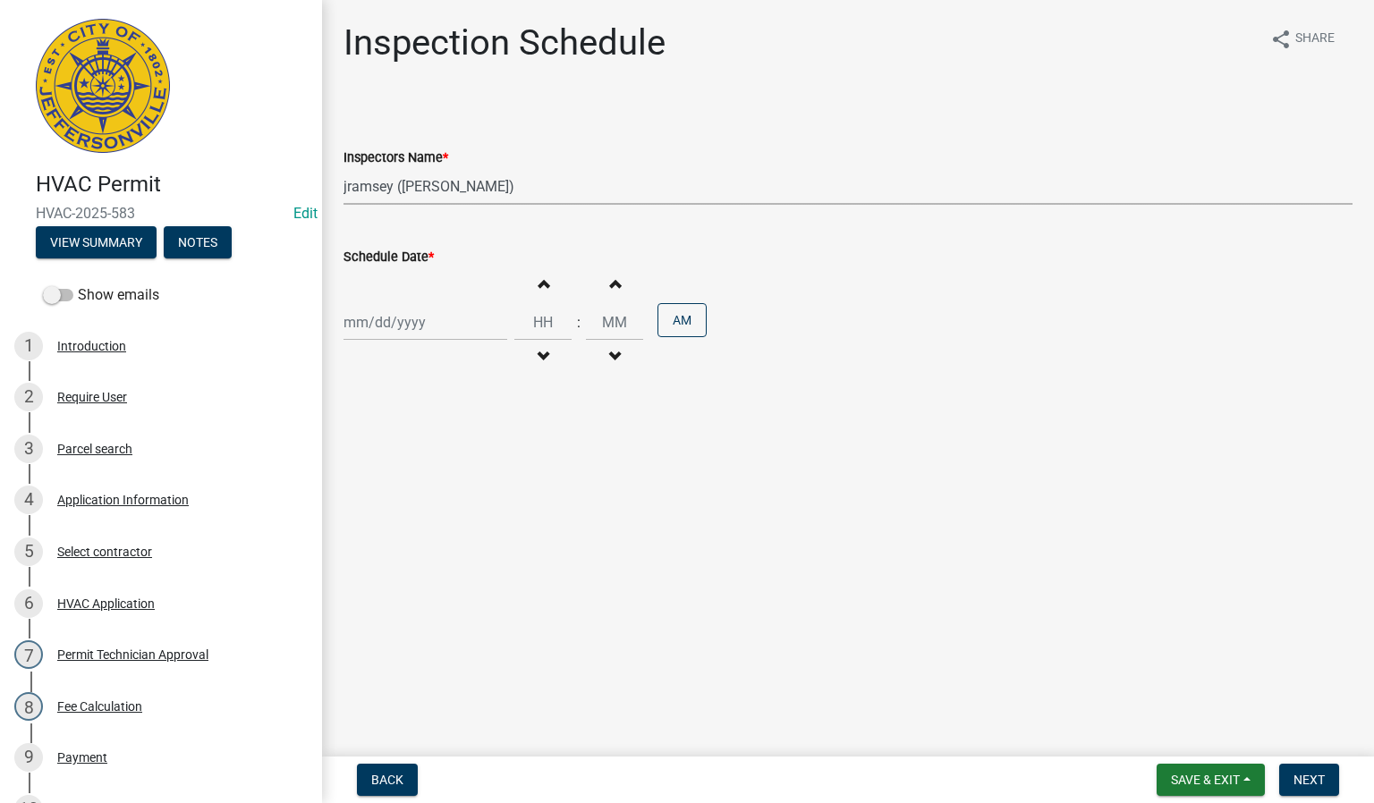
select select "2025"
click at [421, 448] on div "8" at bounding box center [418, 447] width 29 height 29
type input "[DATE]"
click at [1316, 789] on button "Next" at bounding box center [1309, 780] width 60 height 32
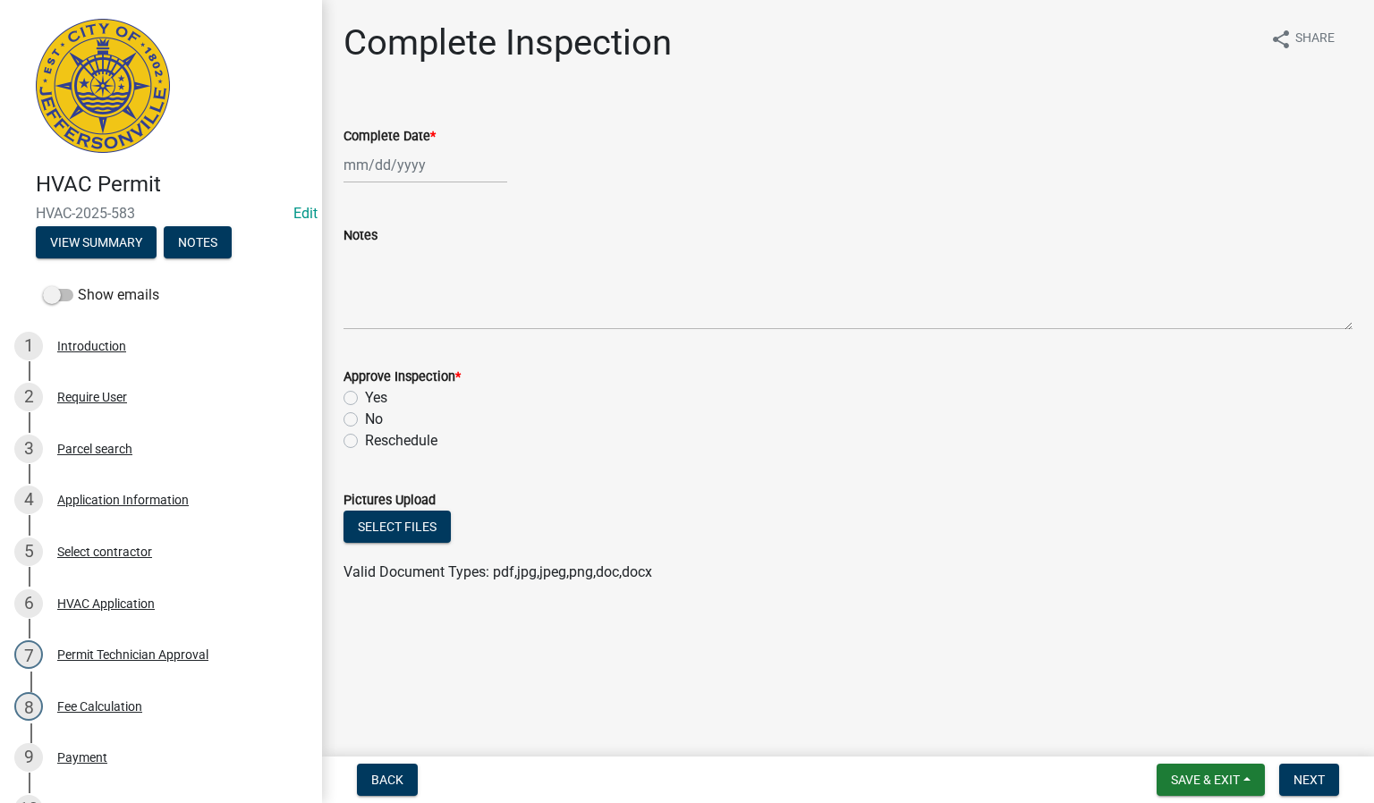
click at [443, 166] on div at bounding box center [425, 165] width 164 height 37
select select "10"
select select "2025"
click at [421, 282] on div "8" at bounding box center [418, 289] width 29 height 29
type input "[DATE]"
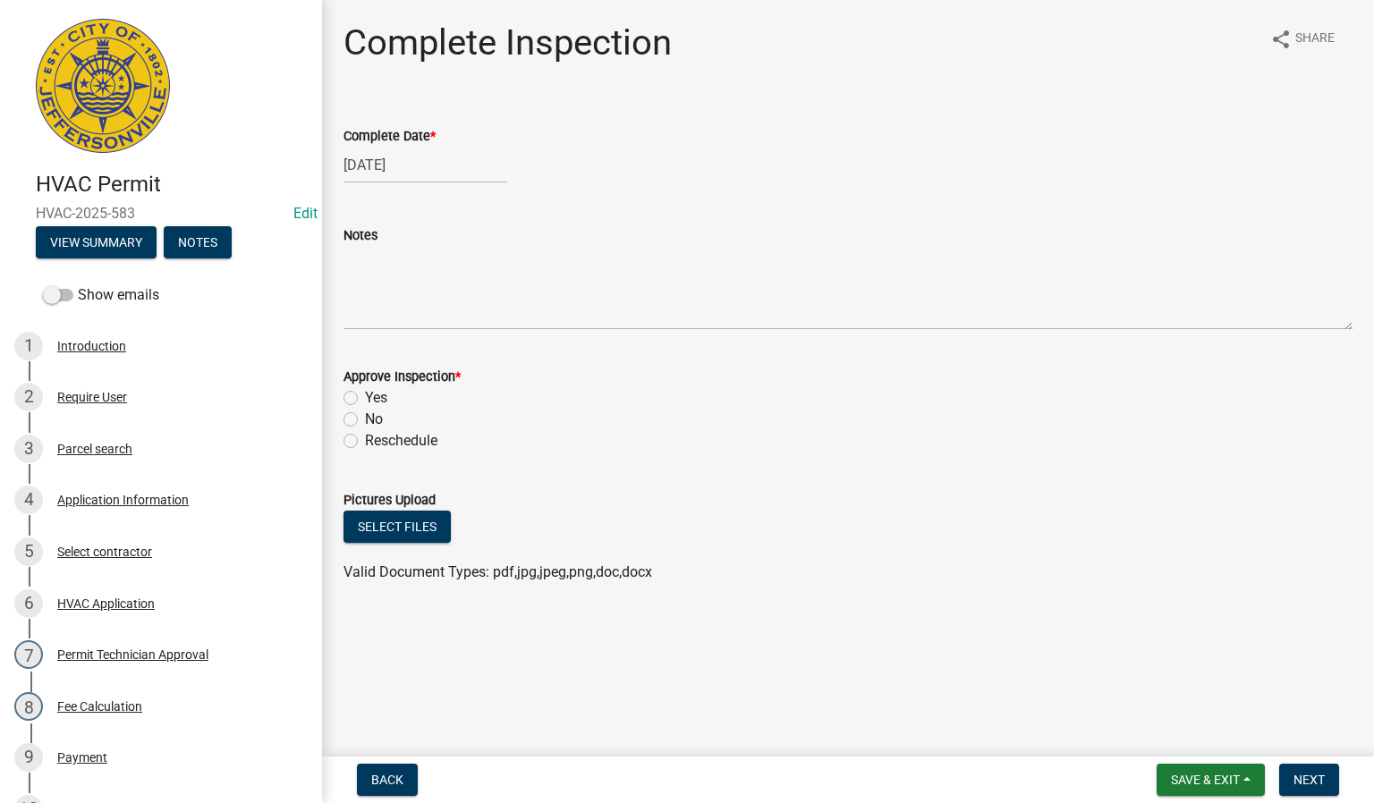
click at [365, 395] on label "Yes" at bounding box center [376, 397] width 22 height 21
click at [365, 395] on input "Yes" at bounding box center [371, 393] width 12 height 12
radio input "true"
click at [1294, 782] on span "Next" at bounding box center [1308, 780] width 31 height 14
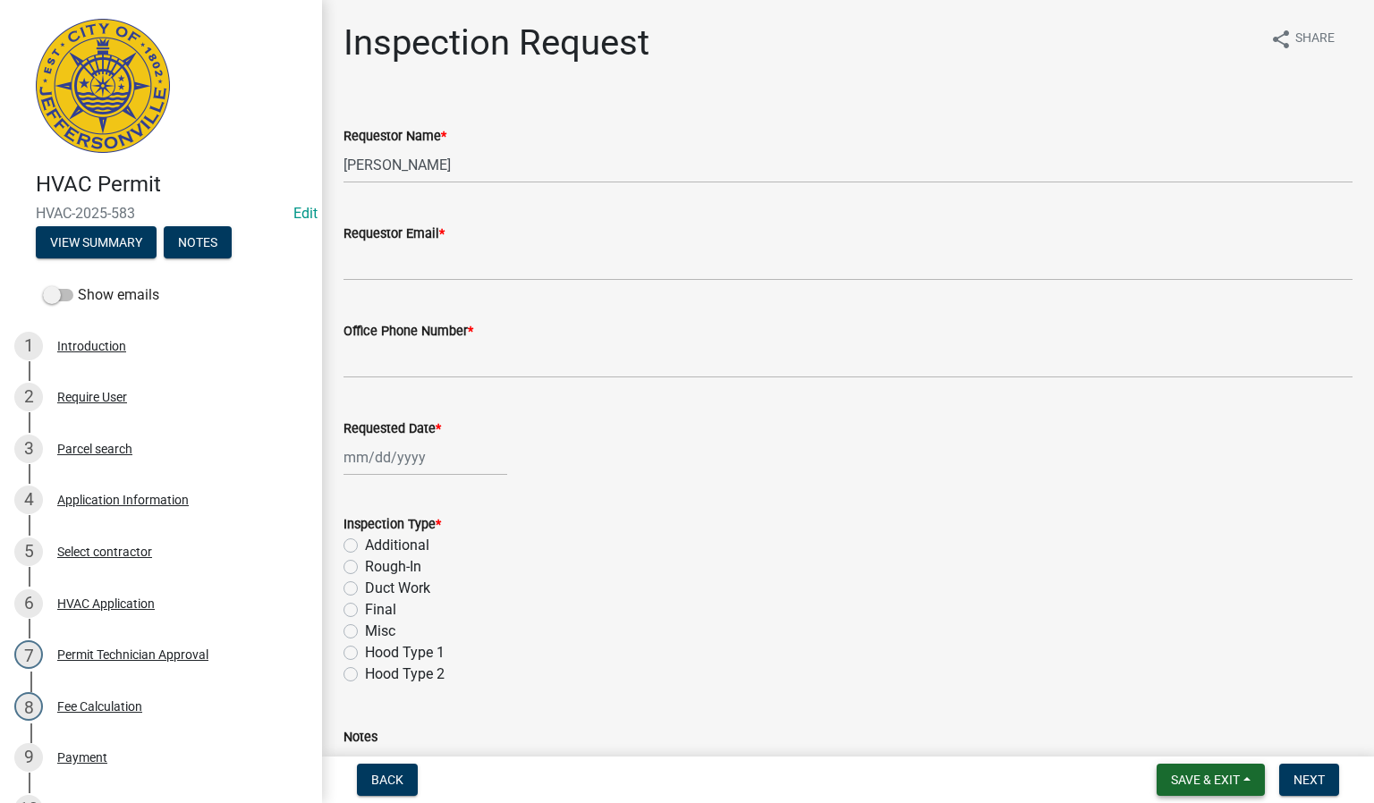
click at [1216, 775] on span "Save & Exit" at bounding box center [1205, 780] width 69 height 14
click at [1168, 743] on button "Save & Exit" at bounding box center [1193, 734] width 143 height 43
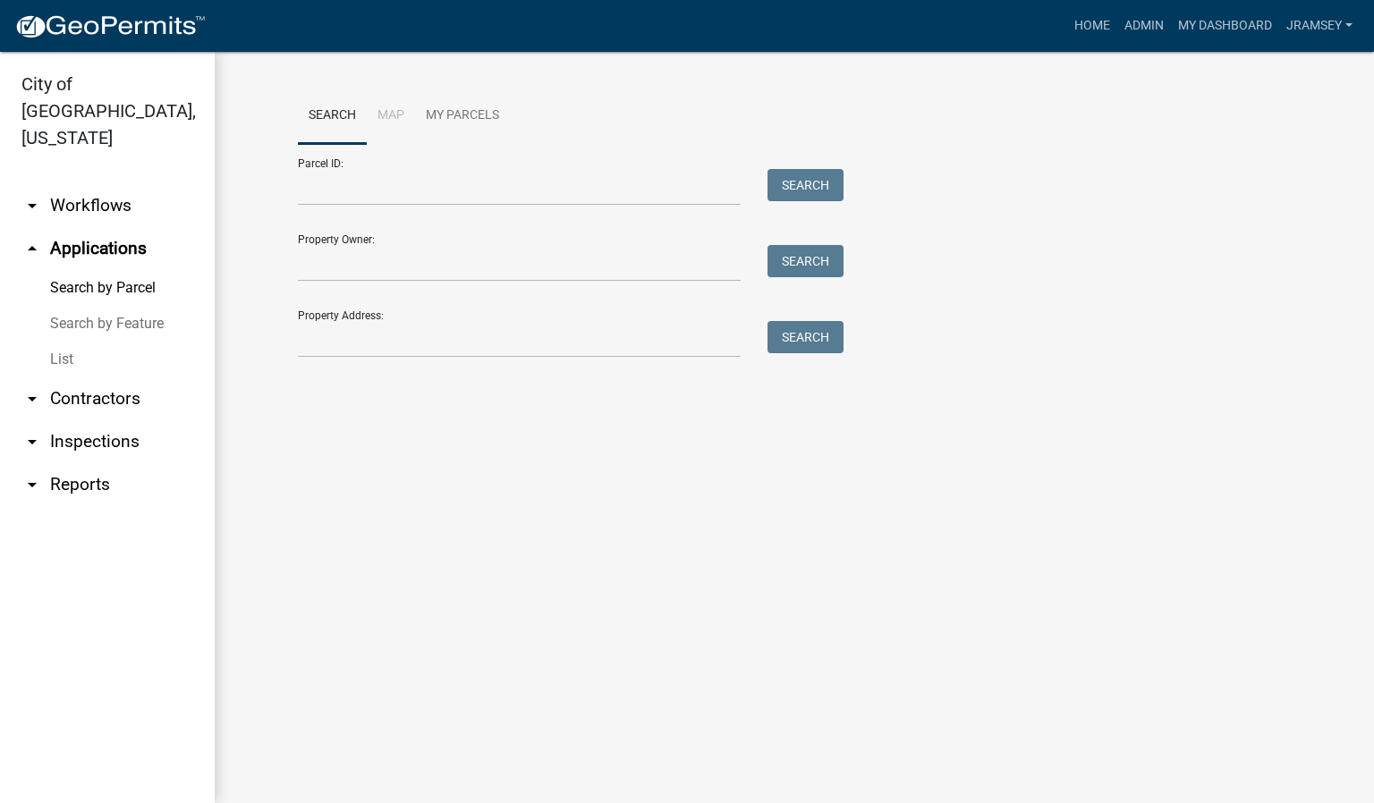
click at [113, 420] on link "arrow_drop_down Inspections" at bounding box center [107, 441] width 215 height 43
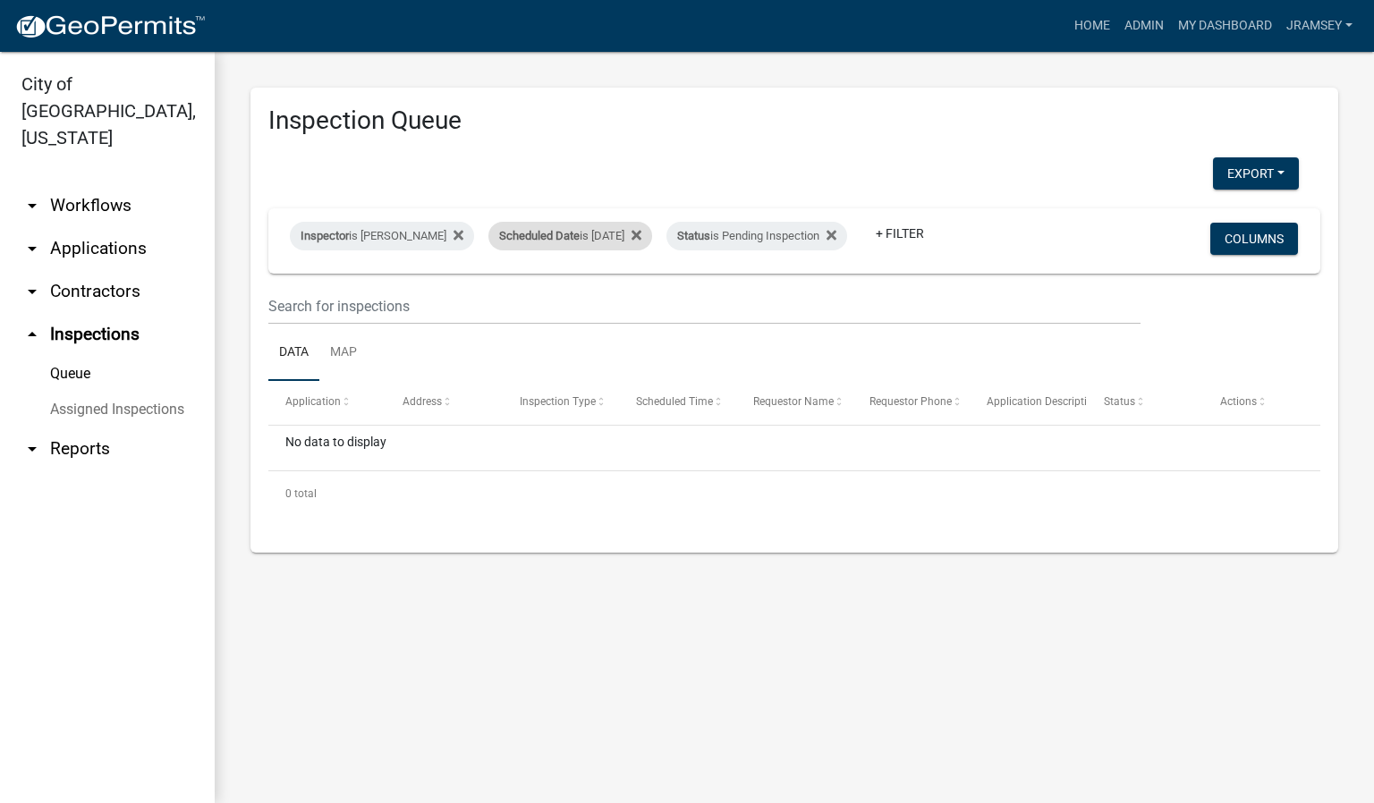
click at [612, 222] on div "Scheduled Date is [DATE]" at bounding box center [570, 236] width 164 height 29
click at [641, 283] on input "[DATE]" at bounding box center [585, 289] width 125 height 37
type input "[DATE]"
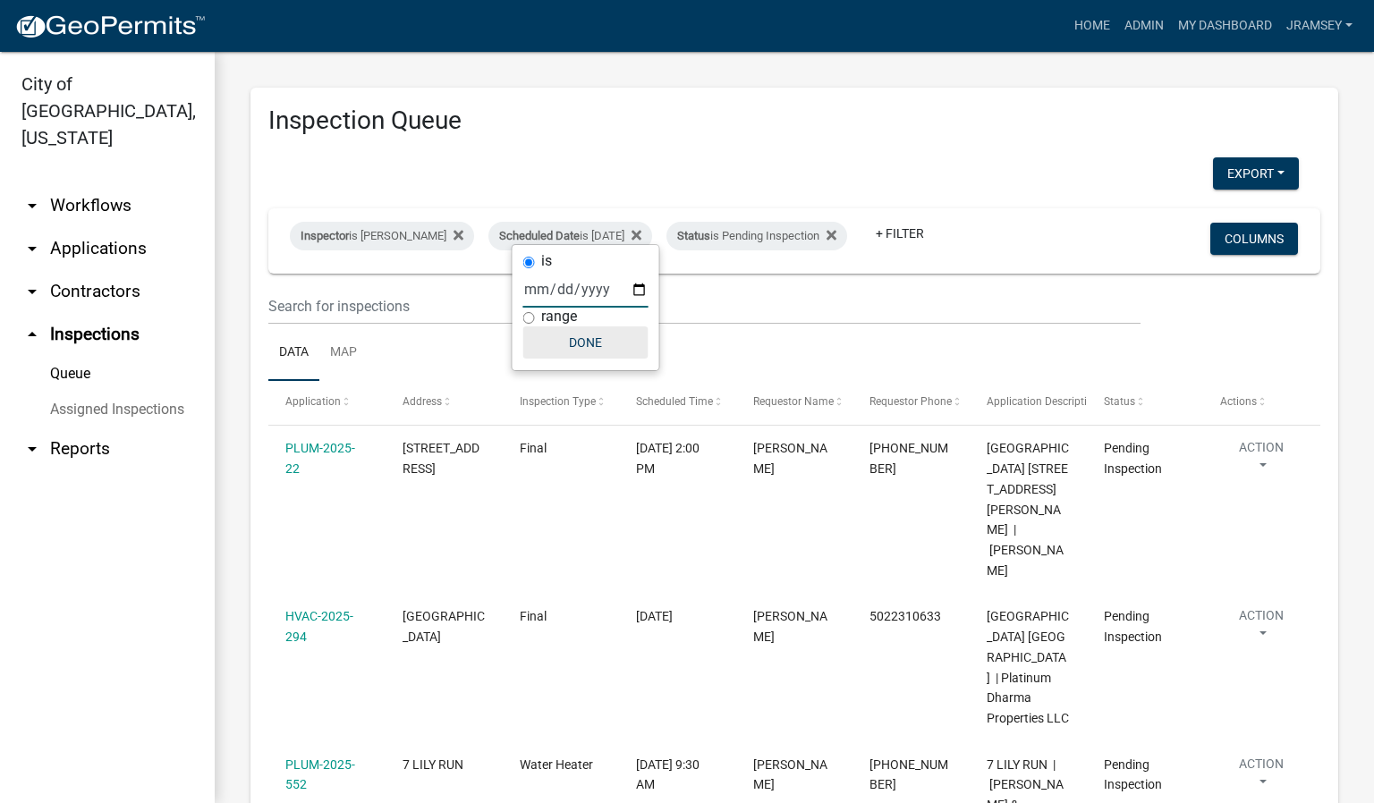
click at [593, 343] on button "Done" at bounding box center [585, 342] width 125 height 32
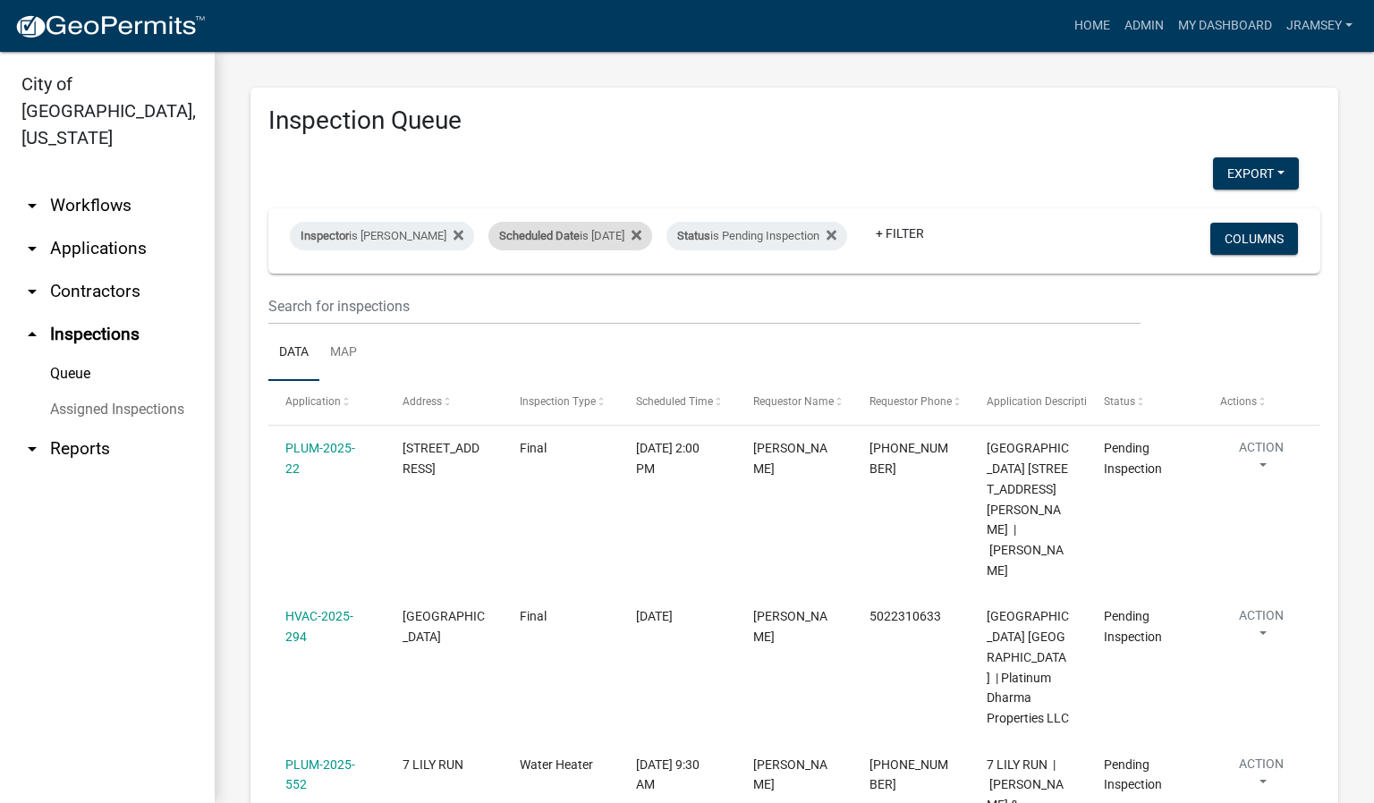
click at [633, 224] on div "Scheduled Date is [DATE]" at bounding box center [570, 236] width 164 height 29
click at [658, 295] on div "is [DATE] range Done" at bounding box center [586, 307] width 147 height 125
click at [637, 292] on input "[DATE]" at bounding box center [585, 289] width 125 height 37
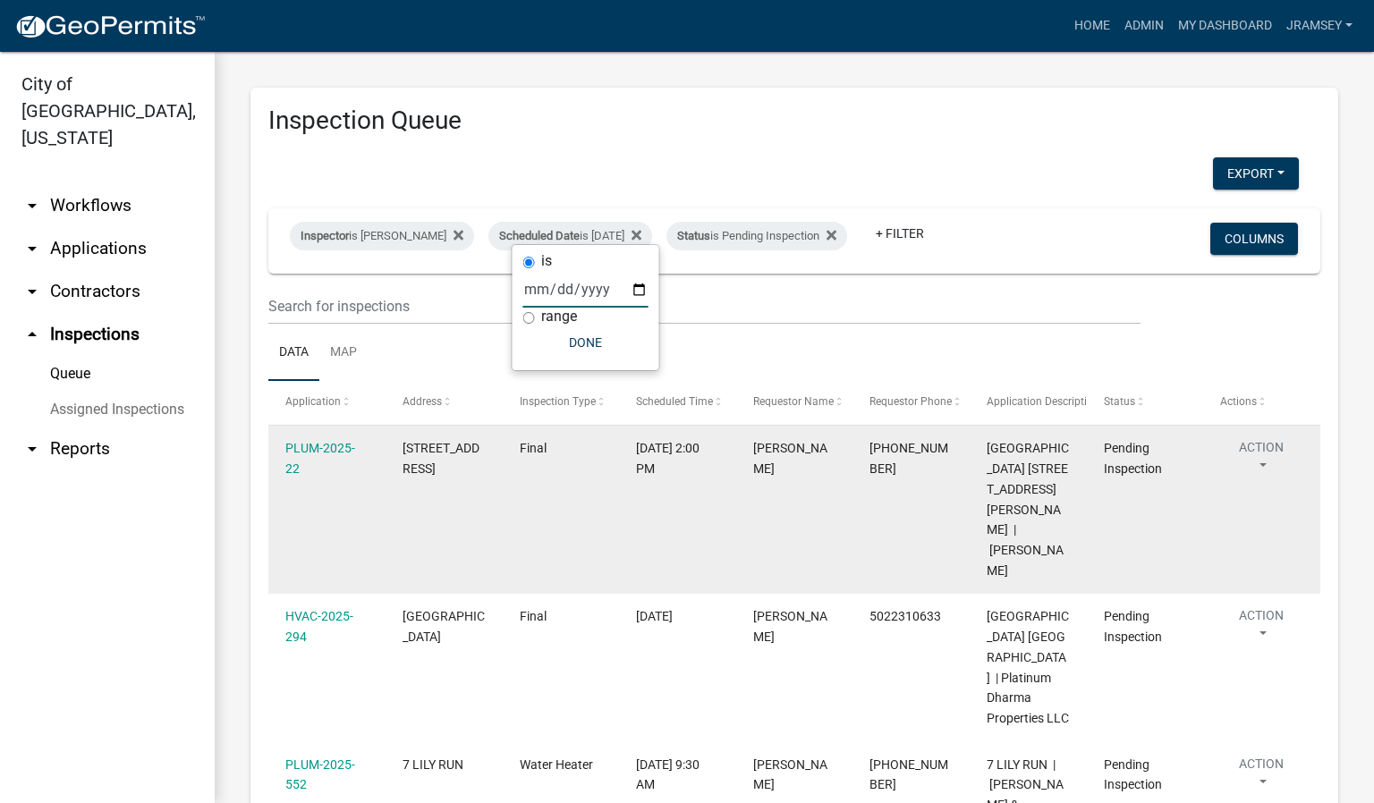
type input "[DATE]"
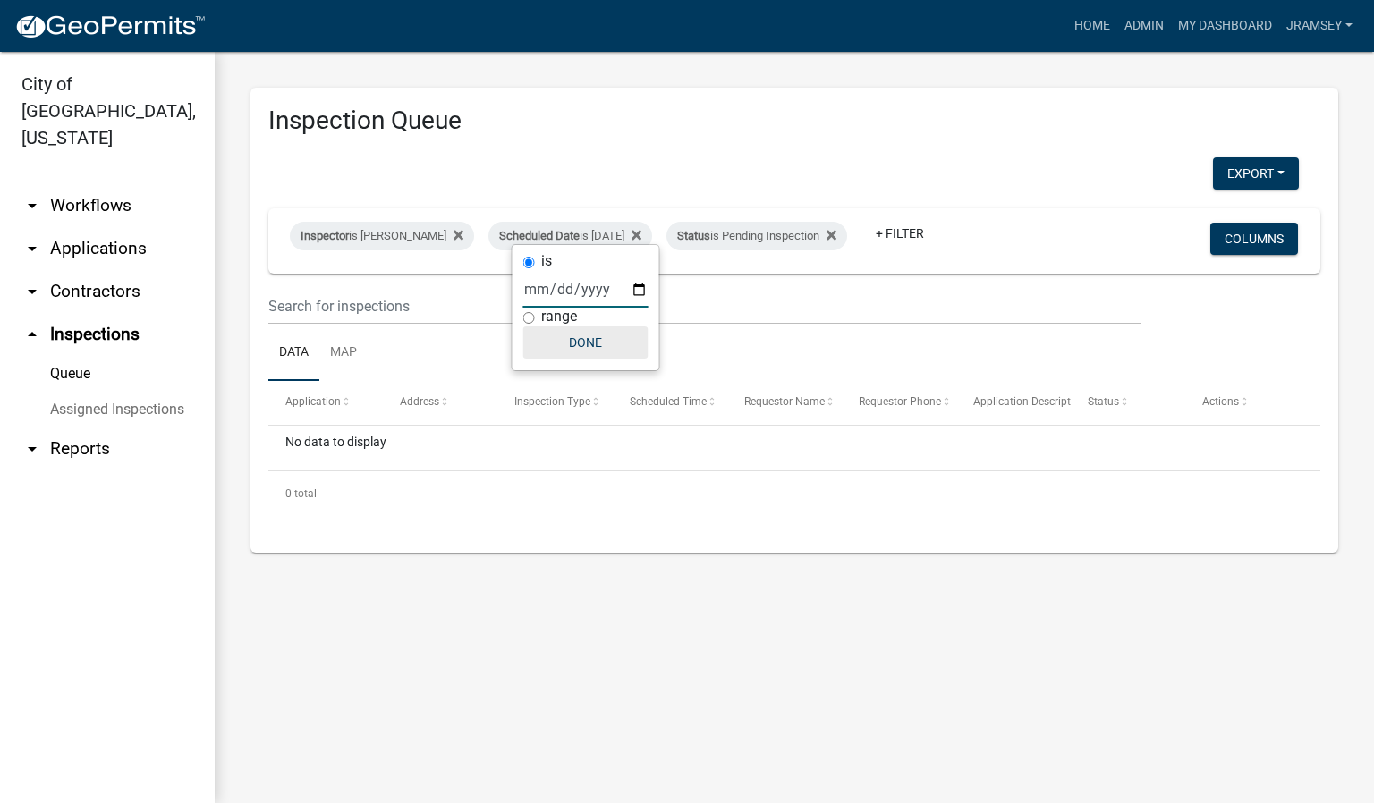
click at [596, 333] on button "Done" at bounding box center [585, 342] width 125 height 32
